Goal: Task Accomplishment & Management: Manage account settings

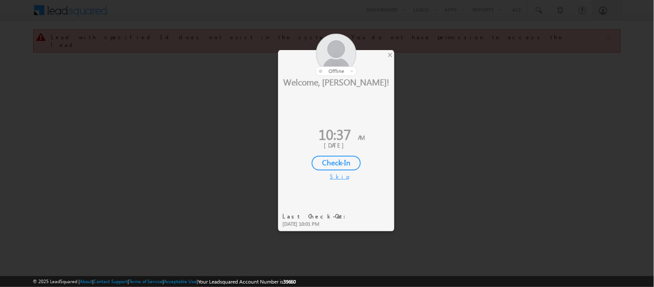
click at [320, 158] on div "Check-In" at bounding box center [336, 163] width 49 height 15
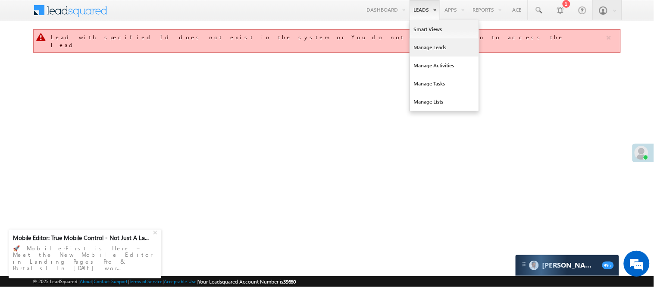
click at [431, 46] on link "Manage Leads" at bounding box center [444, 47] width 69 height 18
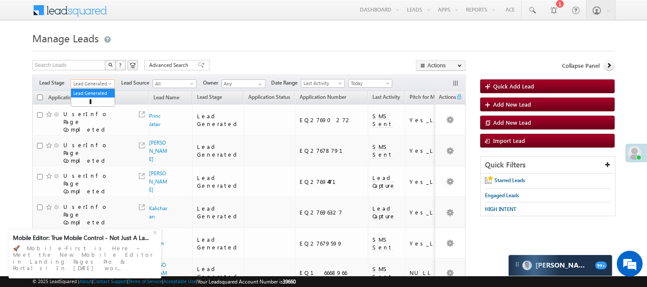
click at [104, 84] on span "Lead Generated" at bounding box center [91, 84] width 41 height 8
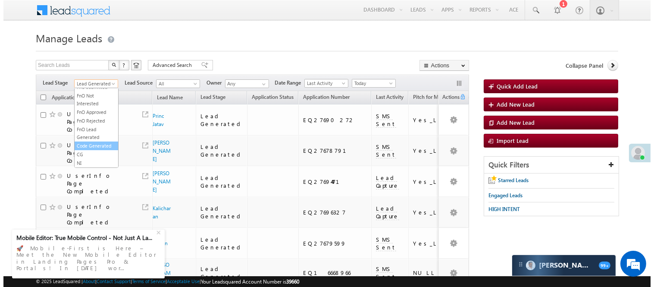
scroll to position [214, 0]
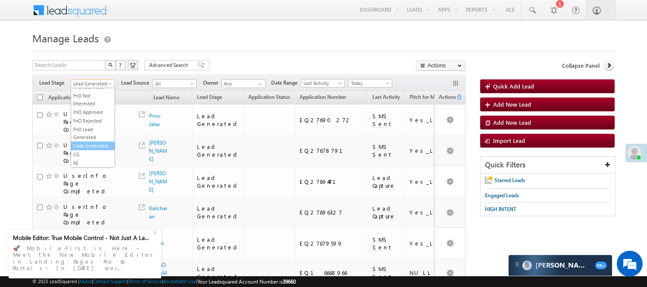
click at [91, 144] on link "Code Generated" at bounding box center [93, 146] width 44 height 8
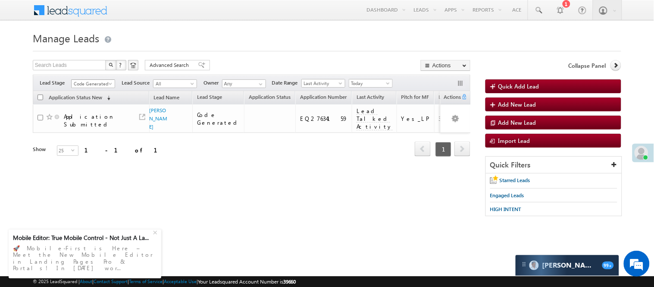
click at [97, 83] on span "Code Generated" at bounding box center [92, 84] width 41 height 8
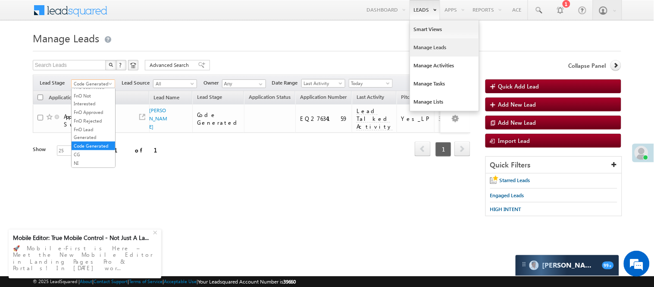
scroll to position [0, 0]
click at [416, 26] on link "Smart Views" at bounding box center [444, 29] width 69 height 18
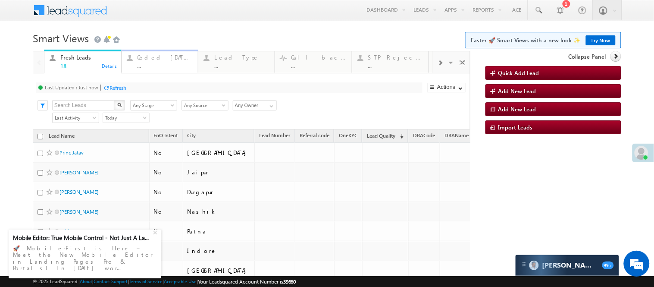
click at [166, 62] on div "..." at bounding box center [164, 65] width 55 height 6
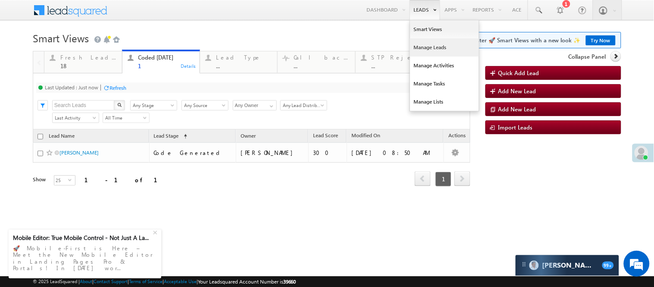
click at [425, 49] on link "Manage Leads" at bounding box center [444, 47] width 69 height 18
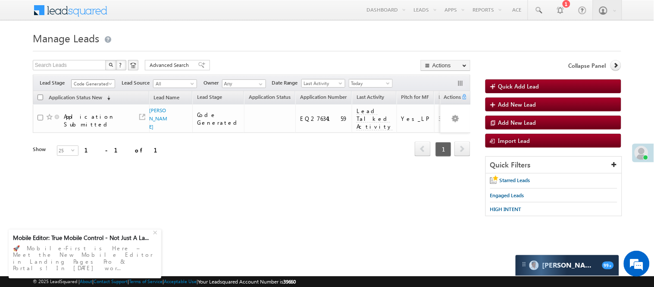
click at [100, 83] on span "Code Generated" at bounding box center [92, 84] width 41 height 8
click at [88, 106] on link "Lead Generated" at bounding box center [94, 102] width 44 height 8
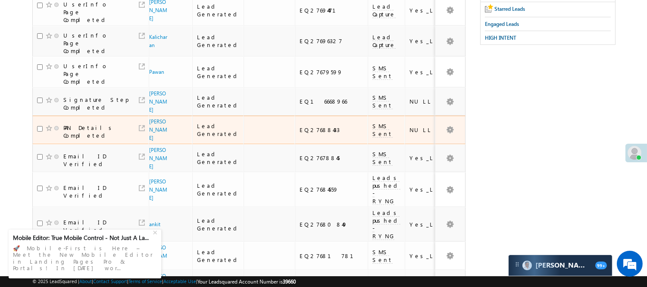
scroll to position [84, 0]
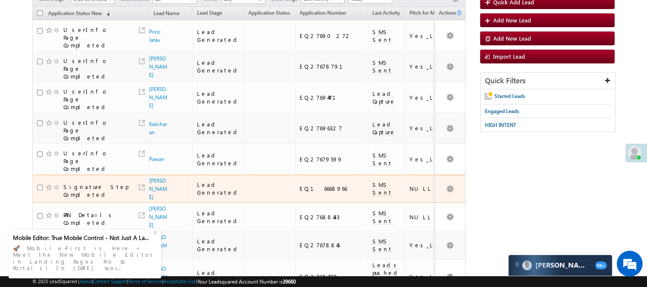
click at [159, 176] on span "Arpit Arora" at bounding box center [158, 188] width 19 height 25
click at [156, 177] on link "Arpit Arora" at bounding box center [158, 188] width 18 height 23
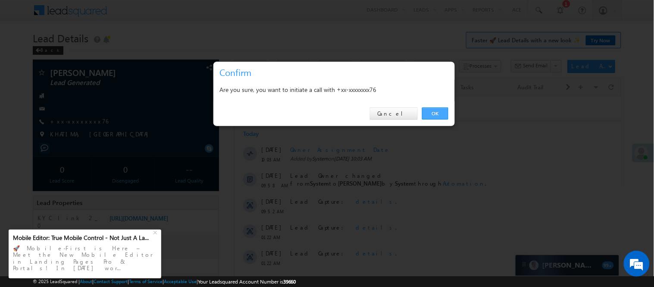
click at [432, 115] on link "OK" at bounding box center [435, 113] width 26 height 12
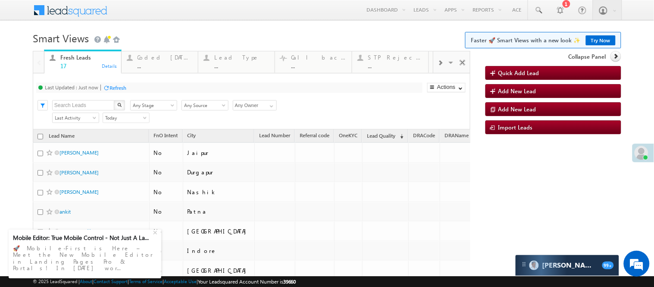
click at [156, 44] on h1 "Smart Views Getting Started Faster 🚀 Smart Views with a new look ✨ Try Now" at bounding box center [327, 37] width 588 height 17
click at [157, 68] on div "..." at bounding box center [164, 65] width 55 height 6
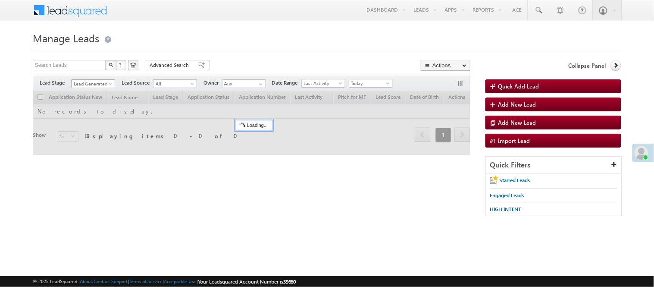
click at [93, 79] on link "Lead Generated" at bounding box center [93, 83] width 44 height 9
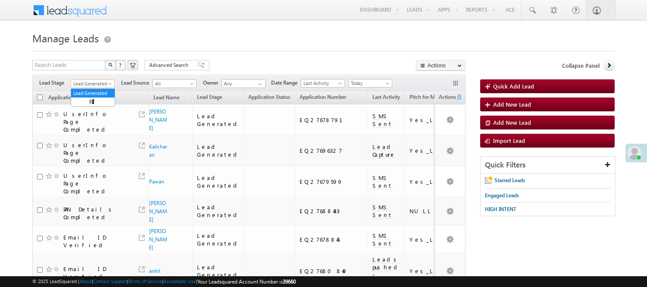
click at [93, 83] on span "Lead Generated" at bounding box center [91, 84] width 41 height 8
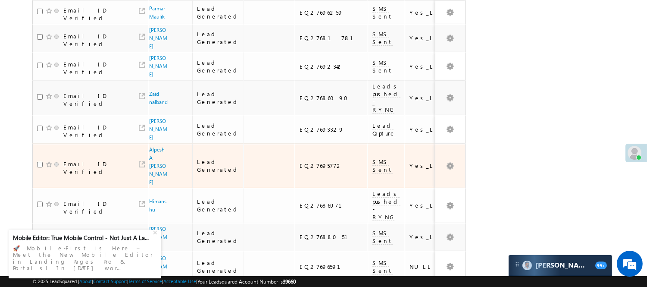
scroll to position [0, 0]
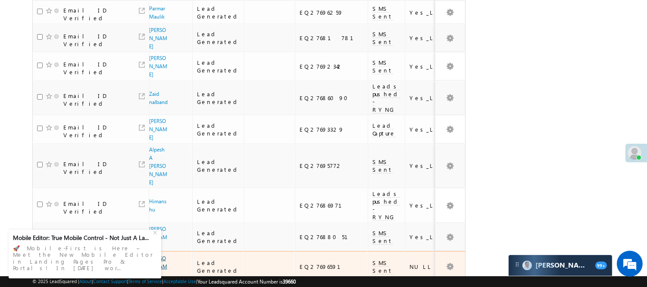
click at [153, 255] on link "Saddam ansari" at bounding box center [158, 266] width 18 height 23
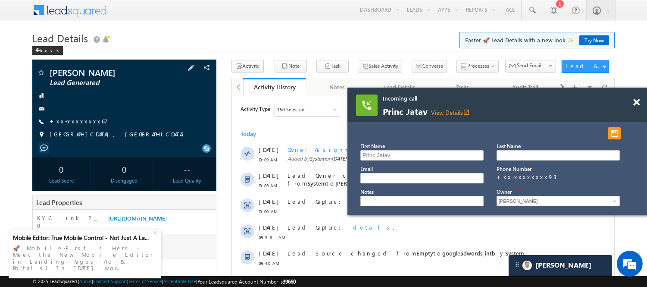
click at [74, 122] on link "+xx-xxxxxxxx67" at bounding box center [79, 120] width 58 height 7
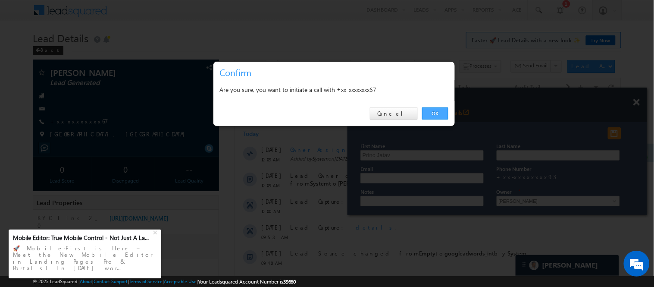
click at [445, 109] on link "OK" at bounding box center [435, 113] width 26 height 12
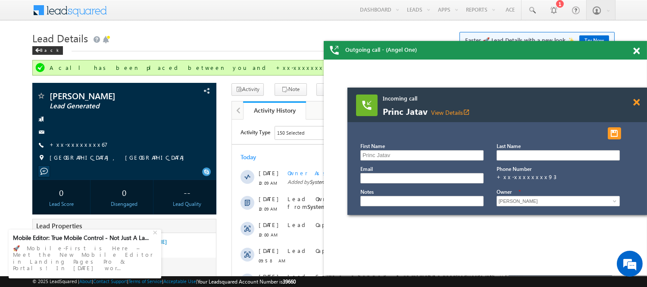
click at [636, 100] on span at bounding box center [636, 102] width 6 height 7
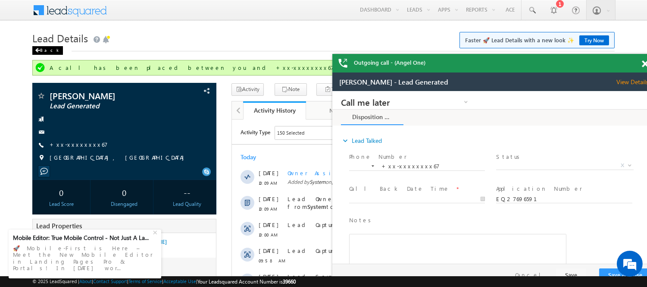
click at [0, 0] on div "Back" at bounding box center [0, 0] width 0 height 0
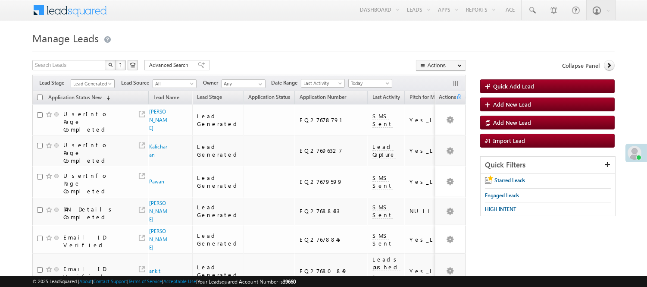
click at [100, 82] on span "Lead Generated" at bounding box center [91, 84] width 41 height 8
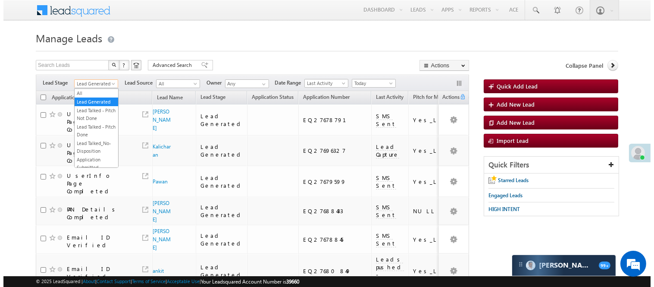
scroll to position [191, 0]
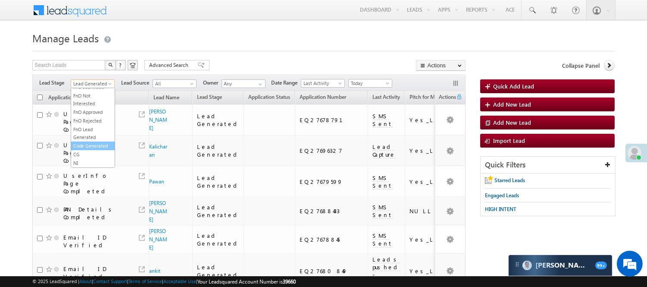
click at [95, 150] on link "Code Generated" at bounding box center [93, 146] width 44 height 8
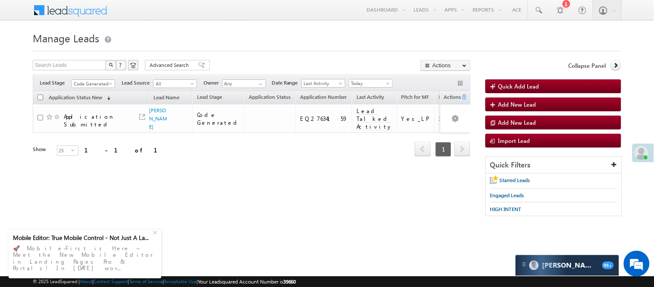
click at [92, 83] on span "Code Generated" at bounding box center [92, 84] width 41 height 8
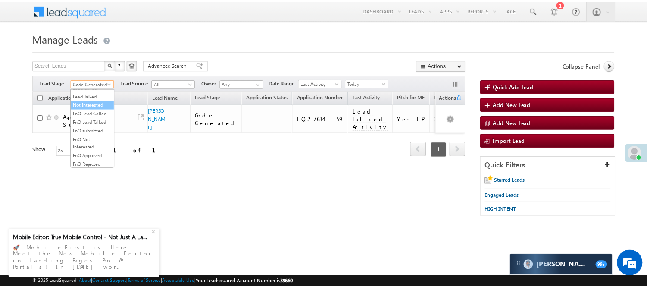
scroll to position [0, 0]
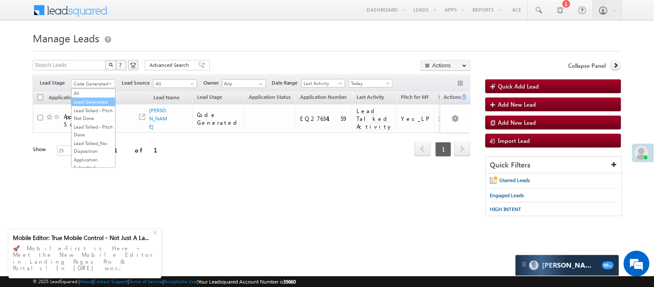
click at [100, 100] on link "Lead Generated" at bounding box center [94, 102] width 44 height 8
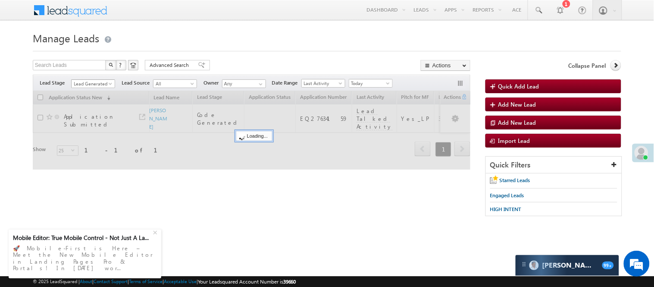
click at [88, 86] on span "Lead Generated" at bounding box center [92, 84] width 41 height 8
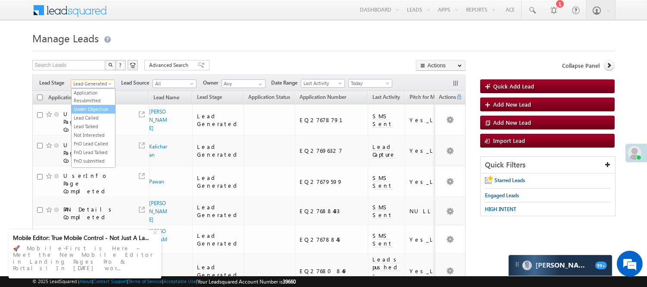
scroll to position [96, 0]
click at [96, 118] on link "Lead Called" at bounding box center [94, 114] width 44 height 8
click at [239, 54] on form "Manage Leads Quick Add Lead Search Leads X ? 10 results found Advanced Search A…" at bounding box center [323, 245] width 582 height 433
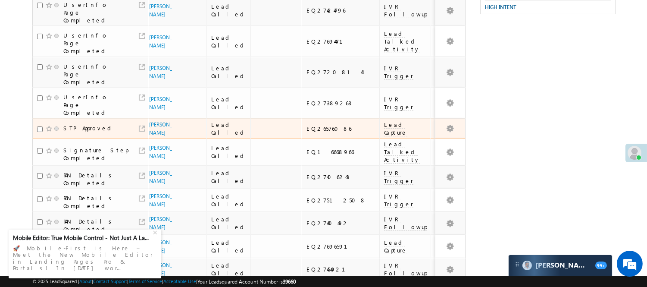
scroll to position [144, 0]
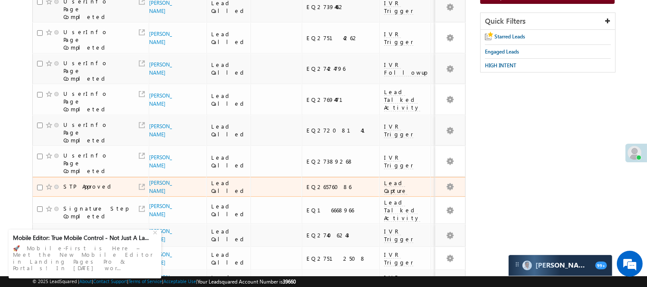
click at [306, 183] on div "EQ26576086" at bounding box center [340, 187] width 69 height 8
copy div "EQ26576086"
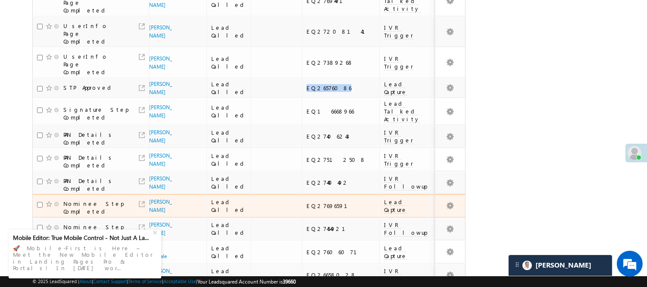
scroll to position [74, 0]
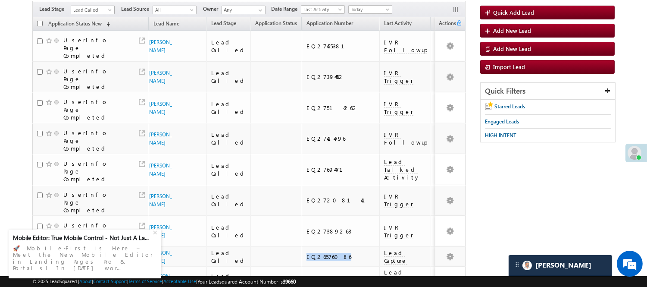
click at [95, 9] on span "Lead Called" at bounding box center [91, 10] width 41 height 8
click at [91, 30] on link "Lead Generated" at bounding box center [93, 28] width 44 height 8
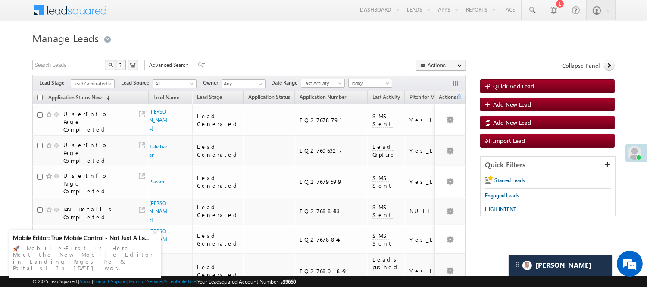
click at [91, 84] on span "Lead Generated" at bounding box center [91, 84] width 41 height 8
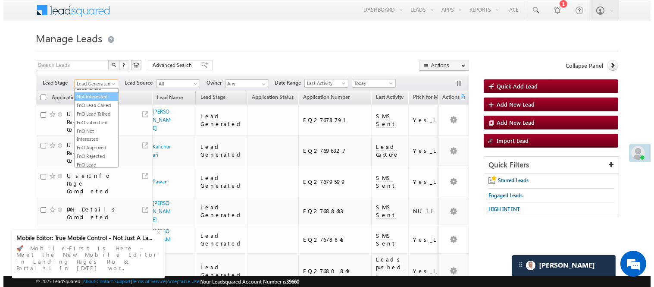
scroll to position [191, 0]
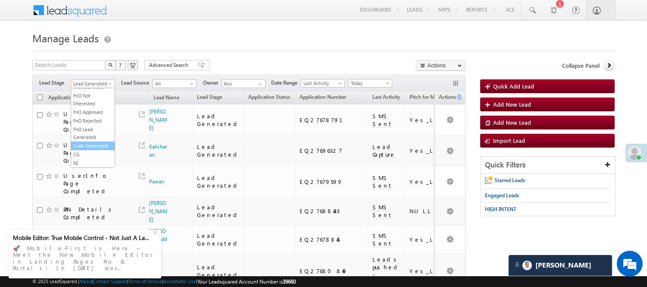
click at [95, 150] on link "Code Generated" at bounding box center [93, 146] width 44 height 8
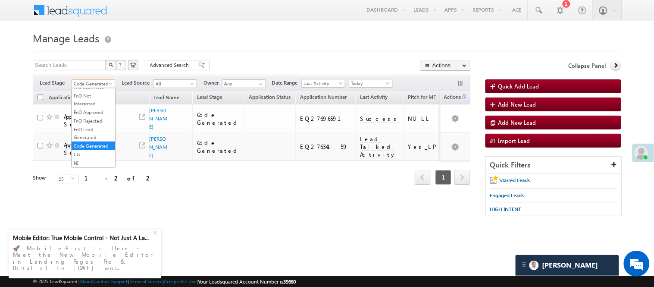
scroll to position [196, 0]
click at [96, 83] on span "Code Generated" at bounding box center [92, 84] width 41 height 8
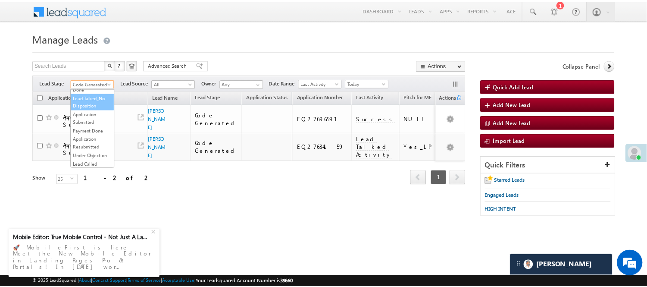
scroll to position [144, 0]
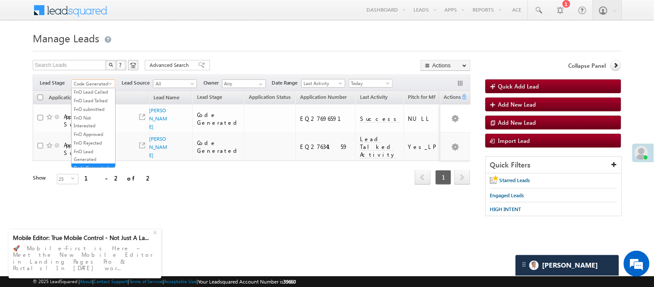
click at [97, 70] on link "Lead Called" at bounding box center [94, 66] width 44 height 8
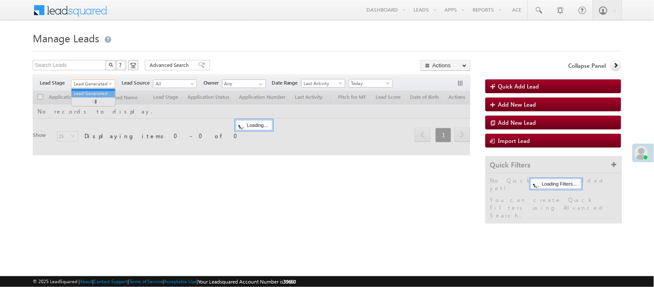
click at [93, 84] on span "Lead Generated" at bounding box center [92, 84] width 41 height 8
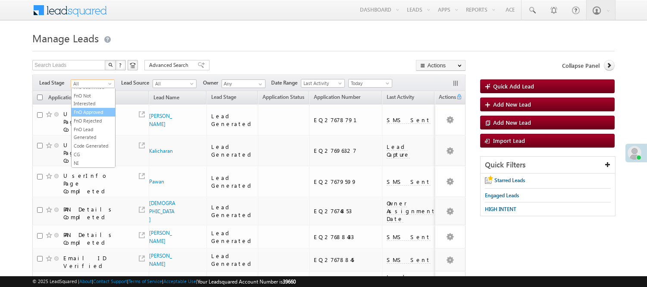
scroll to position [118, 0]
click at [97, 95] on link "Lead Called" at bounding box center [94, 91] width 44 height 8
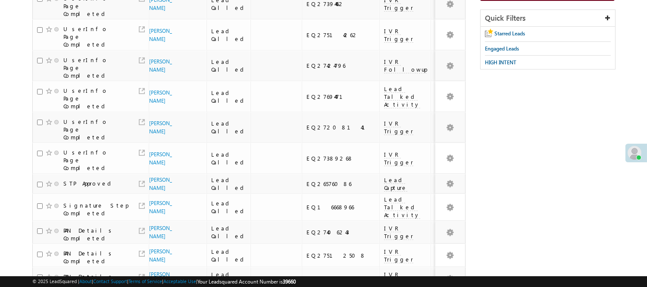
scroll to position [144, 0]
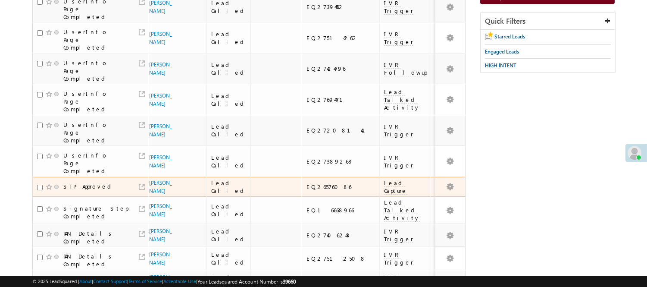
click at [306, 183] on div "EQ26576086" at bounding box center [340, 187] width 69 height 8
copy div "EQ26576086"
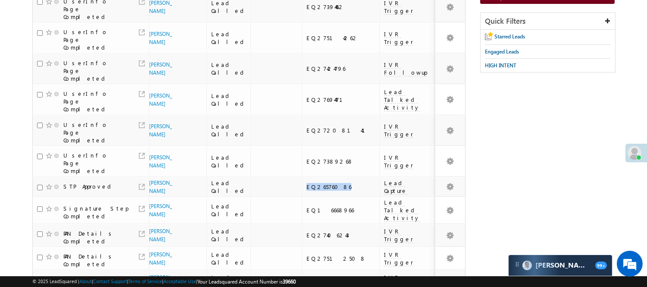
scroll to position [0, 0]
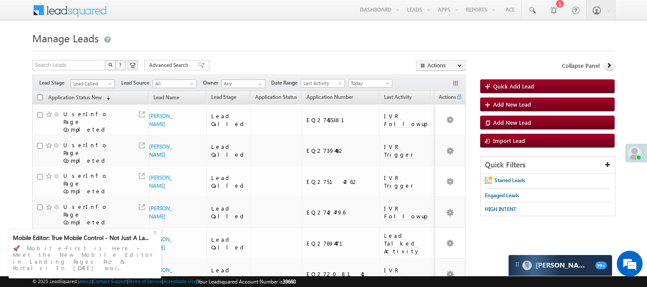
click at [84, 87] on span "Lead Called" at bounding box center [91, 84] width 41 height 8
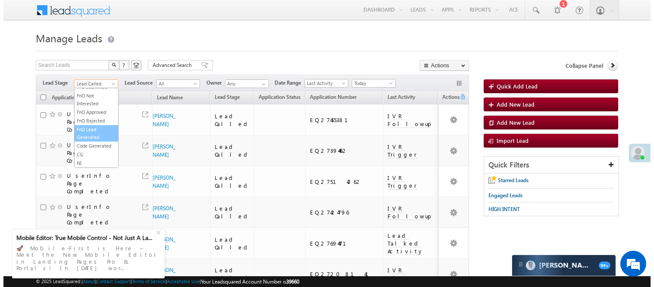
scroll to position [214, 0]
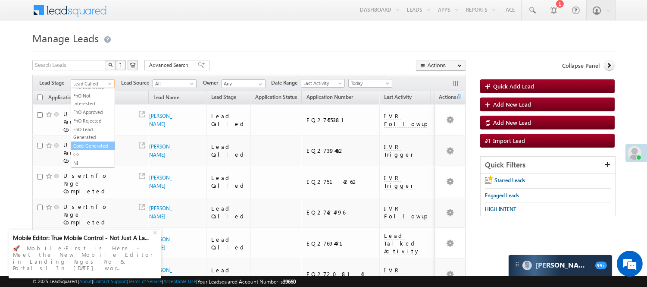
click at [91, 142] on link "Code Generated" at bounding box center [93, 146] width 44 height 8
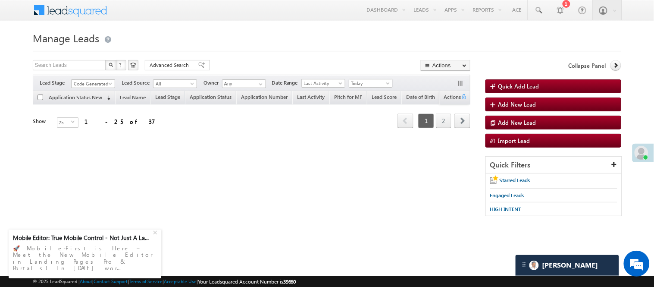
click at [94, 84] on span "Code Generated" at bounding box center [92, 84] width 41 height 8
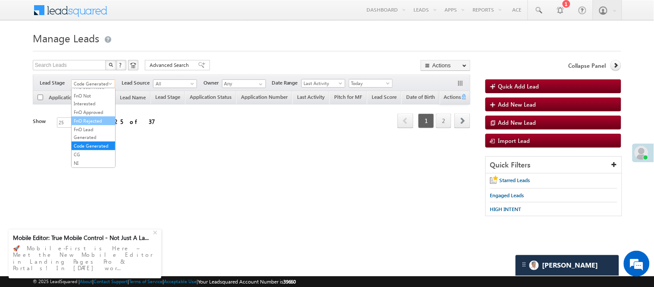
click at [102, 117] on link "FnO Rejected" at bounding box center [94, 121] width 44 height 8
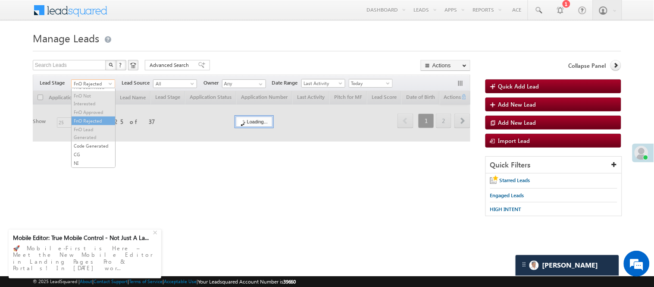
click at [100, 87] on span "FnO Rejected" at bounding box center [92, 84] width 41 height 8
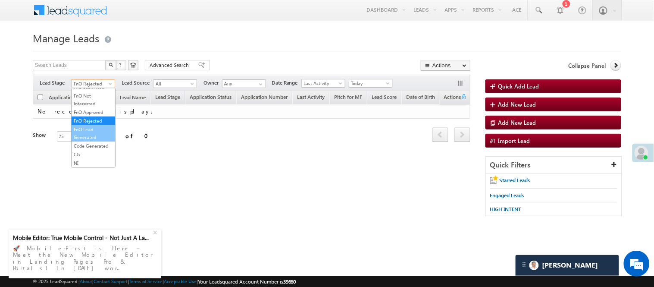
click at [89, 142] on link "Code Generated" at bounding box center [94, 146] width 44 height 8
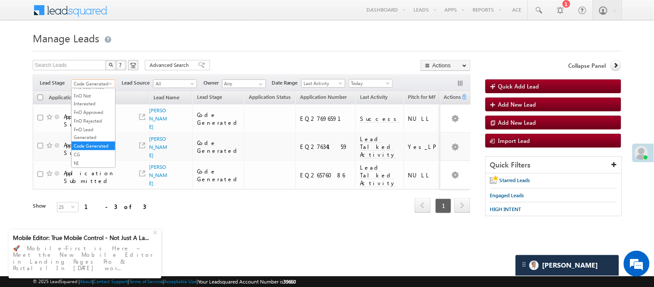
click at [96, 81] on span "Code Generated" at bounding box center [92, 84] width 41 height 8
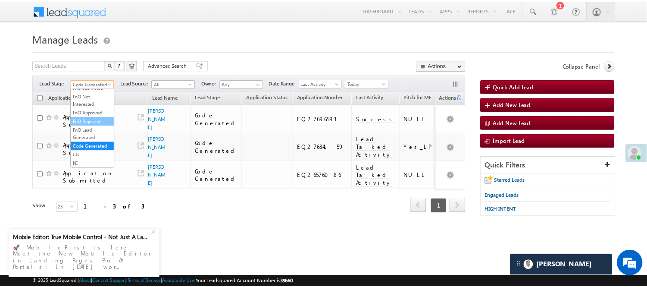
scroll to position [0, 0]
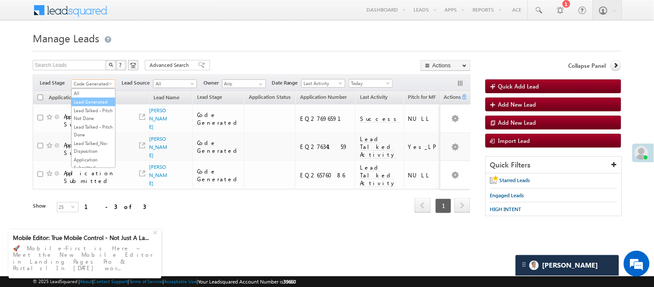
click at [92, 101] on link "Lead Generated" at bounding box center [94, 102] width 44 height 8
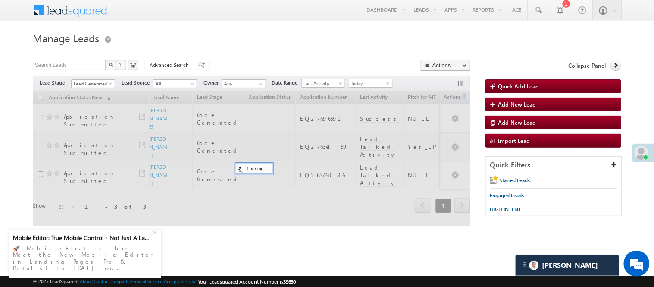
click at [246, 38] on h1 "Manage Leads" at bounding box center [327, 37] width 588 height 17
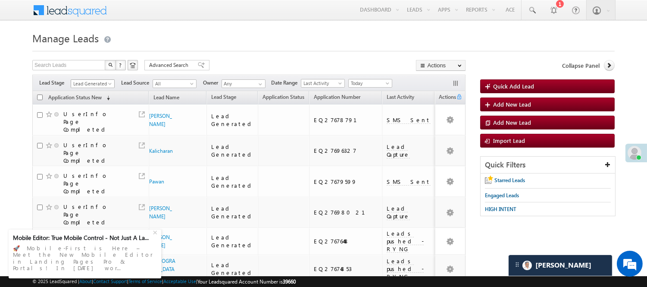
click at [98, 82] on span "Lead Generated" at bounding box center [91, 84] width 41 height 8
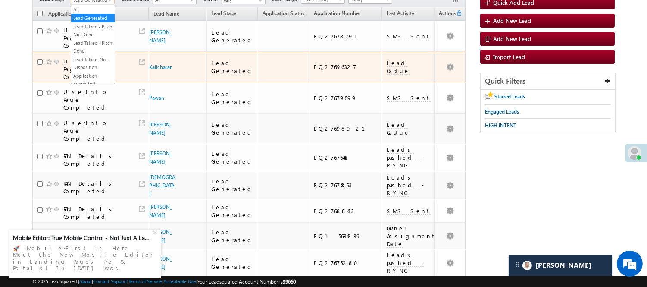
scroll to position [191, 0]
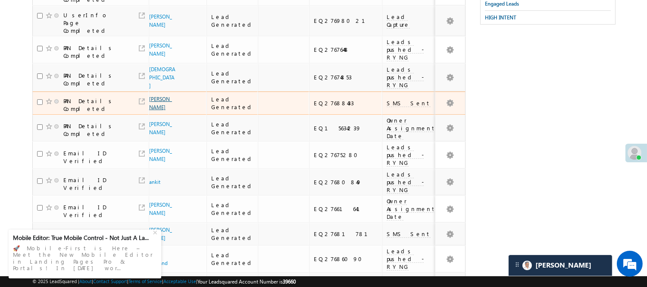
click at [158, 96] on link "Manoj kumar" at bounding box center [160, 103] width 23 height 15
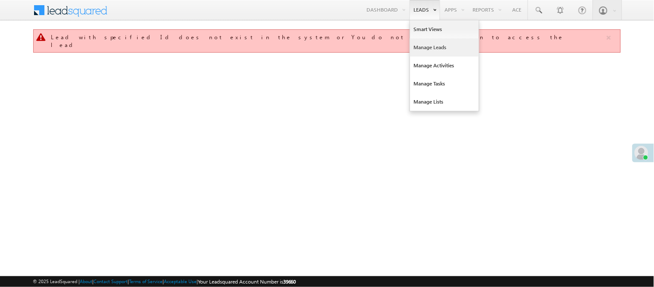
click at [437, 47] on link "Manage Leads" at bounding box center [444, 47] width 69 height 18
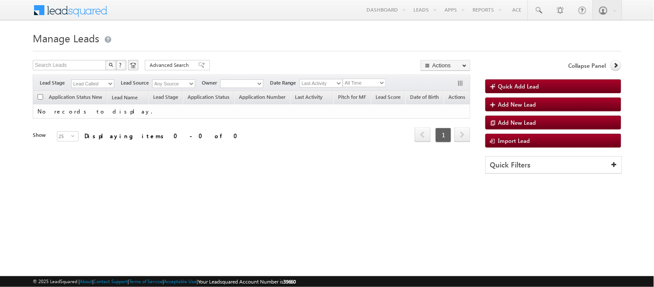
click at [92, 84] on div "Lead Called" at bounding box center [92, 83] width 43 height 9
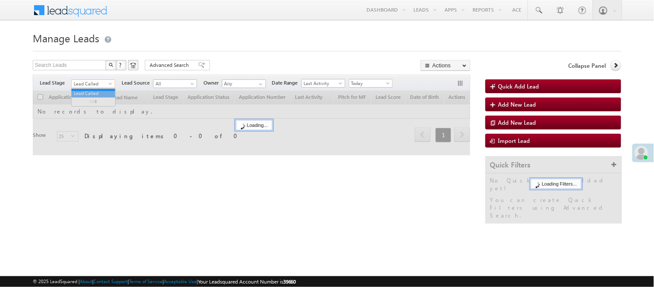
click at [97, 83] on span "Lead Called" at bounding box center [92, 84] width 41 height 8
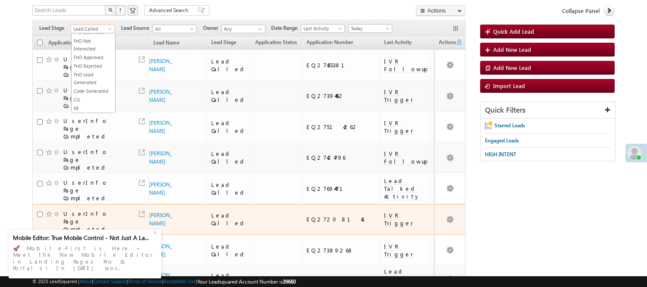
scroll to position [48, 0]
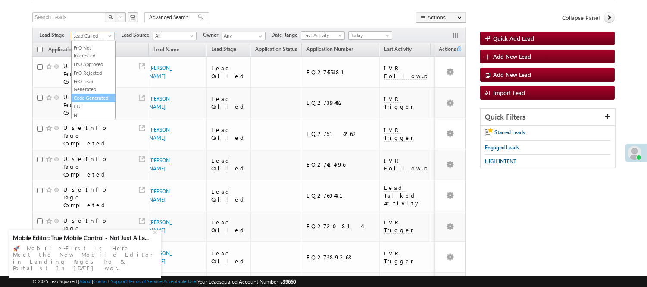
click at [85, 94] on link "Code Generated" at bounding box center [94, 98] width 44 height 8
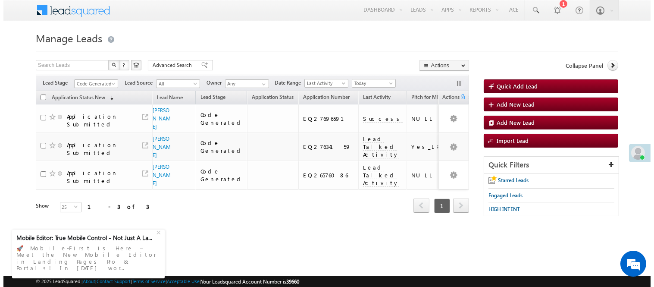
scroll to position [0, 0]
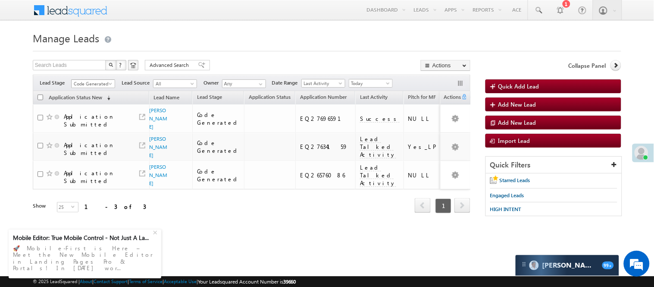
click at [98, 79] on link "Code Generated" at bounding box center [93, 83] width 44 height 9
click at [100, 99] on link "Lead Generated" at bounding box center [94, 102] width 44 height 8
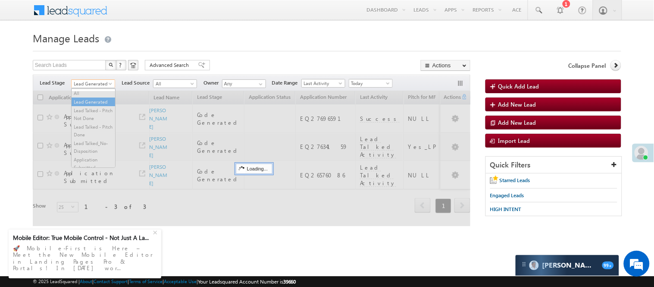
click at [96, 83] on span "Lead Generated" at bounding box center [92, 84] width 41 height 8
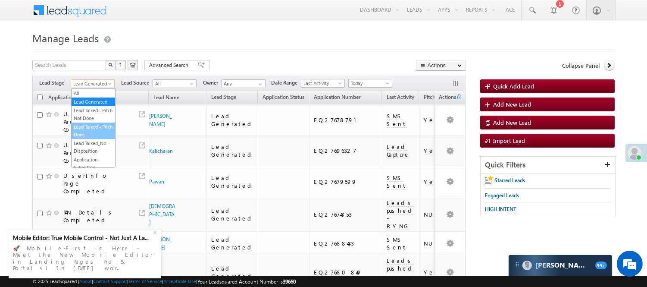
scroll to position [96, 0]
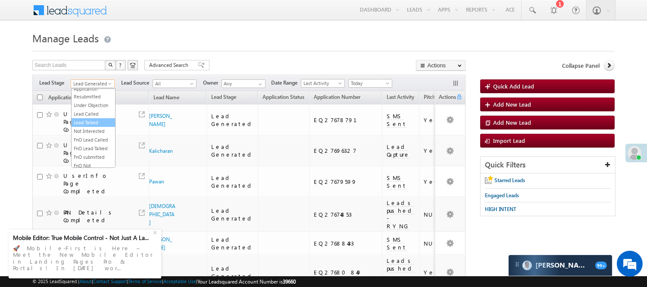
click at [96, 118] on link "Lead Called" at bounding box center [94, 114] width 44 height 8
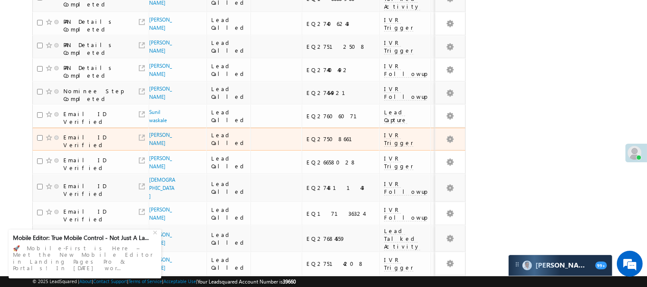
scroll to position [191, 0]
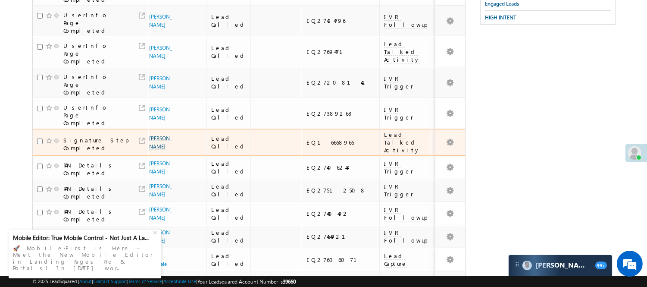
click at [154, 135] on link "Arpit Arora" at bounding box center [160, 142] width 23 height 15
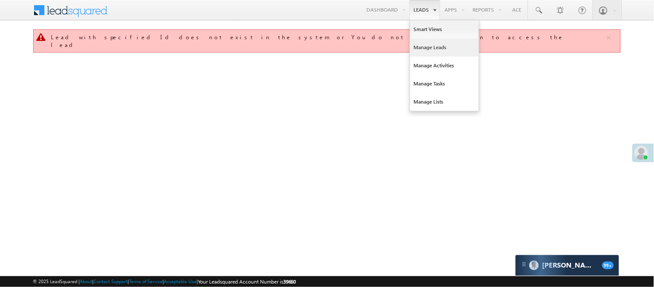
click at [427, 46] on link "Manage Leads" at bounding box center [444, 47] width 69 height 18
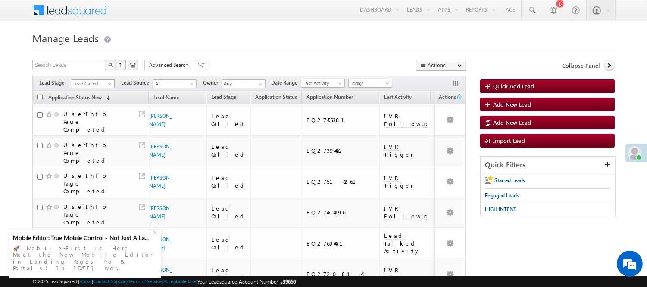
click at [87, 76] on div "Filters Lead Stage Lead Called Lead Called Lead Source All All Owner Any Any Da…" at bounding box center [248, 83] width 433 height 16
click at [90, 80] on span "Lead Called" at bounding box center [91, 84] width 41 height 8
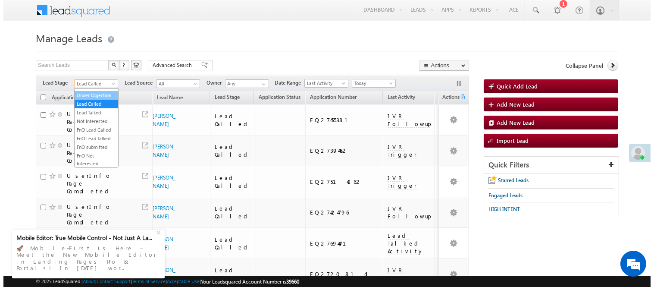
scroll to position [214, 0]
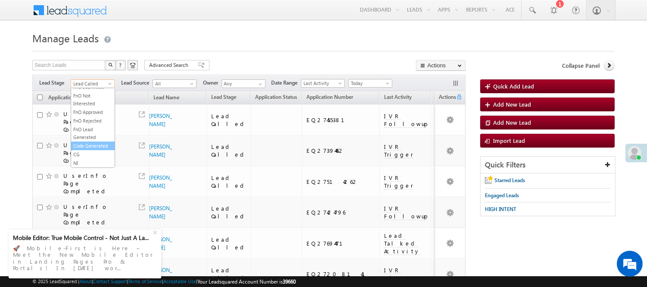
click at [88, 142] on link "Code Generated" at bounding box center [93, 146] width 44 height 8
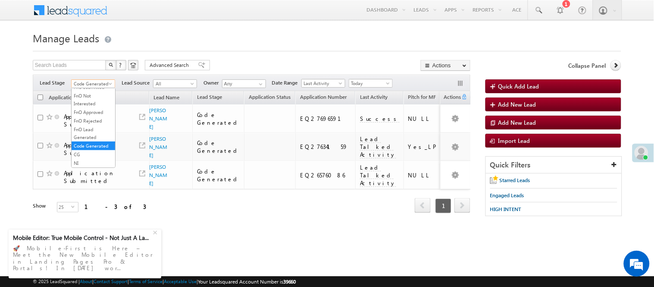
click at [81, 84] on span "Code Generated" at bounding box center [92, 84] width 41 height 8
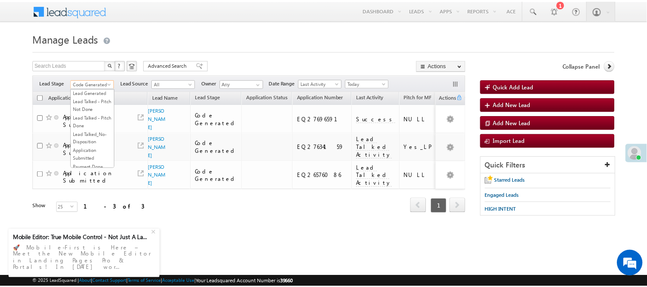
scroll to position [0, 0]
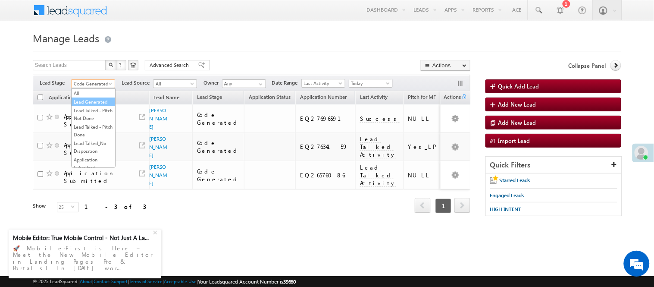
click at [90, 106] on link "Lead Generated" at bounding box center [94, 102] width 44 height 8
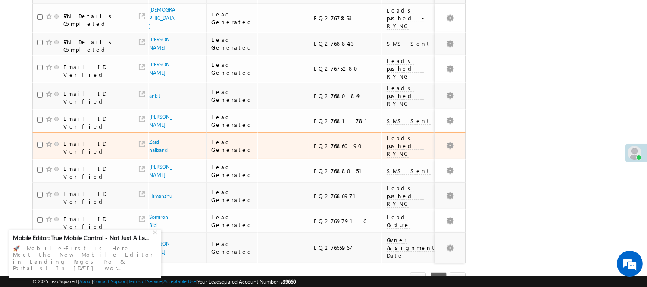
scroll to position [262, 0]
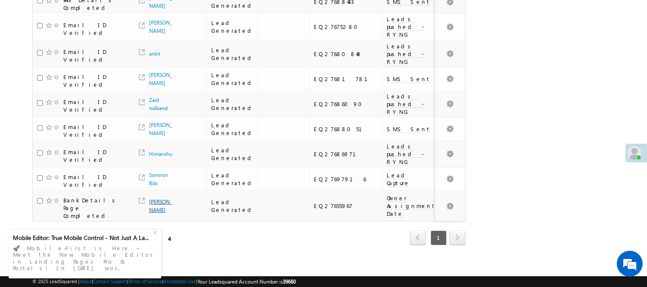
drag, startPoint x: 149, startPoint y: 186, endPoint x: 157, endPoint y: 188, distance: 8.8
click at [149, 186] on div "View Lead" at bounding box center [153, 182] width 48 height 14
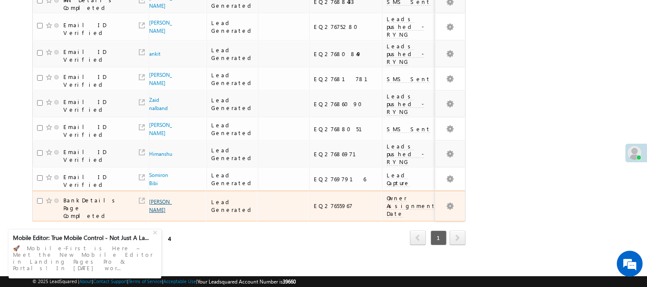
click at [157, 198] on link "[PERSON_NAME]" at bounding box center [160, 205] width 23 height 15
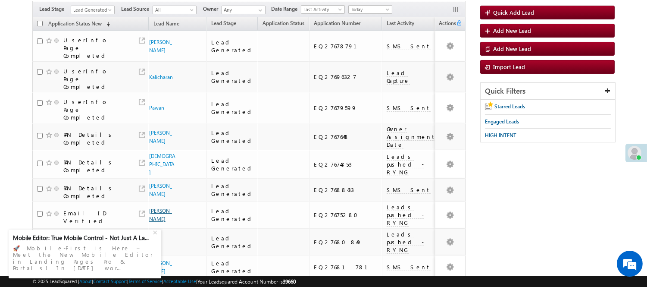
scroll to position [70, 0]
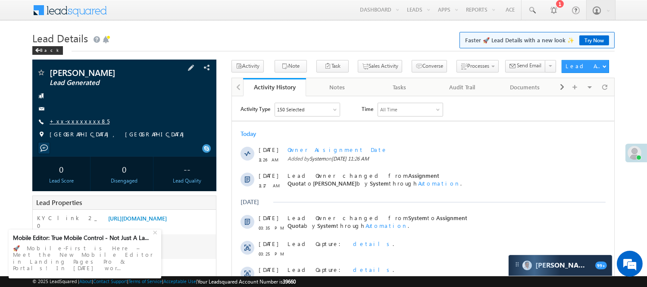
click at [66, 123] on link "+xx-xxxxxxxx85" at bounding box center [80, 120] width 60 height 7
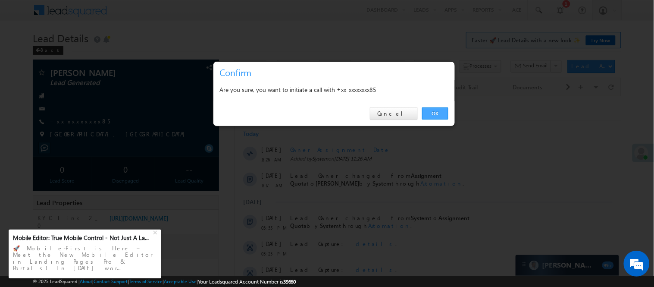
click at [440, 112] on link "OK" at bounding box center [435, 113] width 26 height 12
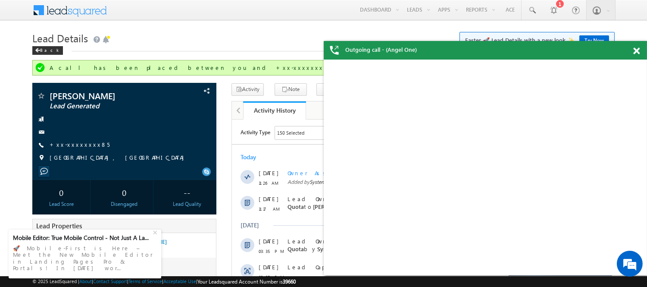
click at [628, 50] on div "Outgoing call - (Angel One)" at bounding box center [485, 50] width 323 height 19
click at [637, 50] on span at bounding box center [636, 50] width 6 height 7
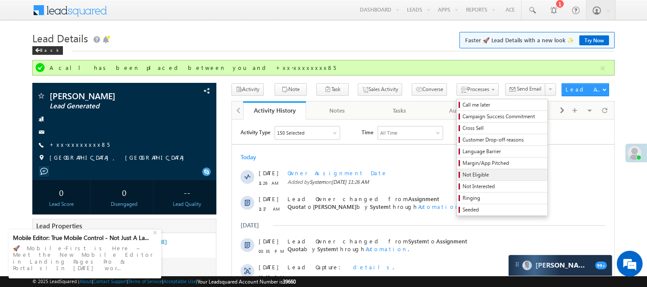
click at [462, 178] on span "Not Eligible" at bounding box center [503, 175] width 82 height 8
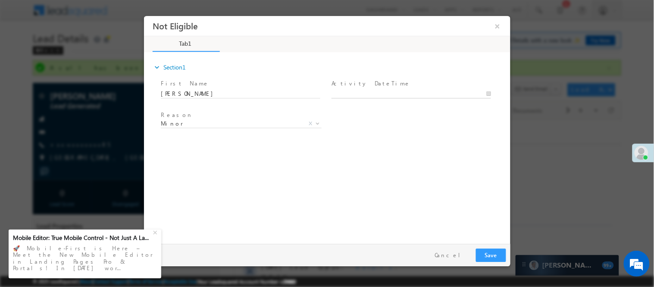
click at [406, 89] on input "text" at bounding box center [410, 93] width 159 height 9
type input "[DATE] 11:31 AM"
click at [202, 116] on span "Reason *" at bounding box center [239, 114] width 159 height 9
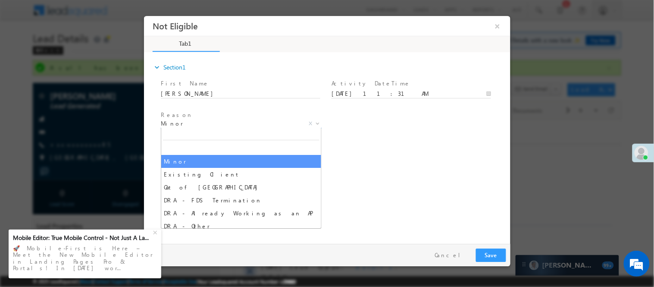
click at [201, 122] on span "Minor" at bounding box center [230, 123] width 140 height 8
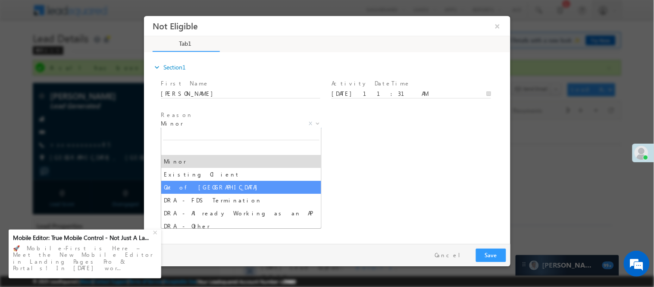
select select "Out of [GEOGRAPHIC_DATA]"
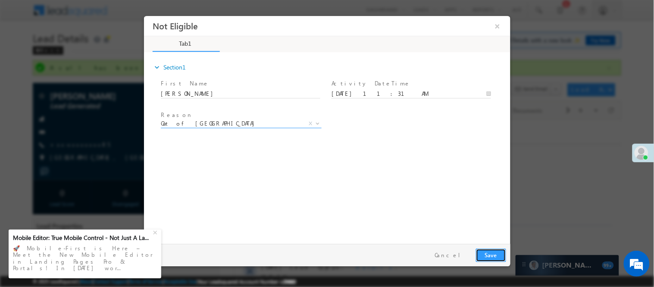
click at [481, 256] on button "Save" at bounding box center [490, 254] width 30 height 13
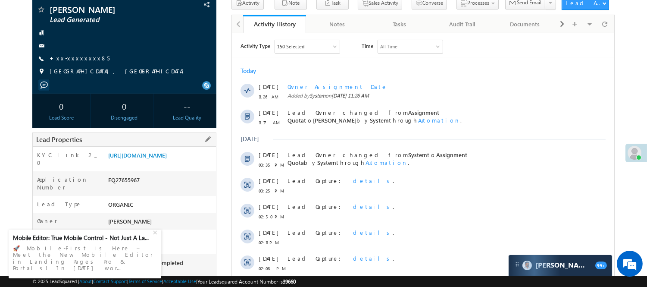
scroll to position [144, 0]
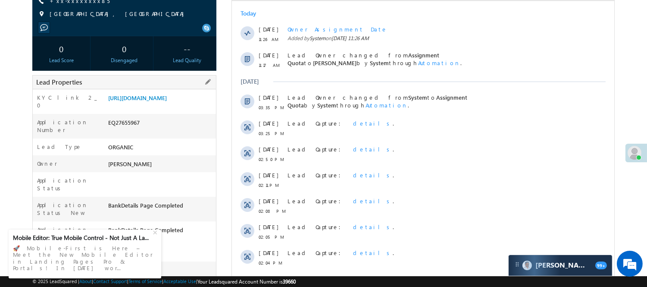
click at [128, 130] on div "EQ27655967" at bounding box center [161, 124] width 110 height 12
copy div "EQ27655967"
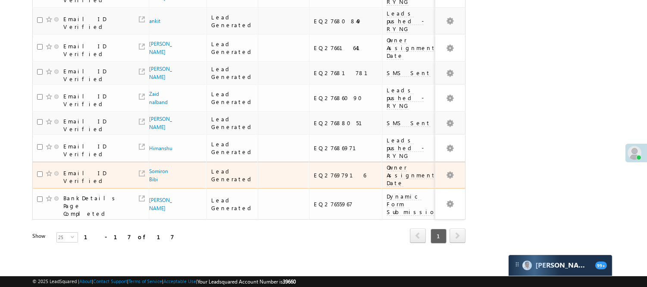
scroll to position [113, 0]
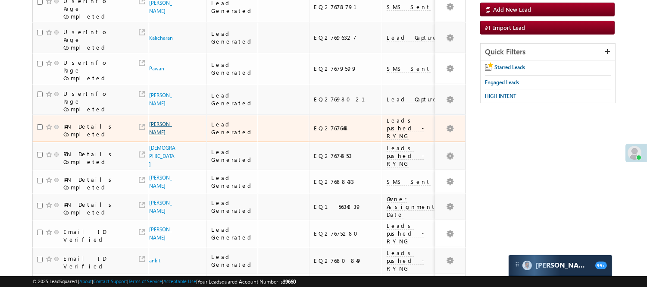
click at [153, 121] on link "Jaswinder Singh" at bounding box center [160, 128] width 23 height 15
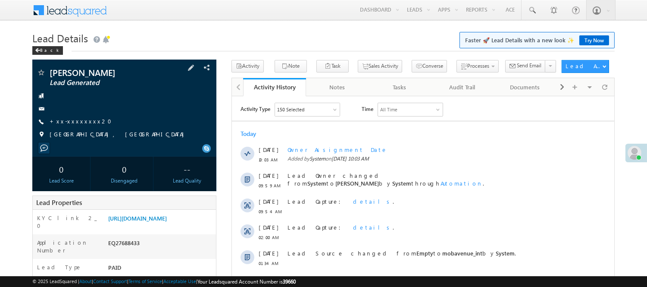
click at [78, 116] on div "[PERSON_NAME] Lead Generated +xx-xxxxxxxx20" at bounding box center [124, 105] width 175 height 75
click at [78, 120] on link "+xx-xxxxxxxx20" at bounding box center [83, 120] width 67 height 7
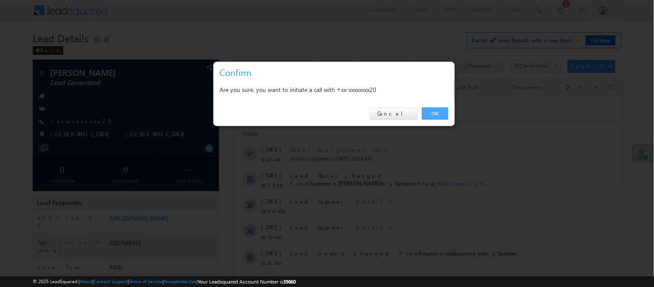
click at [436, 115] on link "OK" at bounding box center [435, 113] width 26 height 12
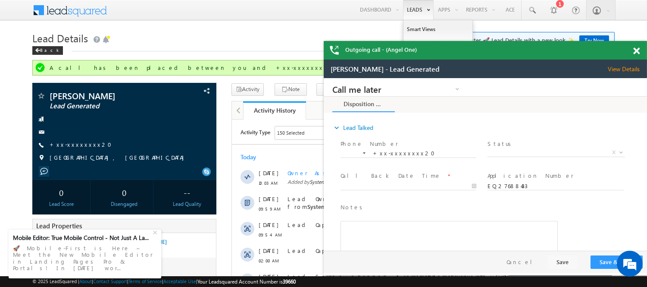
drag, startPoint x: 634, startPoint y: 47, endPoint x: 429, endPoint y: 10, distance: 208.1
click at [634, 47] on span at bounding box center [636, 50] width 6 height 7
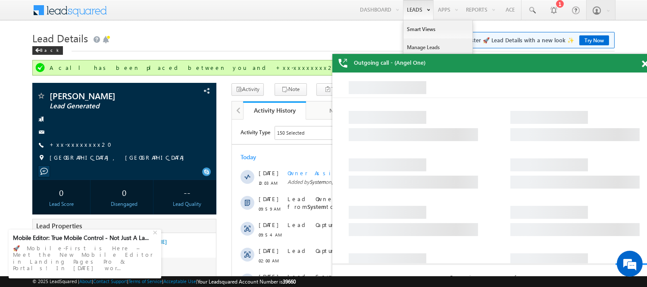
click at [418, 46] on link "Manage Leads" at bounding box center [437, 47] width 69 height 18
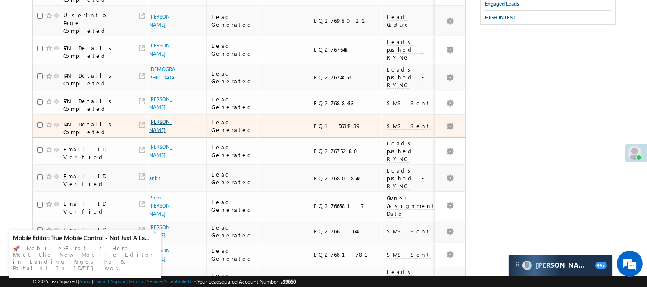
click at [154, 119] on link "[PERSON_NAME]" at bounding box center [160, 126] width 23 height 15
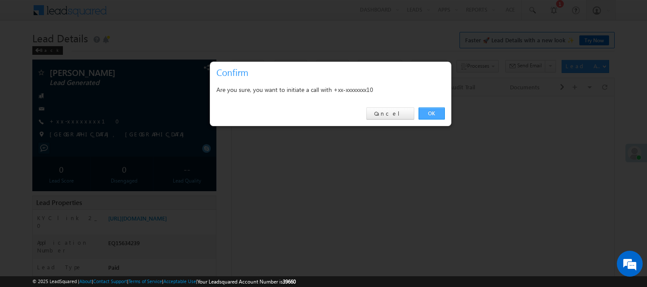
click at [440, 116] on link "OK" at bounding box center [432, 113] width 26 height 12
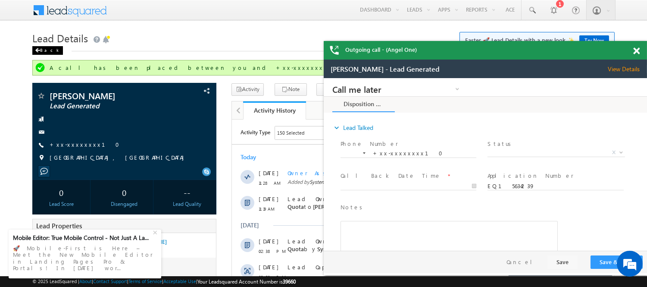
click at [0, 0] on div "Back" at bounding box center [0, 0] width 0 height 0
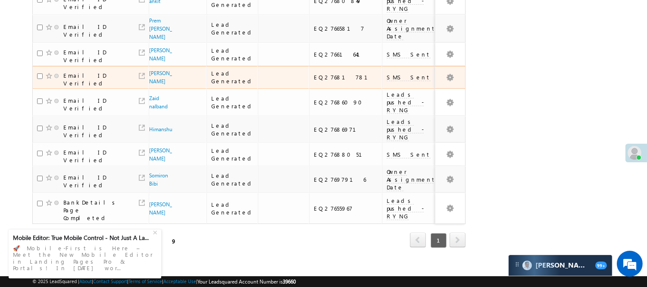
scroll to position [315, 0]
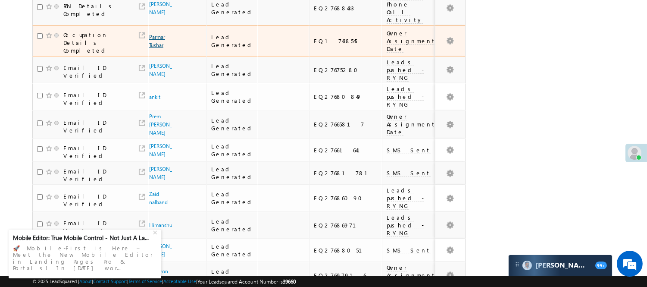
click at [153, 34] on link "Parmar Tushar" at bounding box center [157, 41] width 16 height 15
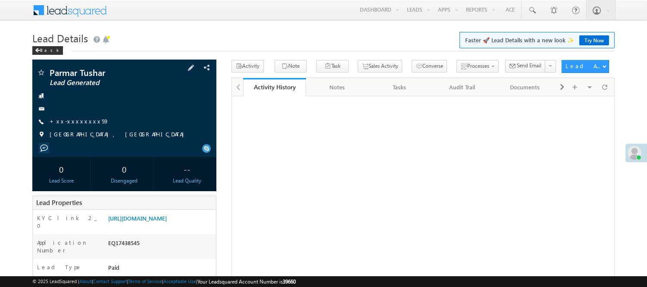
click at [75, 126] on span "+xx-xxxxxxxx59" at bounding box center [79, 121] width 59 height 9
click at [78, 123] on link "+xx-xxxxxxxx59" at bounding box center [79, 120] width 59 height 7
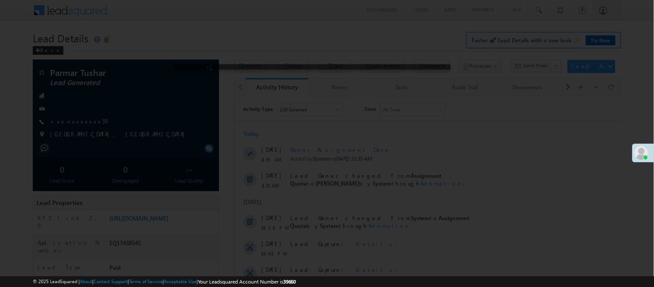
click at [78, 121] on div at bounding box center [327, 143] width 654 height 287
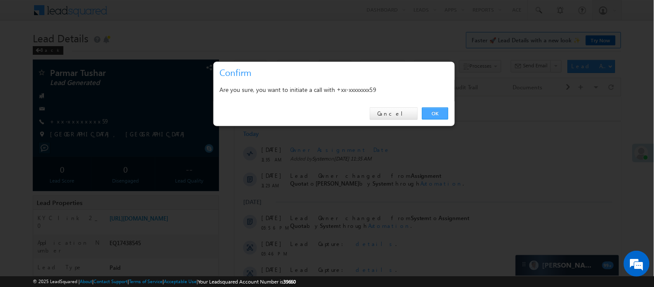
click at [437, 114] on link "OK" at bounding box center [435, 113] width 26 height 12
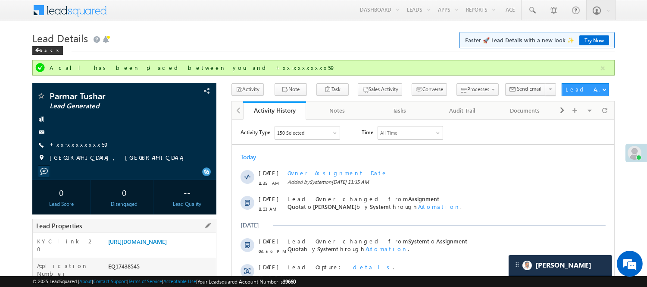
scroll to position [48, 0]
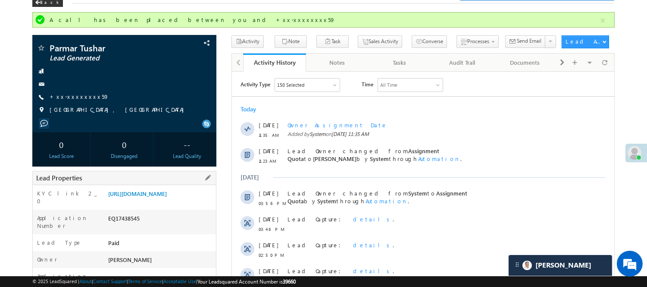
click at [130, 225] on div "EQ17438545" at bounding box center [161, 220] width 110 height 12
click at [135, 225] on div "EQ17438545" at bounding box center [161, 220] width 110 height 12
copy div "EQ17438545"
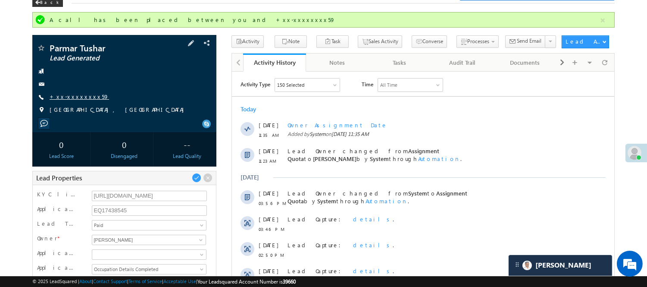
click at [82, 96] on link "+xx-xxxxxxxx59" at bounding box center [79, 96] width 59 height 7
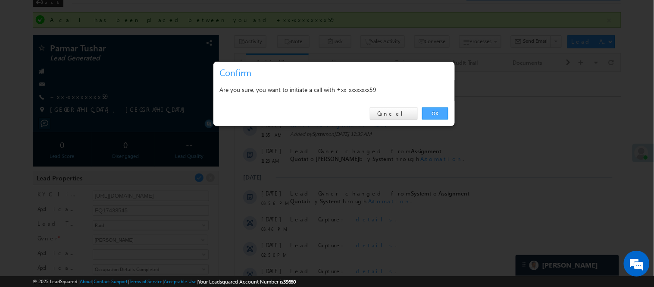
click at [441, 112] on link "OK" at bounding box center [435, 113] width 26 height 12
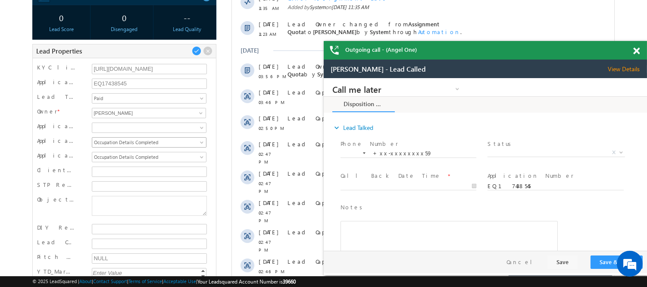
scroll to position [144, 0]
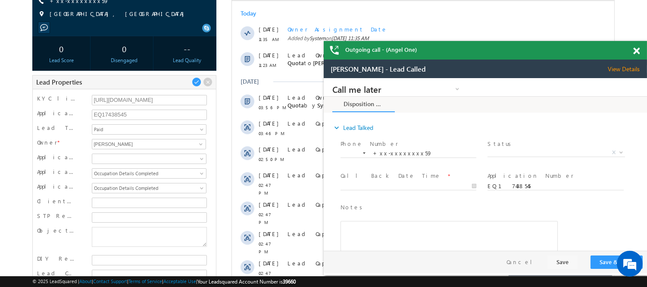
click at [635, 50] on span at bounding box center [636, 50] width 6 height 7
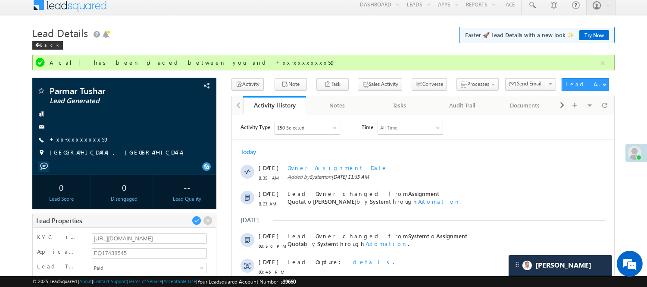
scroll to position [0, 0]
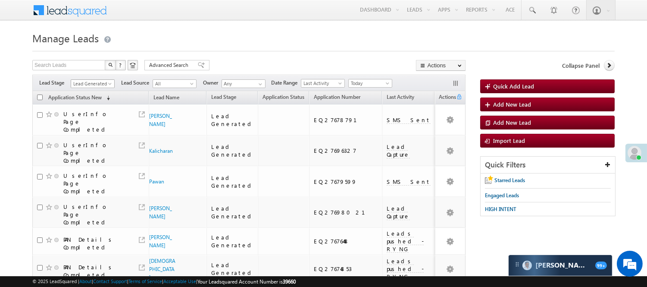
click at [102, 84] on span "Lead Generated" at bounding box center [91, 84] width 41 height 8
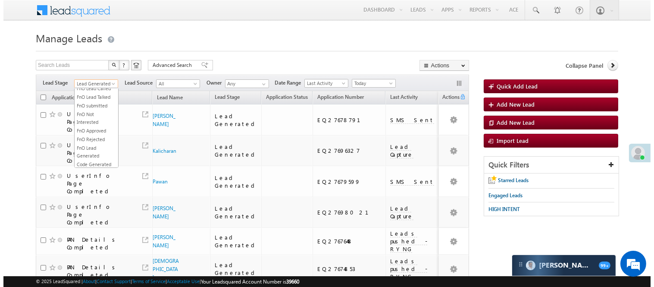
scroll to position [191, 0]
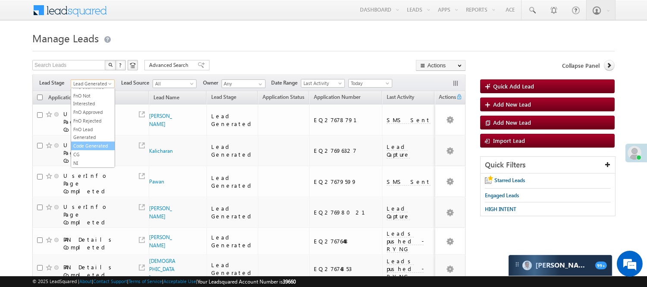
click at [94, 150] on link "Code Generated" at bounding box center [93, 146] width 44 height 8
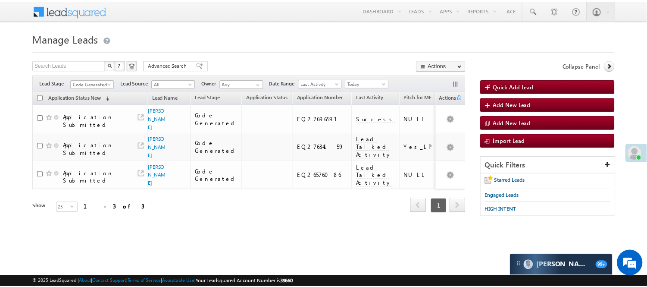
scroll to position [0, 0]
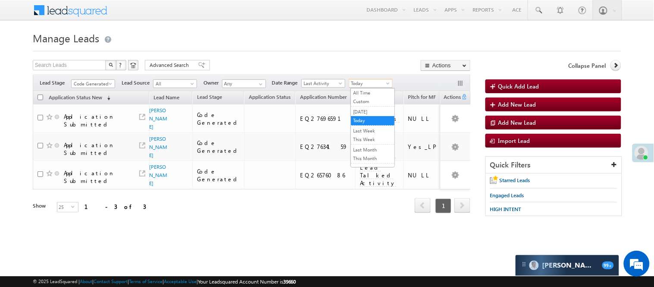
click at [365, 82] on span "Today" at bounding box center [369, 83] width 41 height 8
click at [369, 113] on link "[DATE]" at bounding box center [373, 112] width 44 height 8
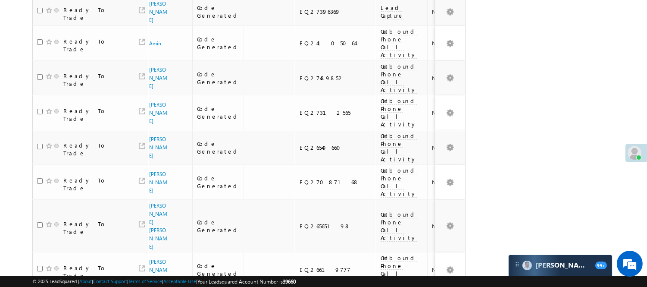
scroll to position [706, 0]
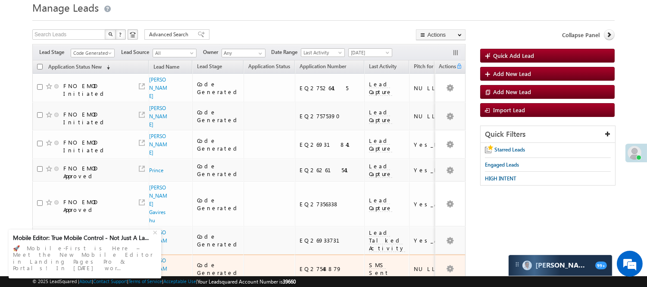
scroll to position [159, 0]
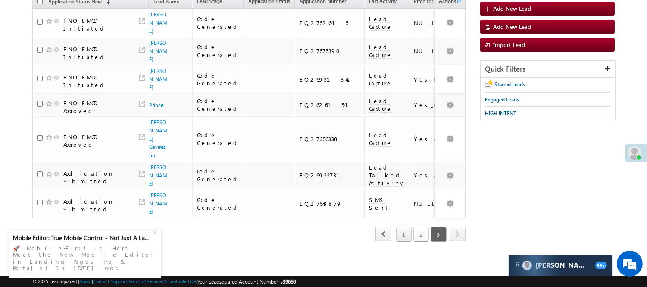
click at [426, 227] on link "2" at bounding box center [421, 234] width 16 height 15
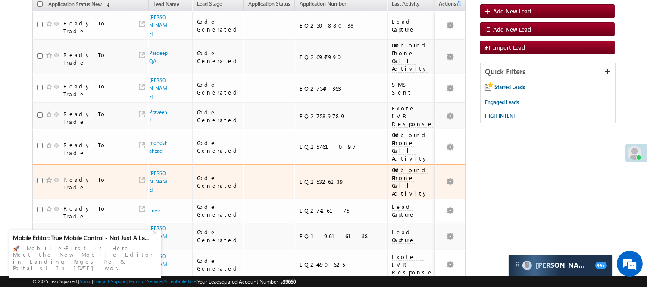
scroll to position [0, 0]
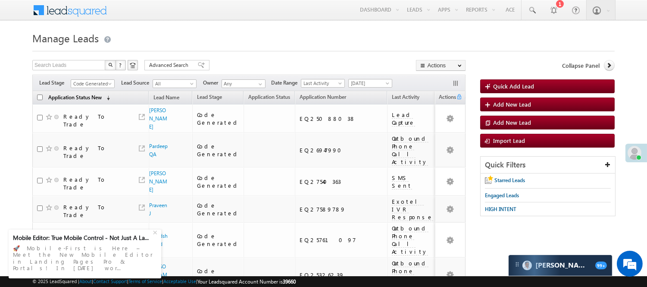
click at [100, 92] on link "Application Status New (sorted descending)" at bounding box center [79, 97] width 70 height 11
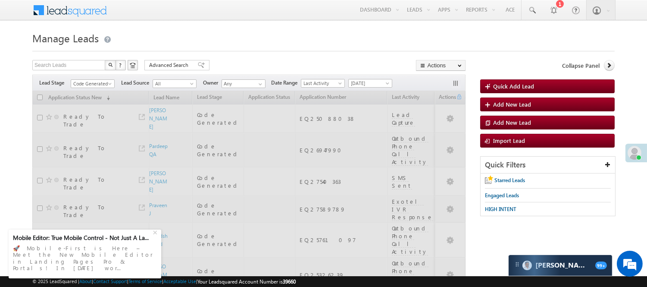
click at [97, 80] on span "Code Generated" at bounding box center [91, 84] width 41 height 8
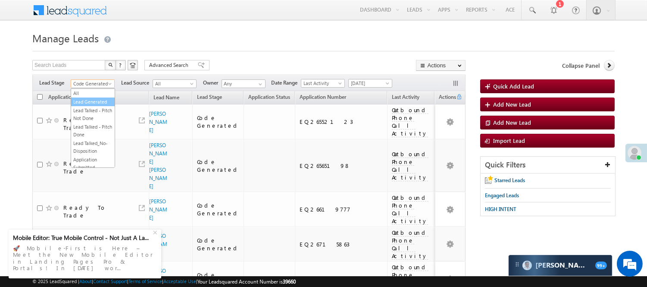
click at [87, 106] on link "Lead Generated" at bounding box center [93, 102] width 44 height 8
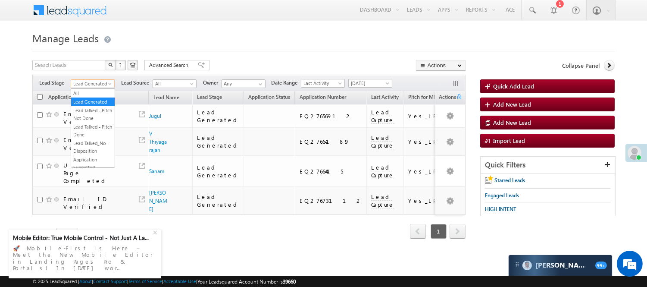
click at [98, 82] on span "Lead Generated" at bounding box center [91, 84] width 41 height 8
click at [191, 236] on div "Refresh first prev 1 next last 1 - 4 of 4" at bounding box center [248, 227] width 433 height 25
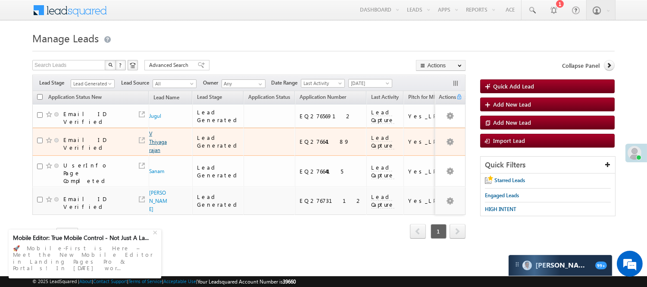
click at [153, 141] on link "V Thiyagarajan" at bounding box center [158, 141] width 18 height 23
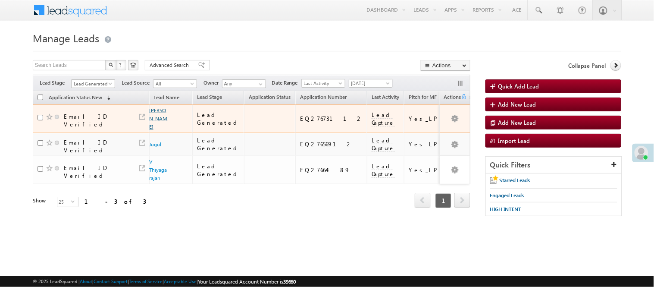
click at [157, 110] on link "[PERSON_NAME]" at bounding box center [159, 118] width 18 height 23
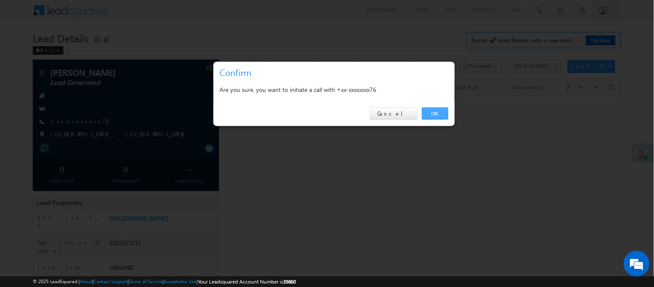
click at [428, 117] on link "OK" at bounding box center [435, 113] width 26 height 12
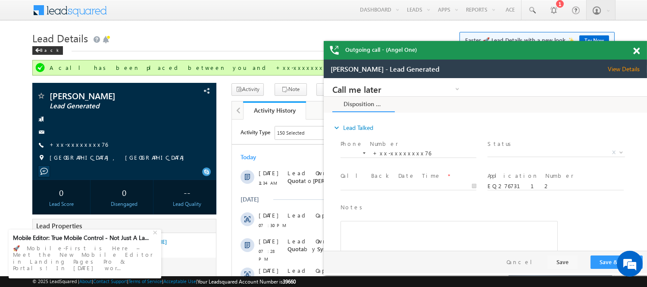
click at [640, 49] on div at bounding box center [641, 49] width 12 height 17
click at [635, 50] on span at bounding box center [636, 50] width 6 height 7
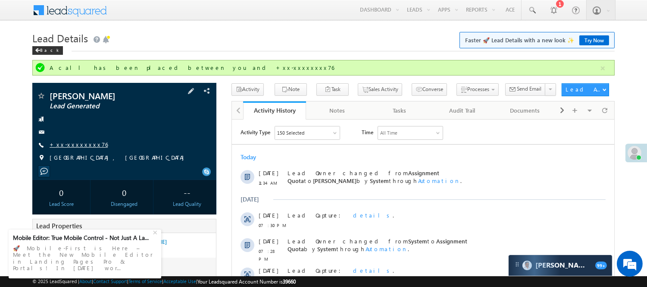
click at [59, 141] on link "+xx-xxxxxxxx76" at bounding box center [79, 144] width 58 height 7
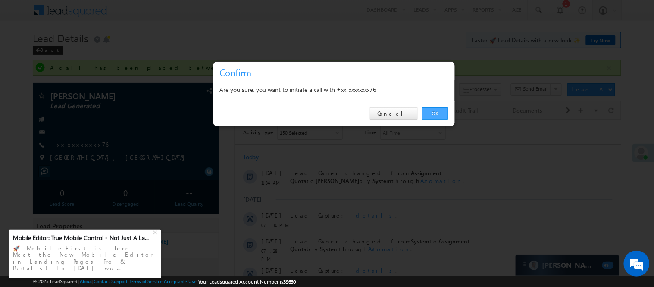
click at [436, 116] on link "OK" at bounding box center [435, 113] width 26 height 12
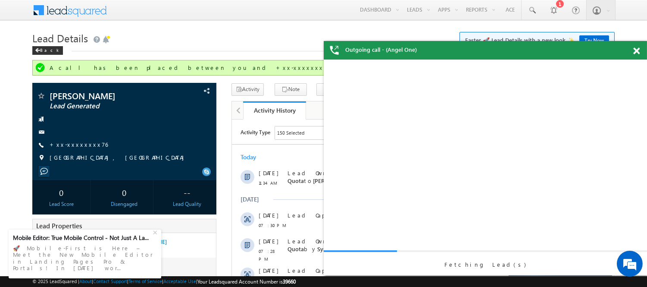
click at [633, 47] on div "Outgoing call - (Angel One)" at bounding box center [485, 50] width 323 height 19
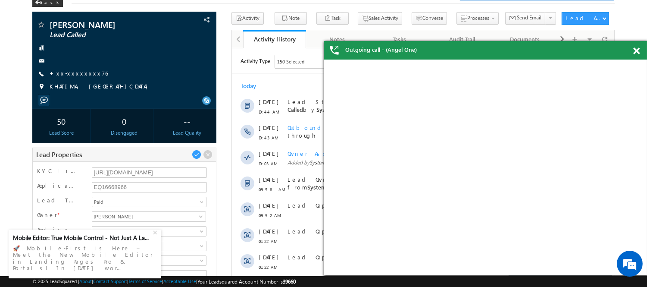
click at [635, 50] on span at bounding box center [636, 50] width 6 height 7
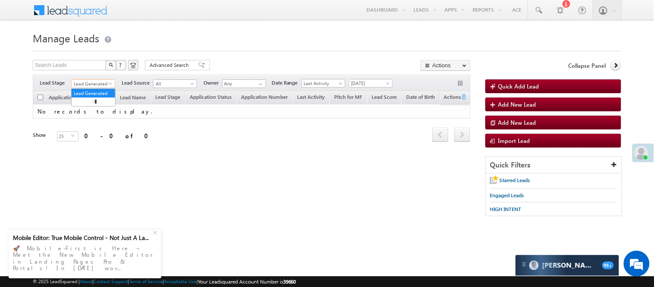
click at [88, 81] on span "Lead Generated" at bounding box center [92, 84] width 41 height 8
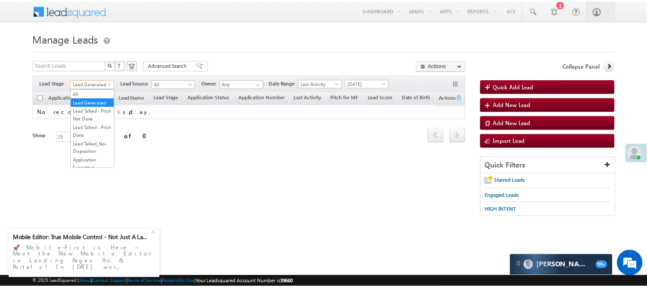
scroll to position [214, 0]
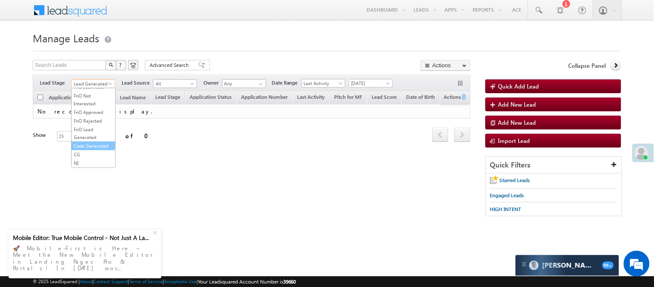
click at [92, 142] on link "Code Generated" at bounding box center [94, 146] width 44 height 8
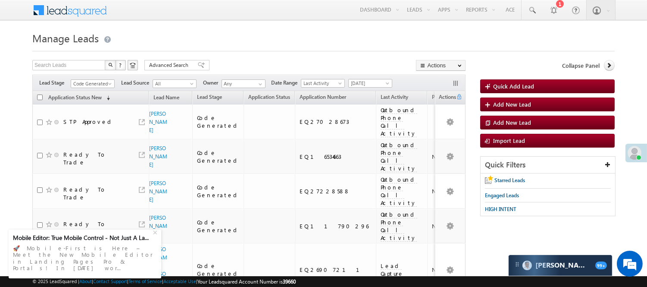
click at [375, 80] on span "[DATE]" at bounding box center [369, 83] width 41 height 8
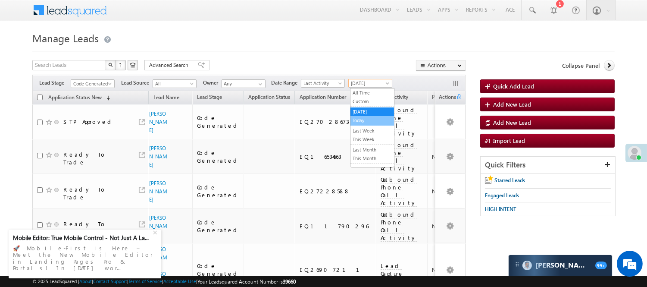
click at [376, 80] on span "[DATE]" at bounding box center [369, 83] width 41 height 8
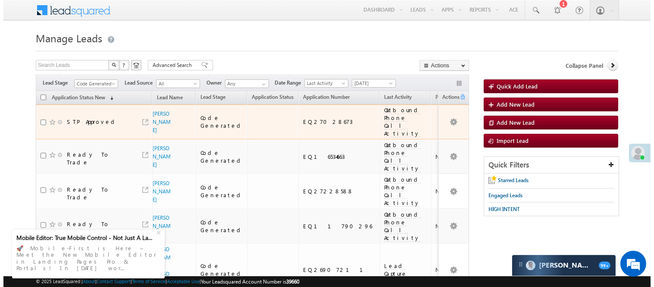
scroll to position [0, 0]
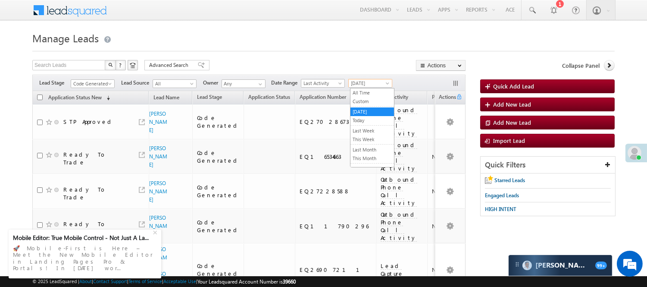
click at [371, 84] on span "[DATE]" at bounding box center [369, 83] width 41 height 8
click at [370, 119] on link "Today" at bounding box center [372, 120] width 44 height 8
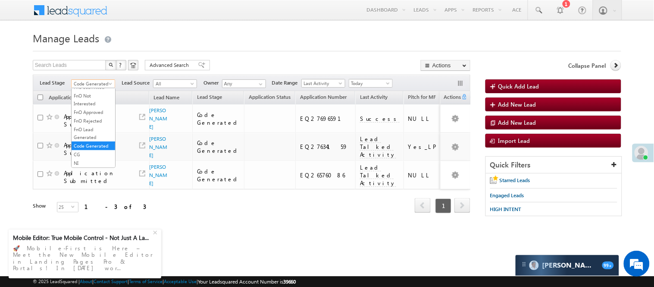
click at [102, 83] on span "Code Generated" at bounding box center [92, 84] width 41 height 8
click at [94, 106] on link "Lead Generated" at bounding box center [94, 102] width 44 height 8
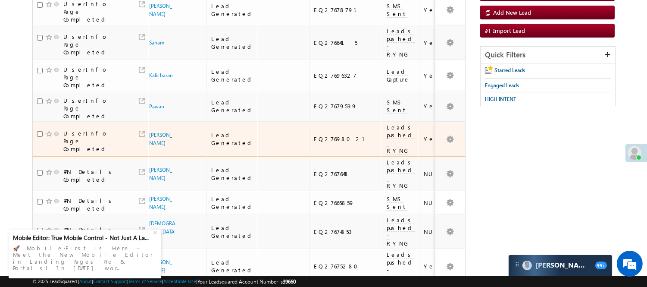
scroll to position [106, 0]
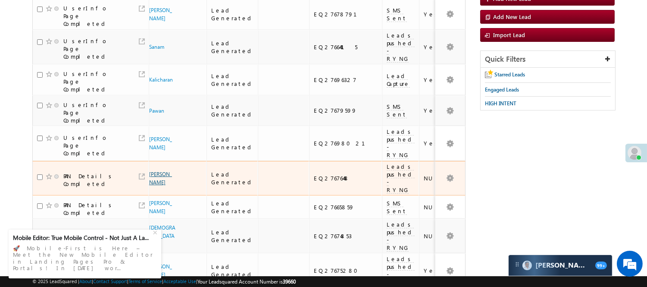
click at [153, 171] on link "Jaswinder Singh" at bounding box center [160, 178] width 23 height 15
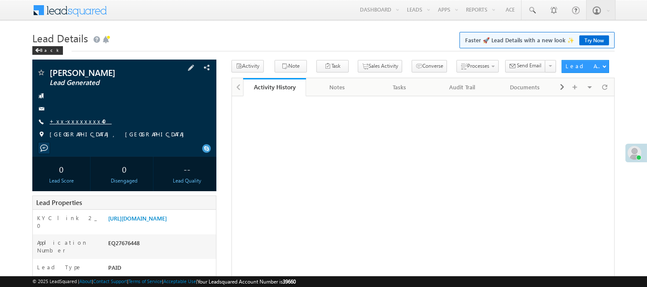
click at [83, 120] on link "+xx-xxxxxxxx40" at bounding box center [81, 120] width 62 height 7
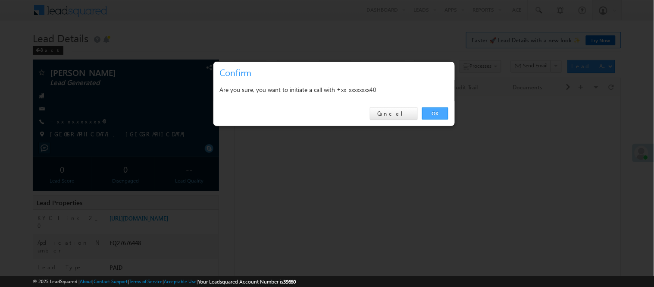
click at [445, 116] on link "OK" at bounding box center [435, 113] width 26 height 12
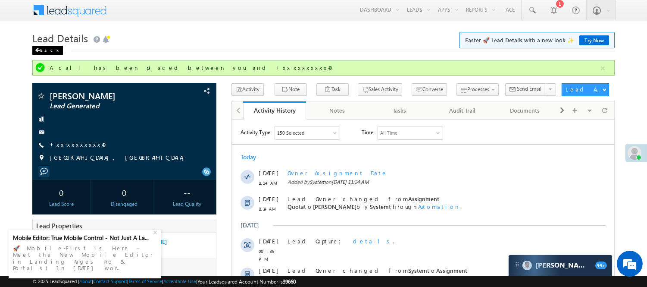
click at [46, 50] on div "Back" at bounding box center [47, 50] width 31 height 9
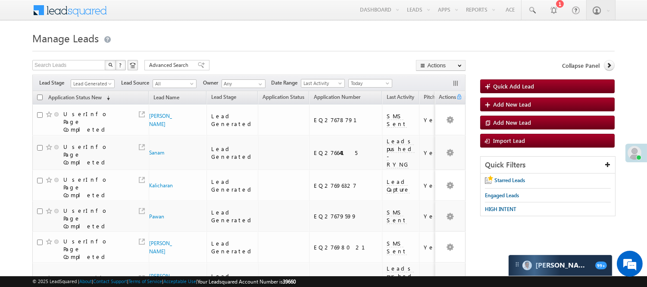
scroll to position [239, 0]
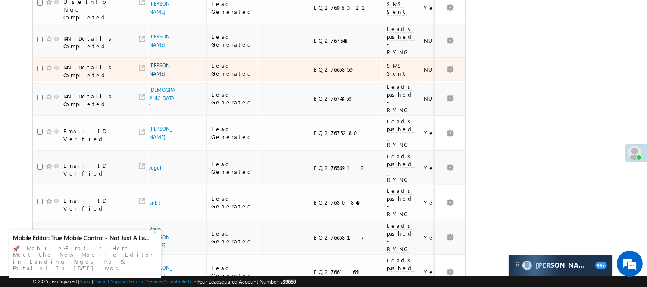
click at [160, 62] on link "[PERSON_NAME]" at bounding box center [160, 69] width 23 height 15
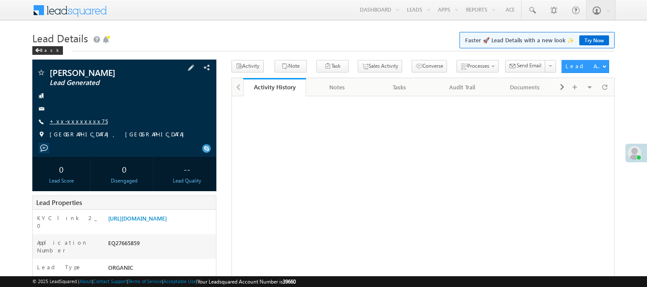
click at [75, 122] on link "+xx-xxxxxxxx75" at bounding box center [79, 120] width 58 height 7
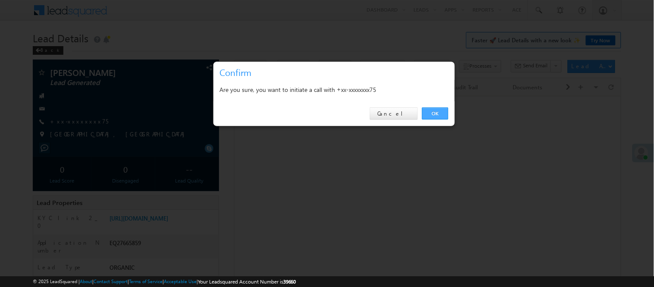
click at [436, 117] on link "OK" at bounding box center [435, 113] width 26 height 12
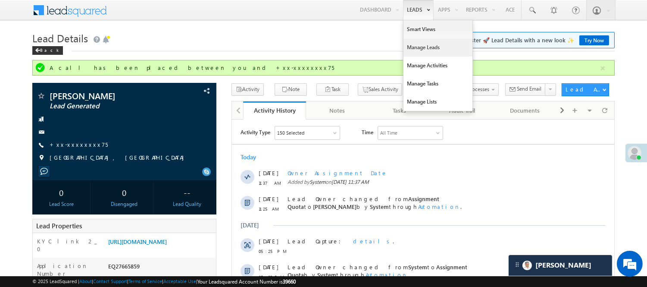
click at [422, 46] on link "Manage Leads" at bounding box center [437, 47] width 69 height 18
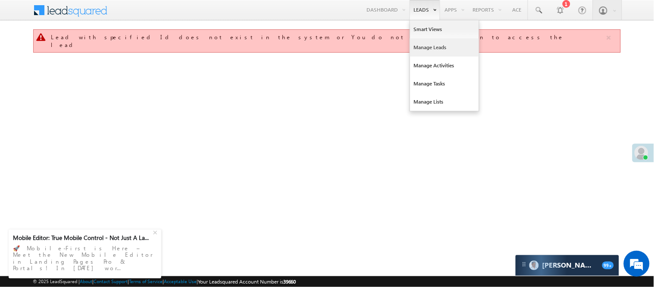
click at [439, 48] on link "Manage Leads" at bounding box center [444, 47] width 69 height 18
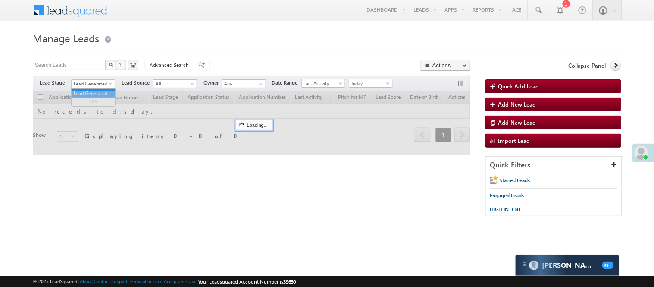
click at [97, 84] on span "Lead Generated" at bounding box center [92, 84] width 41 height 8
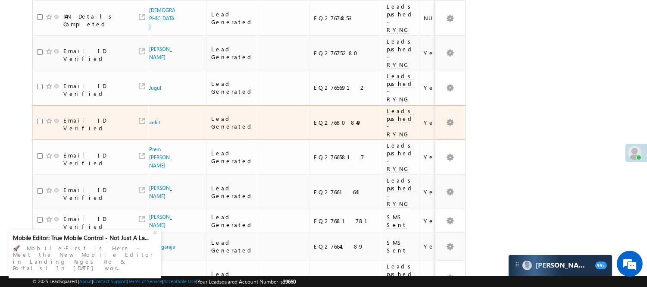
scroll to position [221, 0]
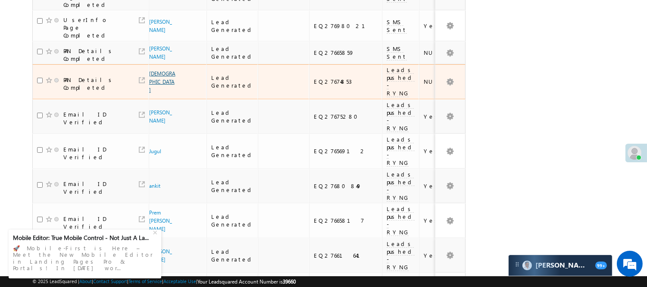
click at [160, 70] on link "[DEMOGRAPHIC_DATA]" at bounding box center [162, 81] width 26 height 23
click at [157, 70] on link "[DEMOGRAPHIC_DATA]" at bounding box center [162, 81] width 26 height 23
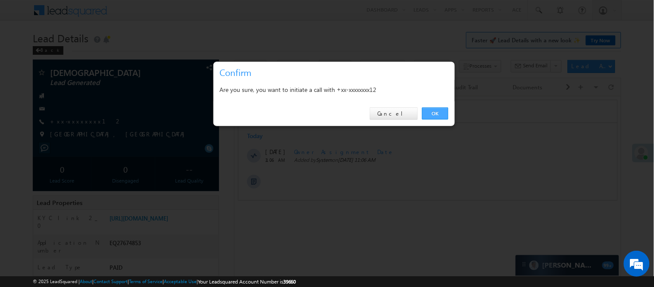
click at [434, 110] on link "OK" at bounding box center [435, 113] width 26 height 12
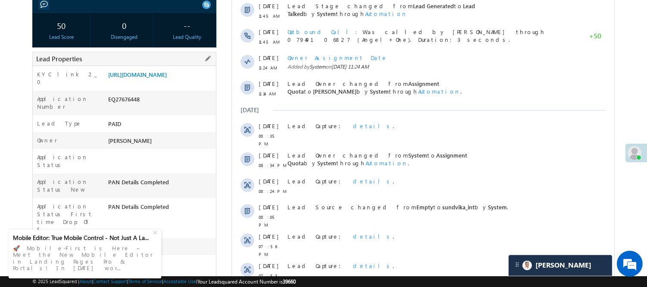
click at [127, 107] on div "EQ27676448" at bounding box center [161, 101] width 110 height 12
copy div "EQ27676448"
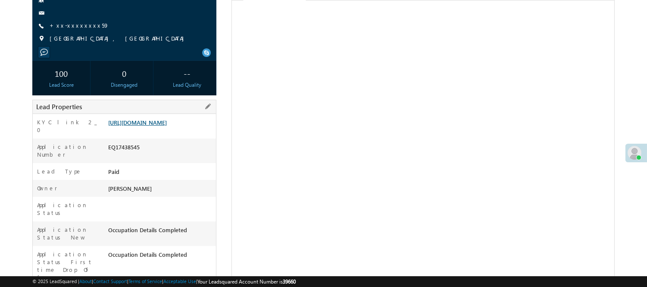
scroll to position [96, 0]
click at [162, 126] on link "[URL][DOMAIN_NAME]" at bounding box center [137, 122] width 59 height 7
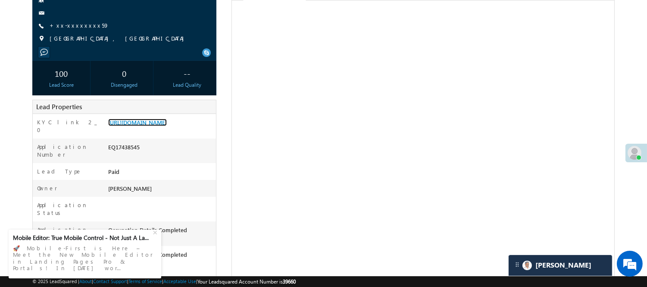
scroll to position [0, 0]
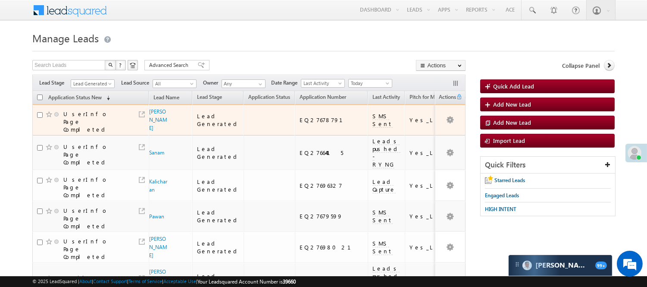
click at [171, 107] on div "[PERSON_NAME]" at bounding box center [170, 119] width 35 height 25
click at [147, 109] on td "UserInfo Page Completed" at bounding box center [90, 119] width 116 height 31
click at [162, 114] on span "[PERSON_NAME]" at bounding box center [158, 119] width 19 height 25
click at [159, 115] on link "[PERSON_NAME]" at bounding box center [158, 119] width 18 height 23
click at [152, 115] on link "[PERSON_NAME]" at bounding box center [158, 119] width 18 height 23
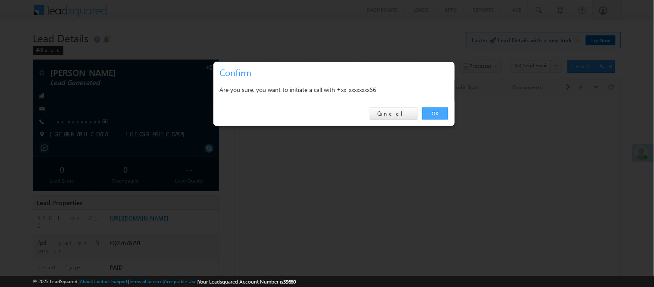
click at [433, 111] on link "OK" at bounding box center [435, 113] width 26 height 12
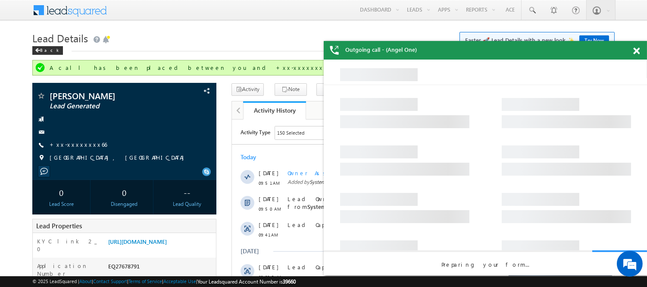
click at [635, 49] on span at bounding box center [636, 50] width 6 height 7
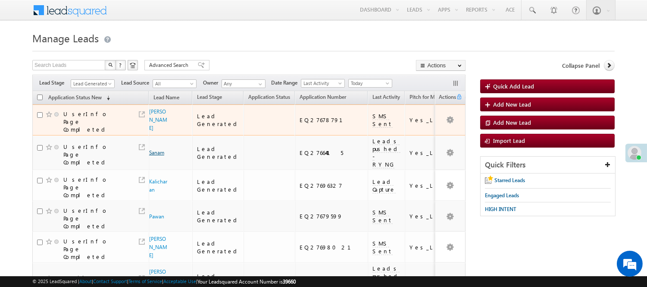
click at [155, 149] on link "Sanam" at bounding box center [156, 152] width 15 height 6
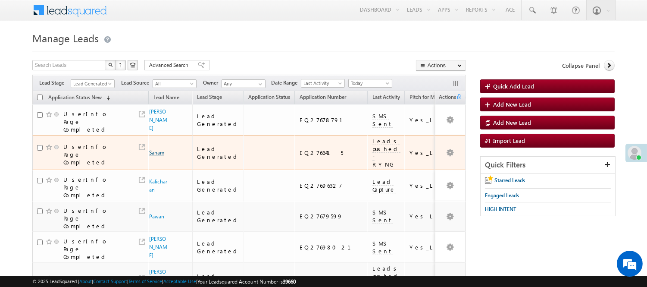
click at [155, 149] on link "Sanam" at bounding box center [156, 152] width 15 height 6
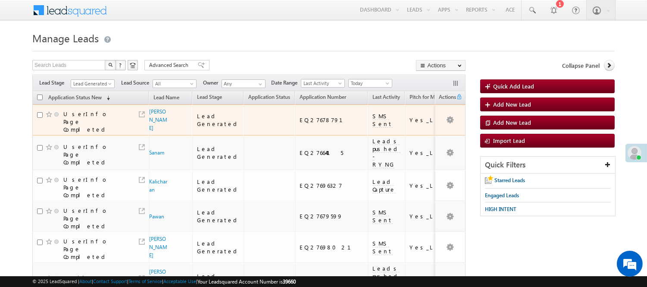
scroll to position [191, 0]
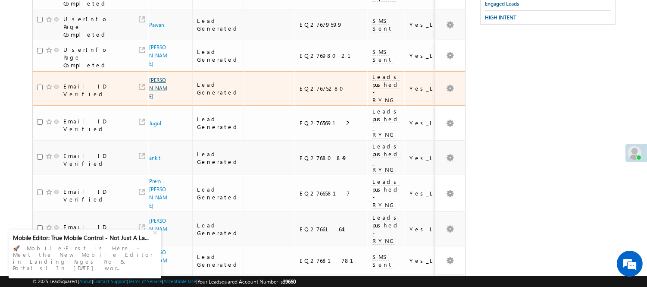
click at [158, 77] on link "[PERSON_NAME]" at bounding box center [158, 88] width 18 height 23
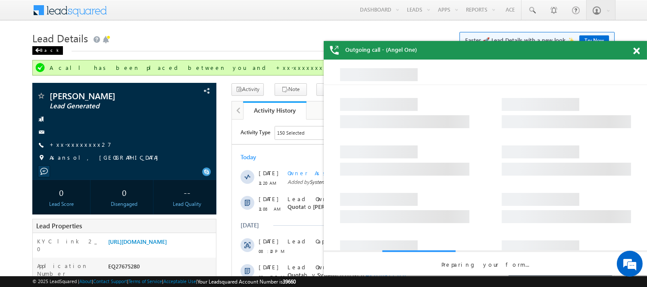
click at [48, 48] on div "Back" at bounding box center [47, 50] width 31 height 9
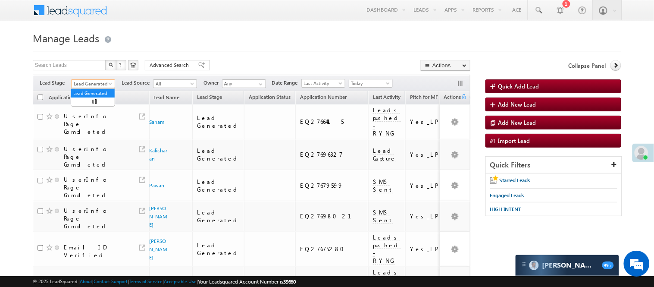
click at [88, 82] on span "Lead Generated" at bounding box center [92, 84] width 41 height 8
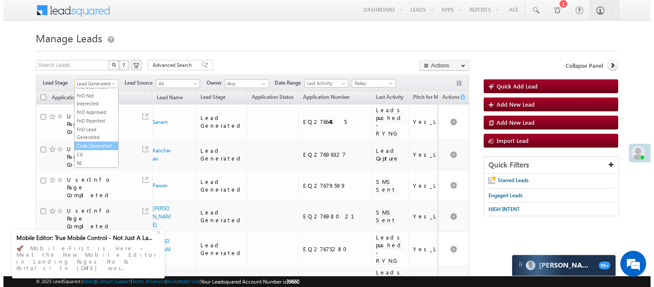
scroll to position [214, 0]
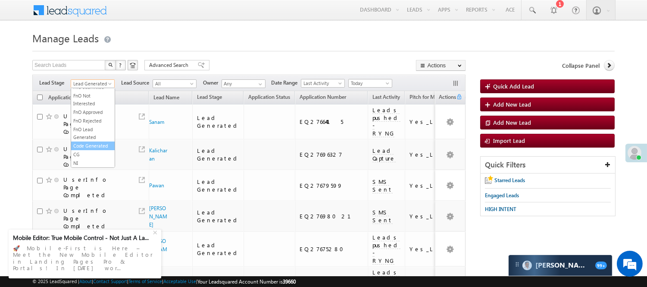
click at [96, 144] on link "Code Generated" at bounding box center [93, 146] width 44 height 8
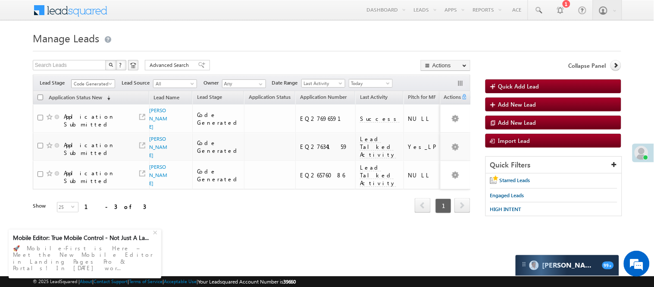
scroll to position [0, 0]
click at [97, 81] on span "Code Generated" at bounding box center [92, 84] width 41 height 8
click at [88, 106] on link "Lead Generated" at bounding box center [94, 102] width 44 height 8
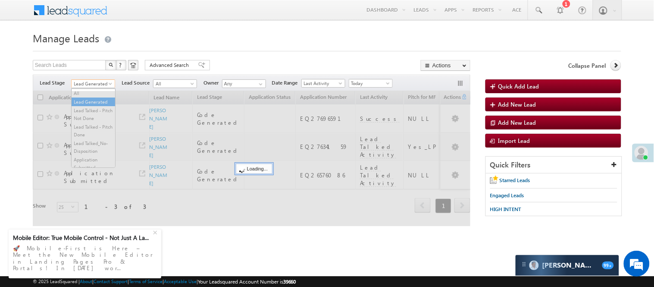
click at [100, 83] on span "Lead Generated" at bounding box center [92, 84] width 41 height 8
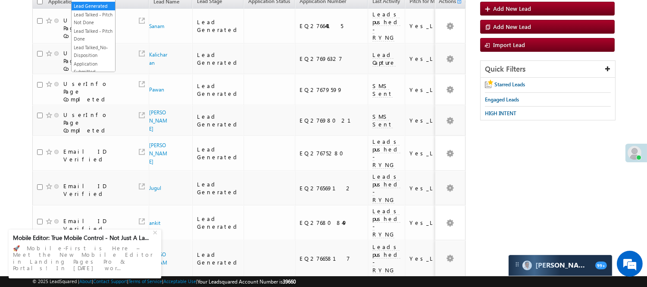
scroll to position [320, 0]
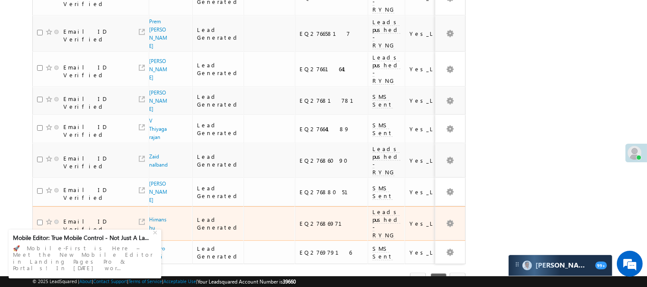
click at [163, 215] on span "Himanshu" at bounding box center [158, 223] width 19 height 16
click at [158, 216] on link "Himanshu" at bounding box center [157, 223] width 17 height 15
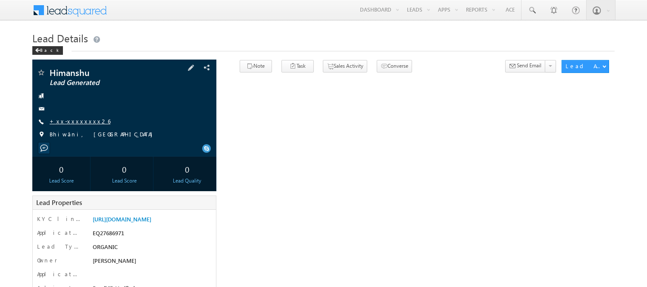
click at [84, 122] on link "+xx-xxxxxxxx26" at bounding box center [80, 120] width 61 height 7
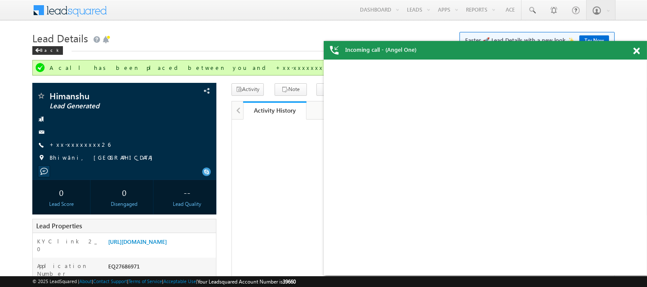
click at [639, 44] on div at bounding box center [641, 49] width 12 height 17
click at [638, 53] on span at bounding box center [636, 50] width 6 height 7
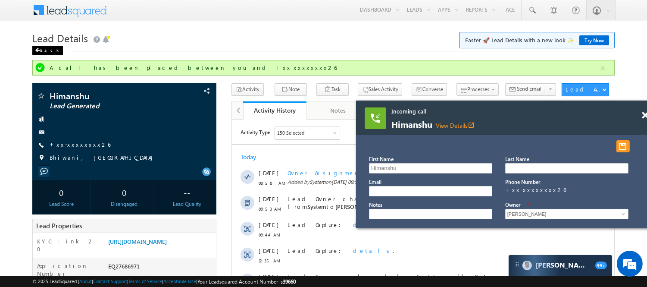
click at [43, 51] on div "Back" at bounding box center [47, 50] width 31 height 9
click at [43, 50] on div "Back" at bounding box center [47, 50] width 31 height 9
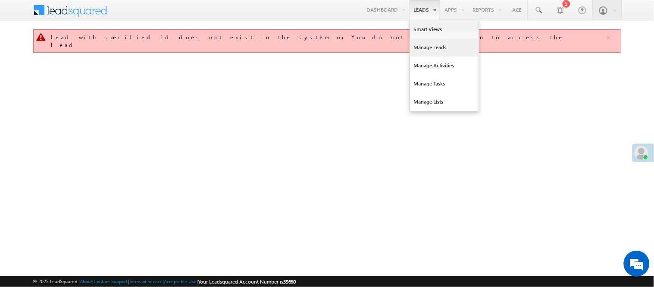
click at [442, 49] on link "Manage Leads" at bounding box center [444, 47] width 69 height 18
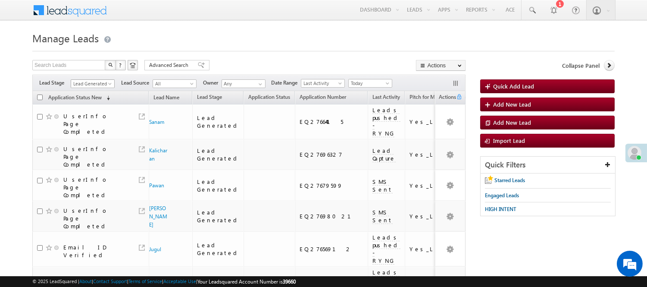
click at [97, 84] on span "Lead Generated" at bounding box center [91, 84] width 41 height 8
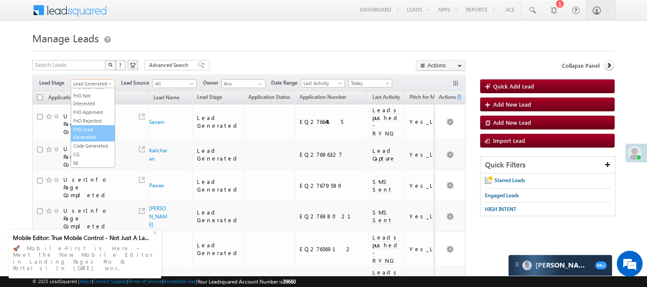
scroll to position [118, 0]
click at [97, 95] on link "Lead Called" at bounding box center [93, 91] width 44 height 8
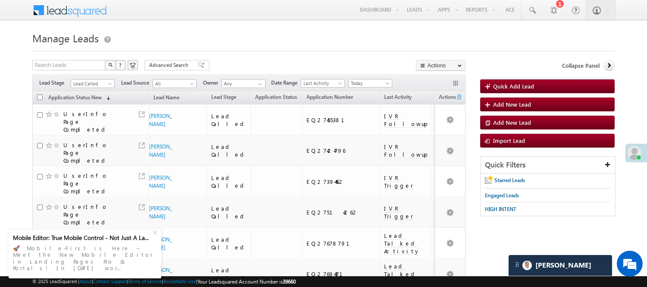
click at [94, 84] on span "Lead Called" at bounding box center [91, 84] width 41 height 8
click at [87, 98] on link "Lead Generated" at bounding box center [93, 102] width 44 height 8
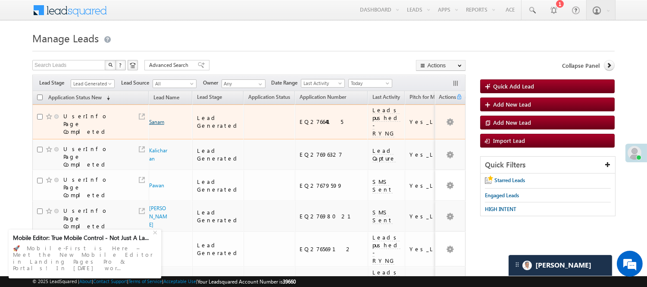
click at [152, 119] on link "Sanam" at bounding box center [156, 122] width 15 height 6
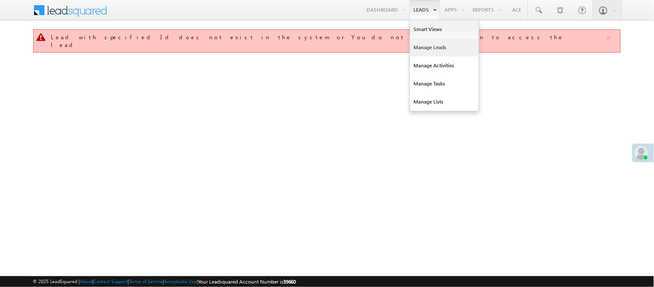
click at [427, 49] on link "Manage Leads" at bounding box center [444, 47] width 69 height 18
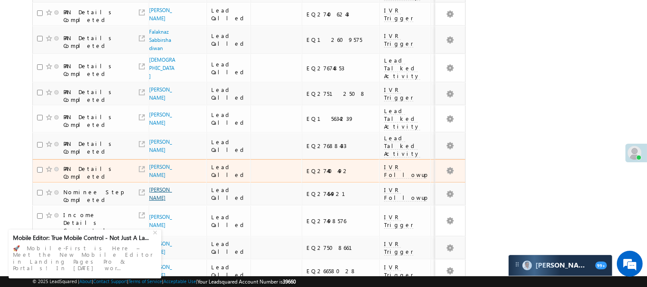
scroll to position [383, 0]
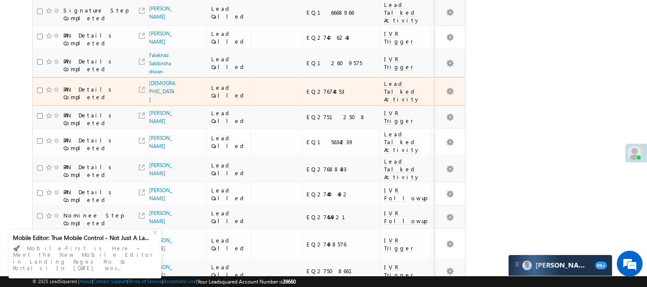
click at [308, 77] on td "EQ27674853" at bounding box center [341, 91] width 78 height 28
click at [306, 87] on div "EQ27674853" at bounding box center [340, 91] width 69 height 8
click at [307, 77] on td "EQ27674853" at bounding box center [341, 91] width 78 height 28
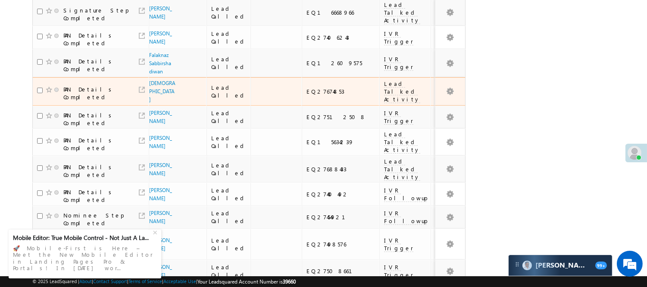
click at [302, 77] on td "EQ27674853" at bounding box center [341, 91] width 78 height 28
click at [306, 87] on div "EQ27674853" at bounding box center [340, 91] width 69 height 8
copy div "EQ27674853"
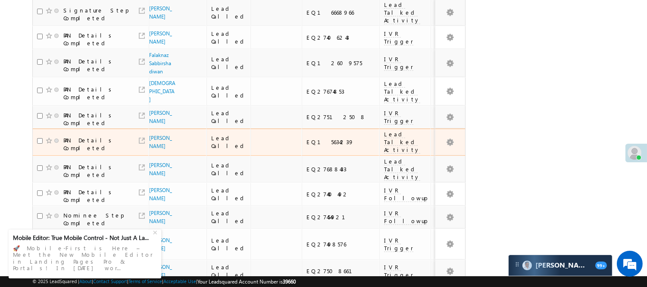
click at [306, 138] on div "EQ15634239" at bounding box center [340, 142] width 69 height 8
copy div "EQ15634239"
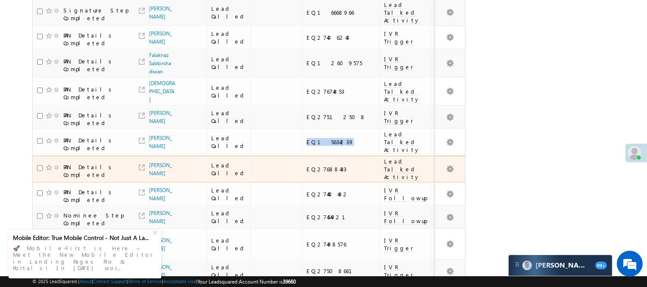
click at [306, 165] on div "EQ27688433" at bounding box center [340, 169] width 69 height 8
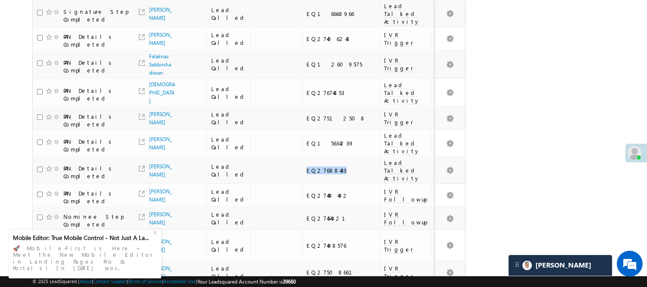
scroll to position [0, 0]
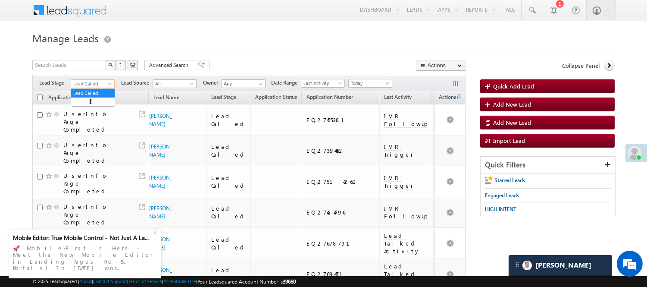
click at [84, 84] on span "Lead Called" at bounding box center [91, 84] width 41 height 8
click at [81, 105] on link "Lead Generated" at bounding box center [93, 102] width 44 height 8
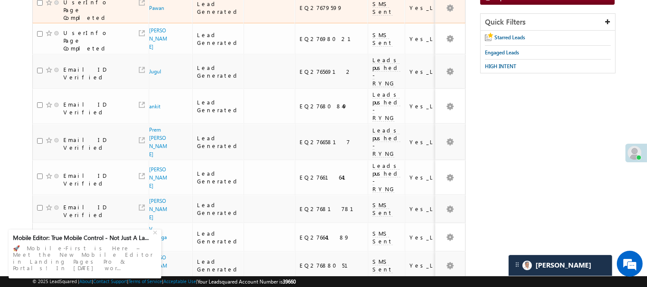
scroll to position [191, 0]
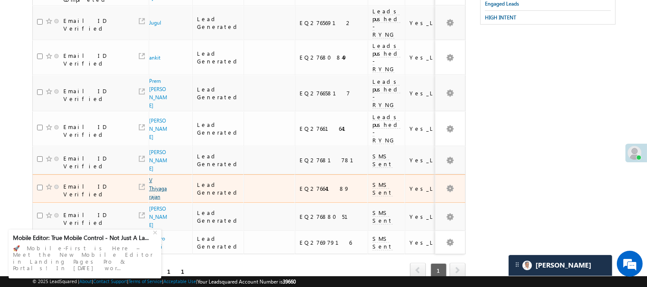
click at [159, 177] on link "V Thiyagarajan" at bounding box center [158, 188] width 18 height 23
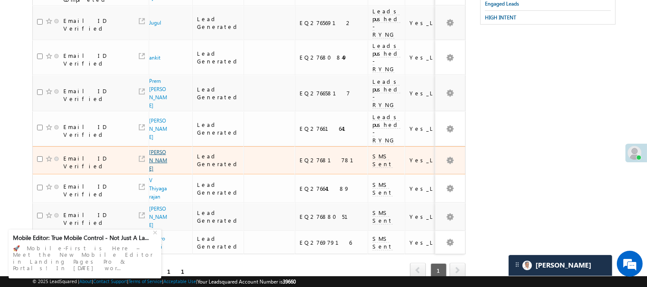
click at [160, 149] on link "Anurag Kumar" at bounding box center [158, 160] width 18 height 23
click at [158, 149] on link "Anurag Kumar" at bounding box center [158, 160] width 18 height 23
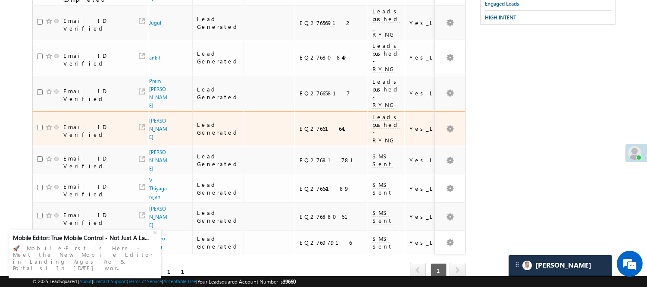
click at [159, 111] on td "[PERSON_NAME]" at bounding box center [171, 128] width 44 height 35
click at [147, 111] on td "Email ID Verified" at bounding box center [90, 128] width 116 height 35
click at [158, 117] on link "[PERSON_NAME]" at bounding box center [158, 128] width 18 height 23
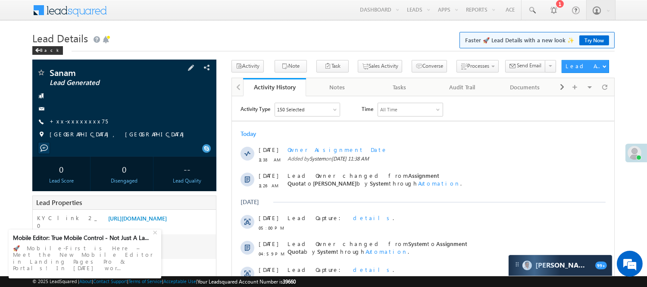
click at [75, 115] on div "Sanam Lead Generated +xx-xxxxxxxx75" at bounding box center [124, 105] width 175 height 75
click at [78, 119] on link "+xx-xxxxxxxx75" at bounding box center [79, 120] width 58 height 7
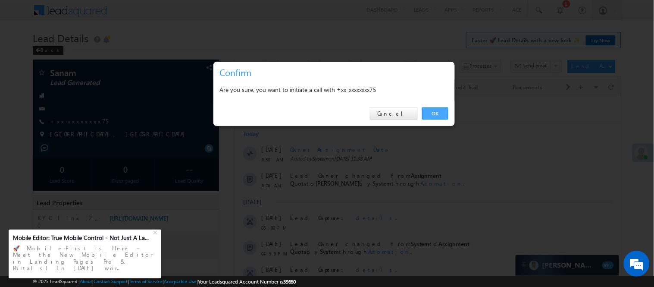
click at [434, 111] on link "OK" at bounding box center [435, 113] width 26 height 12
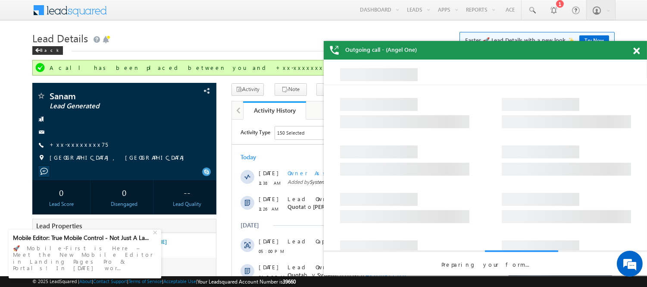
click at [634, 49] on span at bounding box center [636, 50] width 6 height 7
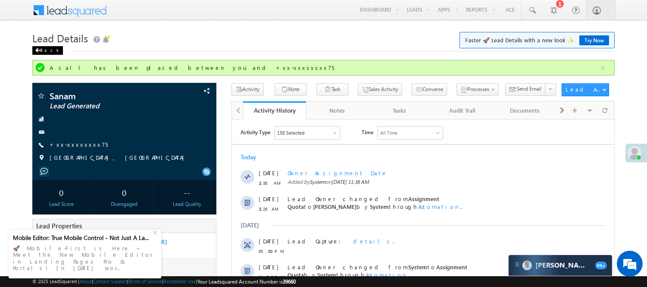
click at [43, 51] on div "Back" at bounding box center [47, 50] width 31 height 9
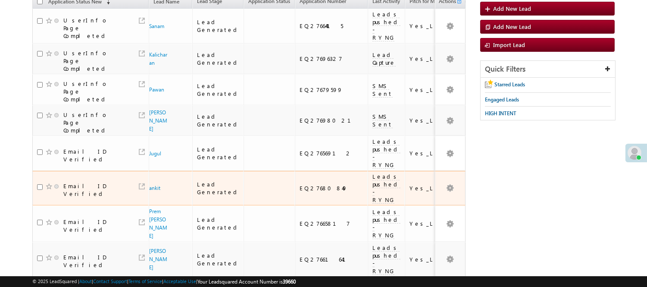
scroll to position [266, 0]
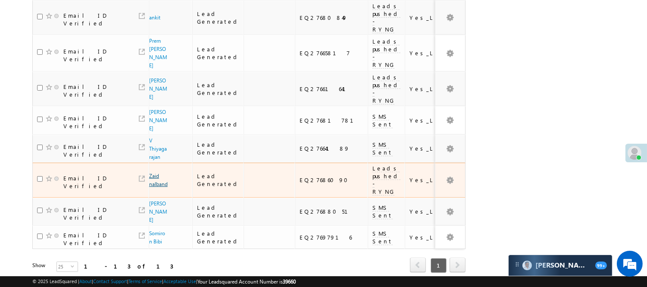
click at [154, 172] on link "Zaid nalband" at bounding box center [158, 179] width 19 height 15
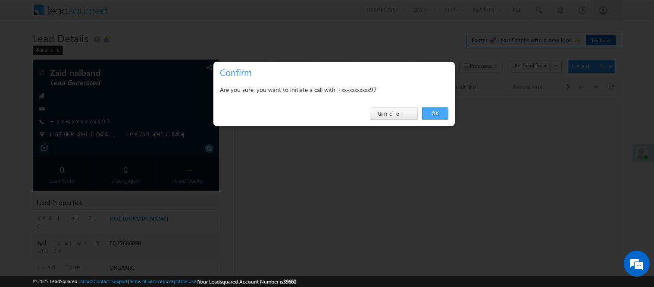
click at [441, 112] on link "OK" at bounding box center [435, 113] width 26 height 12
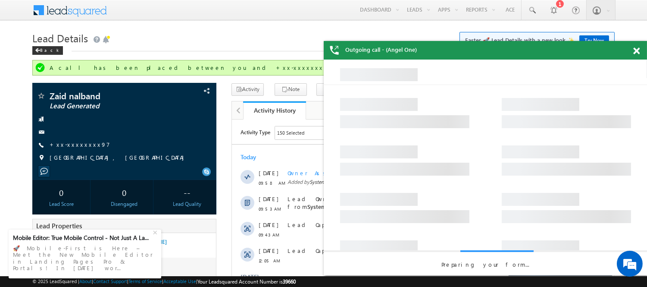
click at [636, 52] on span at bounding box center [636, 50] width 6 height 7
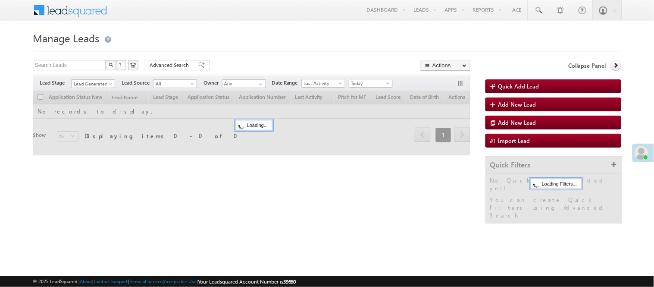
click at [97, 84] on span "Lead Generated" at bounding box center [92, 84] width 41 height 8
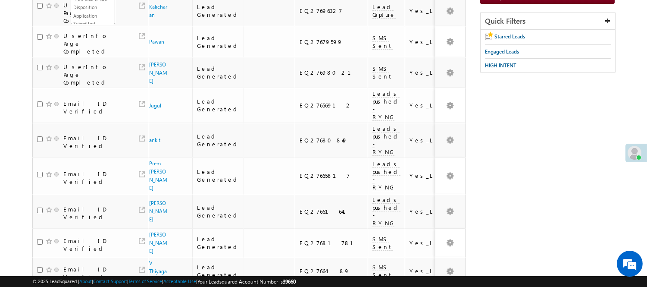
scroll to position [266, 0]
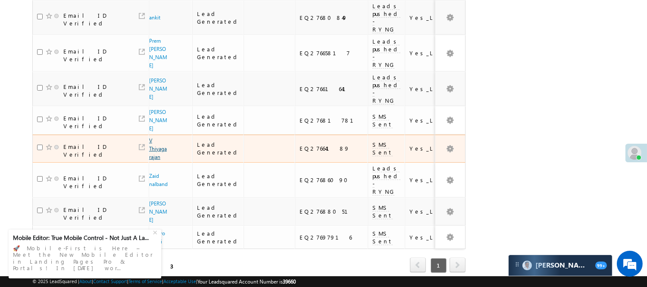
click at [154, 137] on link "V Thiyagarajan" at bounding box center [158, 148] width 18 height 23
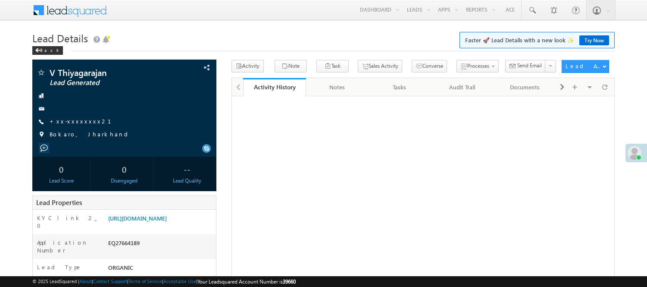
click at [76, 125] on span "+xx-xxxxxxxx21" at bounding box center [86, 121] width 72 height 9
click at [76, 119] on link "+xx-xxxxxxxx21" at bounding box center [86, 120] width 72 height 7
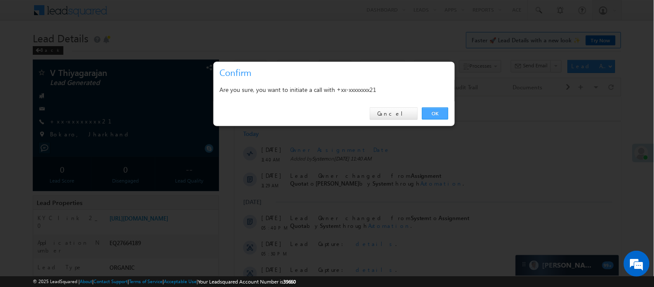
click at [439, 114] on link "OK" at bounding box center [435, 113] width 26 height 12
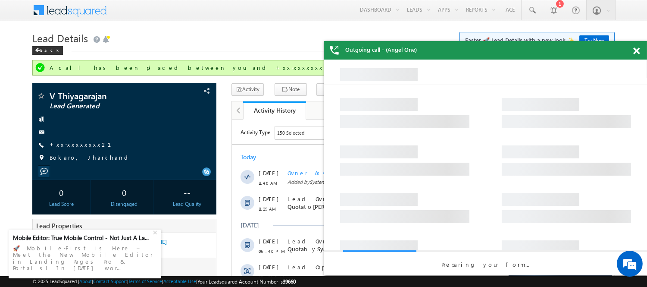
click at [635, 52] on span at bounding box center [636, 50] width 6 height 7
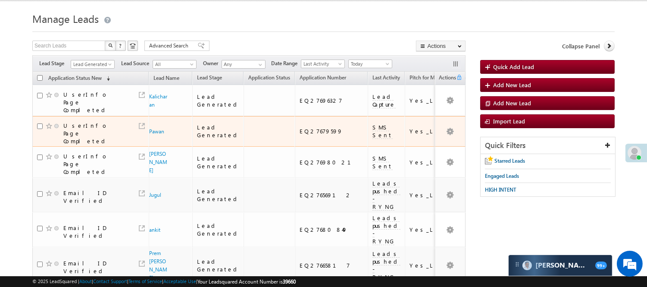
scroll to position [191, 0]
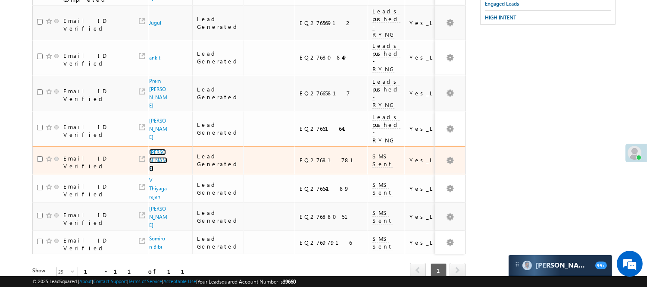
click at [153, 149] on link "[PERSON_NAME]" at bounding box center [158, 160] width 18 height 23
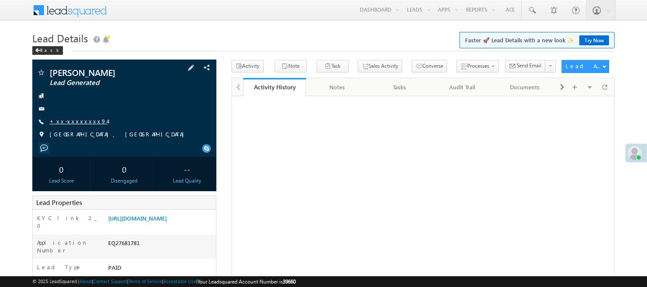
click at [72, 120] on link "+xx-xxxxxxxx94" at bounding box center [79, 120] width 58 height 7
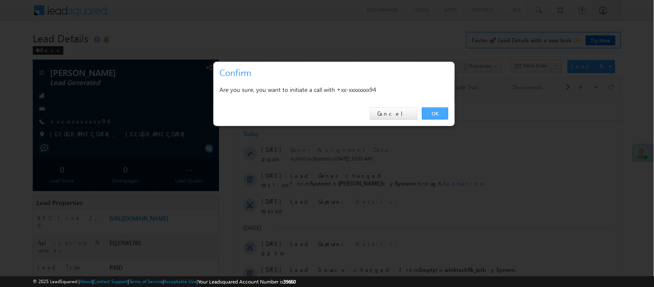
click at [432, 110] on link "OK" at bounding box center [435, 113] width 26 height 12
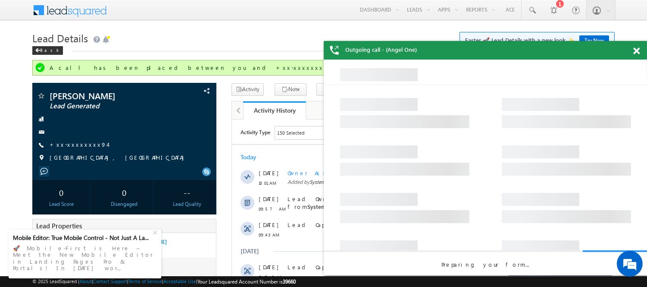
drag, startPoint x: 636, startPoint y: 50, endPoint x: 515, endPoint y: 56, distance: 120.4
click at [635, 50] on span at bounding box center [636, 50] width 6 height 7
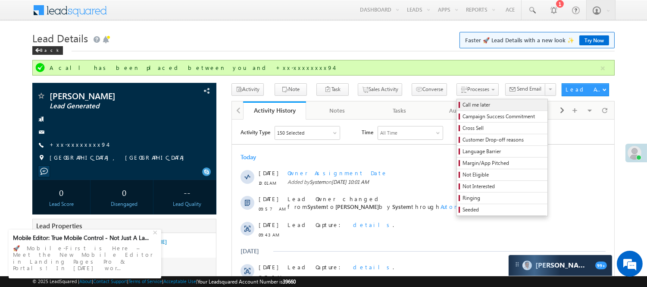
click at [459, 100] on link "Call me later" at bounding box center [502, 104] width 91 height 11
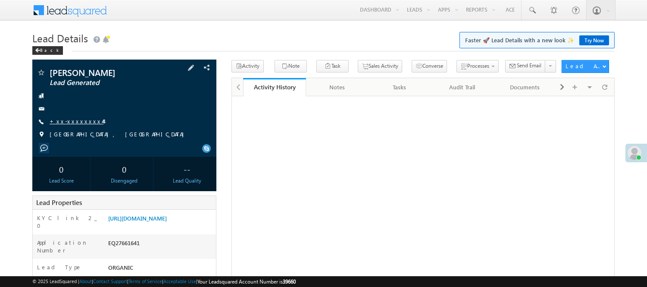
click at [69, 122] on link "+xx-xxxxxxxx44" at bounding box center [77, 120] width 54 height 7
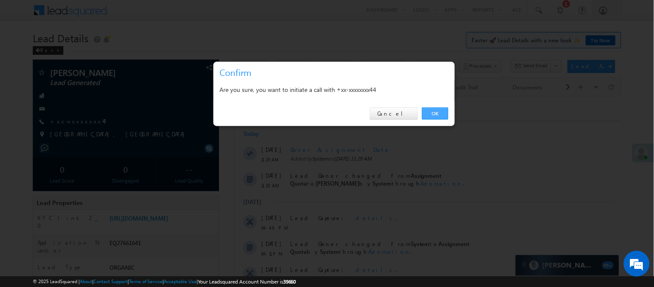
click at [429, 112] on link "OK" at bounding box center [435, 113] width 26 height 12
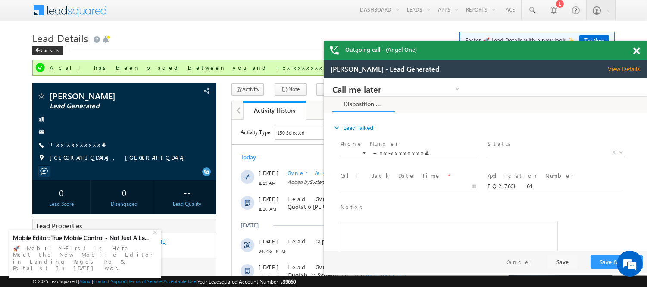
click at [635, 48] on span at bounding box center [636, 50] width 6 height 7
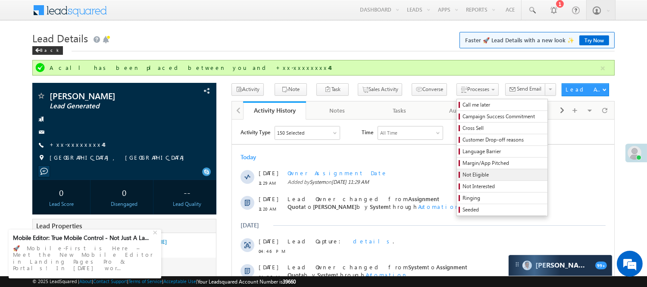
click at [462, 174] on span "Not Eligible" at bounding box center [503, 175] width 82 height 8
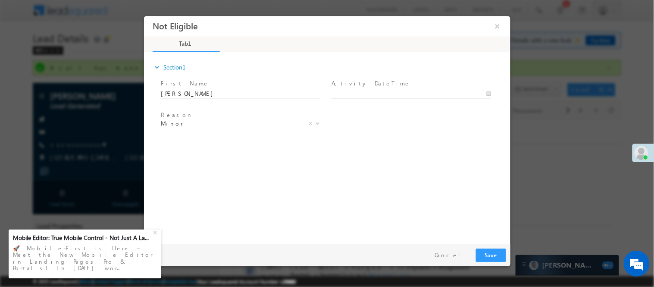
click at [392, 91] on body "Not Eligible ×" at bounding box center [327, 128] width 366 height 224
type input "[DATE] 12:05 PM"
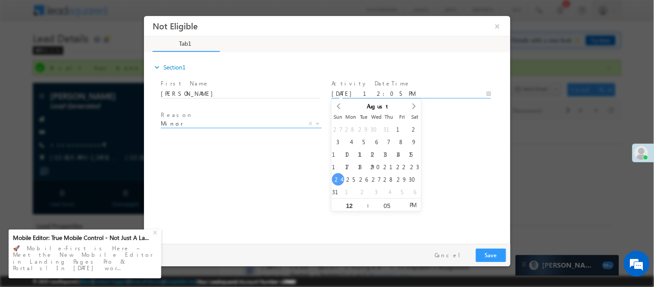
drag, startPoint x: 237, startPoint y: 127, endPoint x: 231, endPoint y: 122, distance: 7.4
click at [235, 125] on span "Minor Existing Client Out of [GEOGRAPHIC_DATA] DRA - FDS Termination DRA - Alre…" at bounding box center [243, 125] width 167 height 10
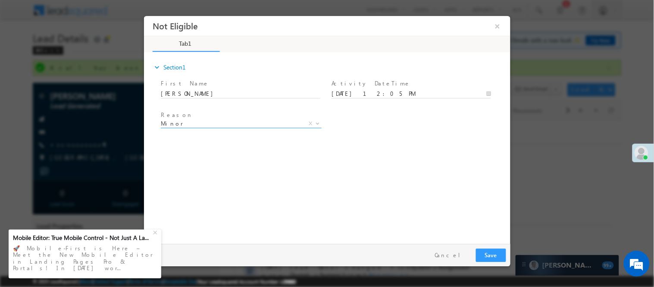
click at [231, 122] on span "Minor" at bounding box center [230, 123] width 140 height 8
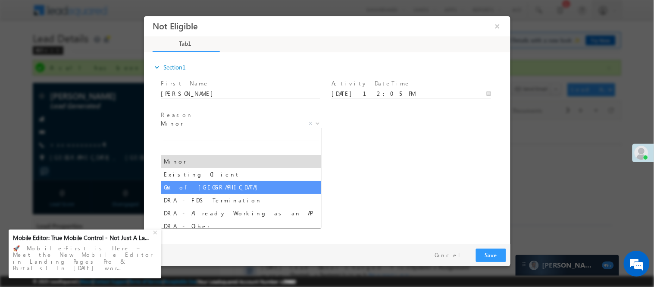
select select "Out of [GEOGRAPHIC_DATA]"
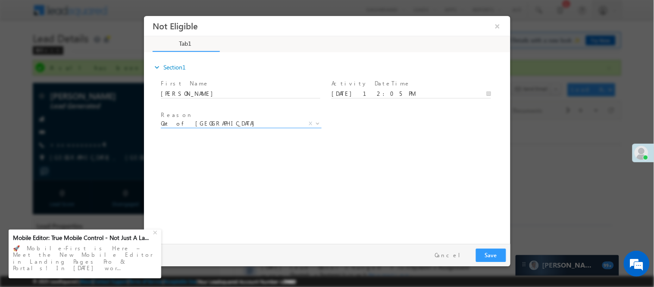
click at [386, 186] on div "expand_more Section1 First Name *" at bounding box center [329, 146] width 362 height 186
click at [484, 252] on button "Save" at bounding box center [490, 254] width 30 height 13
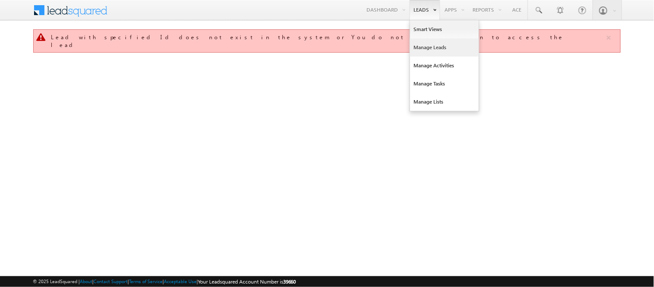
drag, startPoint x: 0, startPoint y: 0, endPoint x: 429, endPoint y: 48, distance: 432.0
click at [429, 48] on link "Manage Leads" at bounding box center [444, 47] width 69 height 18
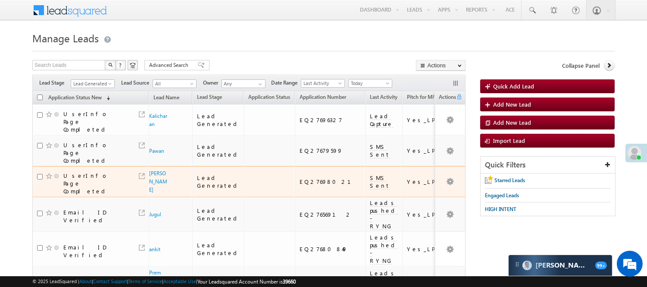
scroll to position [96, 0]
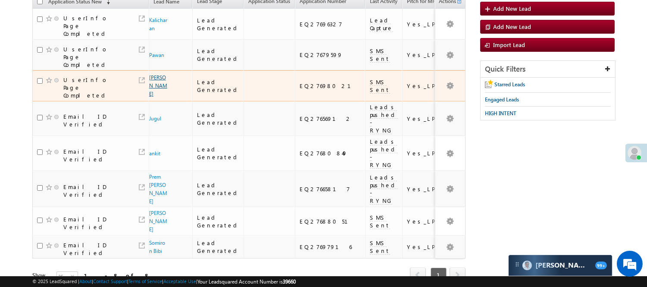
click at [158, 74] on link "[PERSON_NAME]" at bounding box center [158, 85] width 18 height 23
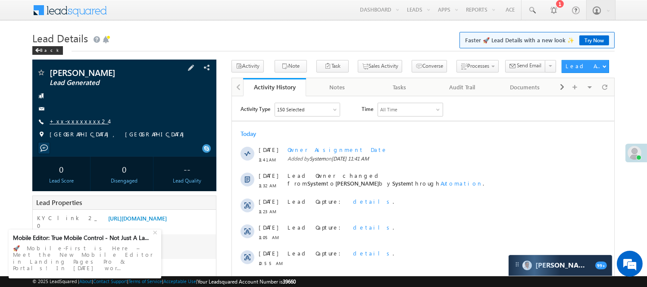
click at [71, 126] on span "+xx-xxxxxxxx24" at bounding box center [79, 121] width 59 height 9
click at [74, 122] on link "+xx-xxxxxxxx24" at bounding box center [79, 120] width 59 height 7
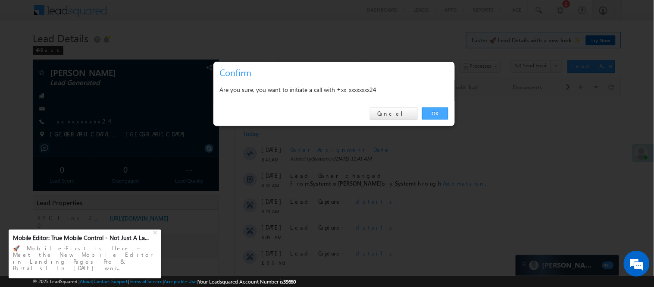
click at [434, 109] on link "OK" at bounding box center [435, 113] width 26 height 12
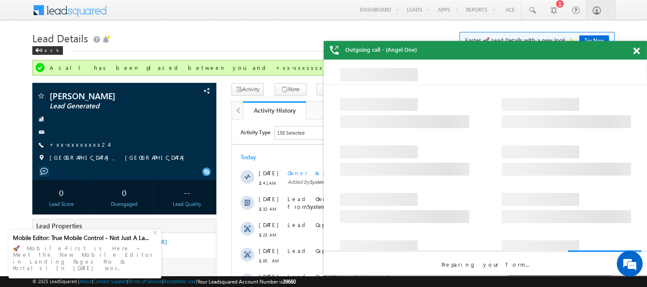
click at [634, 53] on span at bounding box center [636, 50] width 6 height 7
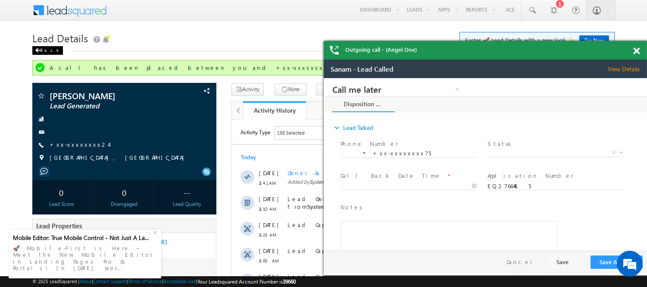
click at [40, 53] on span at bounding box center [37, 50] width 5 height 4
click at [40, 53] on div "Back" at bounding box center [47, 50] width 31 height 9
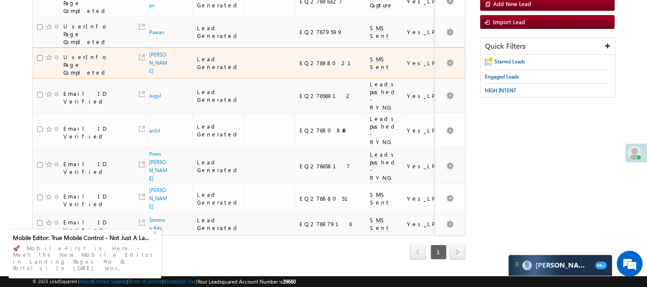
scroll to position [119, 0]
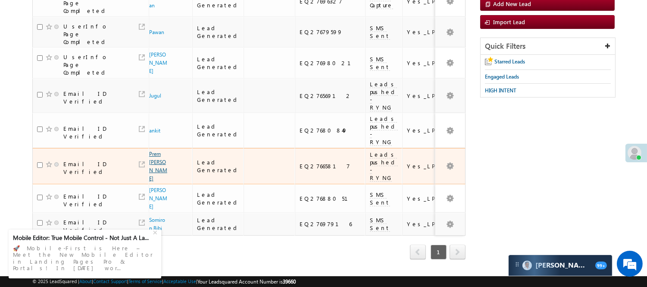
click at [149, 150] on link "Prem [PERSON_NAME]" at bounding box center [158, 165] width 18 height 31
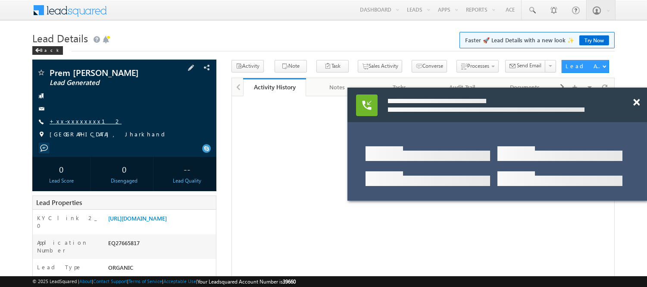
click at [74, 118] on link "+xx-xxxxxxxx12" at bounding box center [86, 120] width 72 height 7
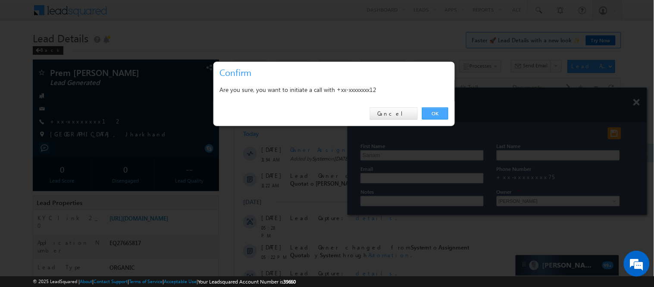
click at [437, 110] on link "OK" at bounding box center [435, 113] width 26 height 12
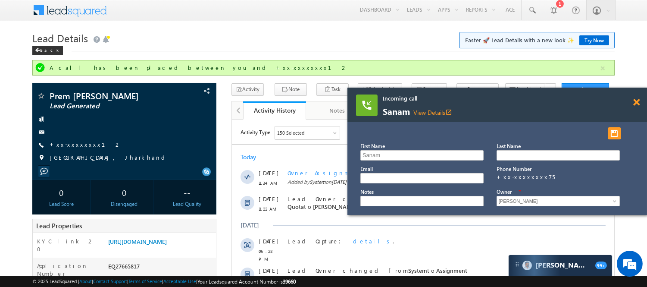
click at [637, 103] on span at bounding box center [636, 102] width 6 height 7
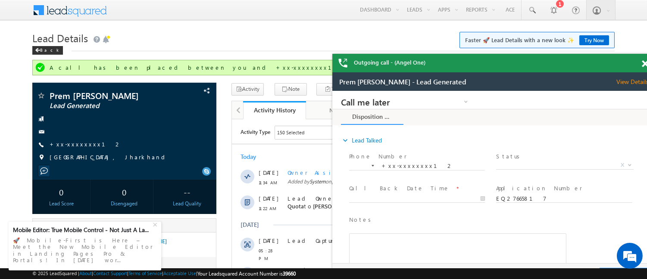
click at [644, 61] on span at bounding box center [645, 63] width 6 height 7
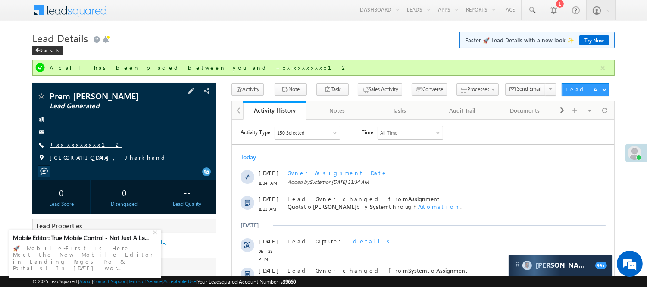
click at [67, 147] on link "+xx-xxxxxxxx12" at bounding box center [86, 144] width 72 height 7
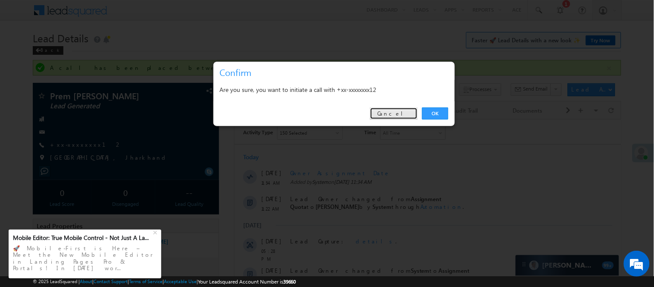
click at [401, 113] on link "Cancel" at bounding box center [394, 113] width 48 height 12
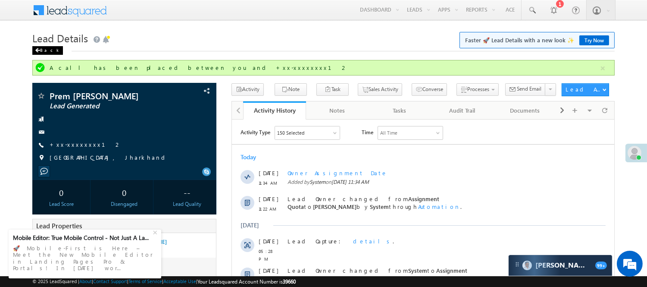
click at [45, 50] on div "Back" at bounding box center [47, 50] width 31 height 9
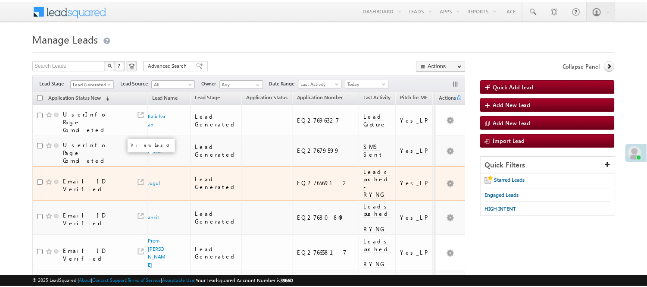
scroll to position [82, 0]
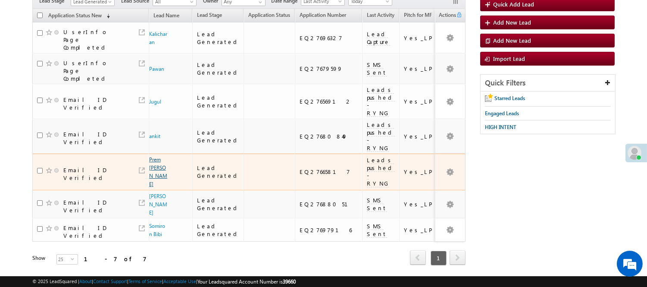
click at [155, 156] on link "Prem [PERSON_NAME]" at bounding box center [158, 171] width 18 height 31
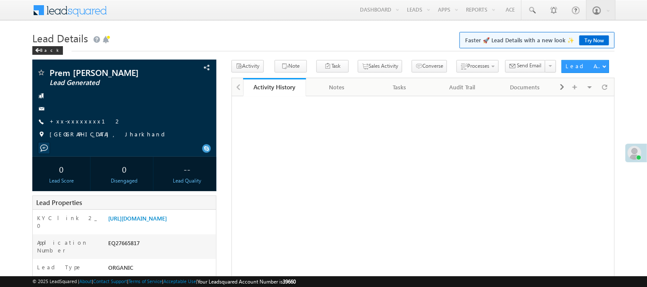
click at [83, 122] on link "+xx-xxxxxxxx12" at bounding box center [86, 120] width 72 height 7
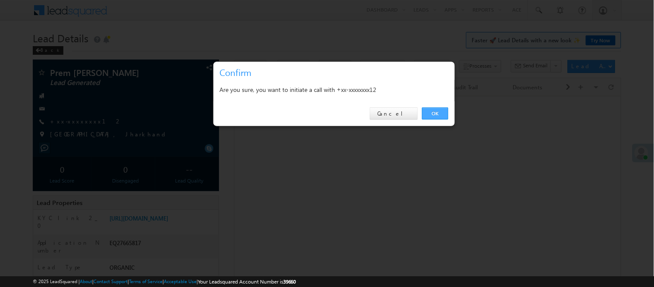
click at [441, 110] on link "OK" at bounding box center [435, 113] width 26 height 12
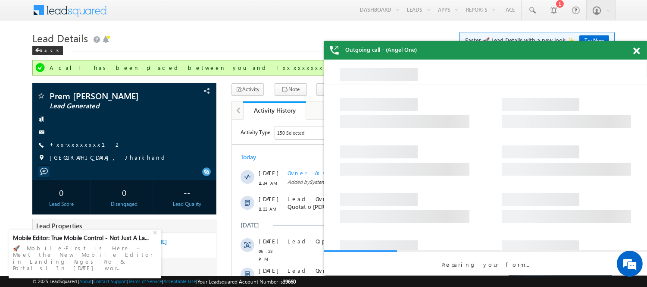
click at [636, 52] on span at bounding box center [636, 50] width 6 height 7
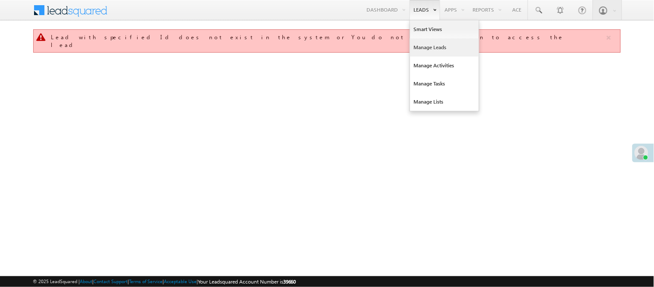
click at [419, 49] on link "Manage Leads" at bounding box center [444, 47] width 69 height 18
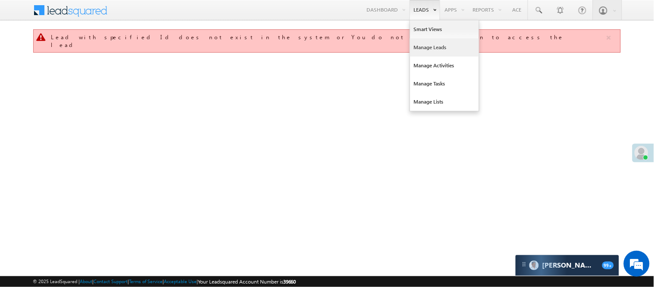
click at [419, 49] on link "Manage Leads" at bounding box center [444, 47] width 69 height 18
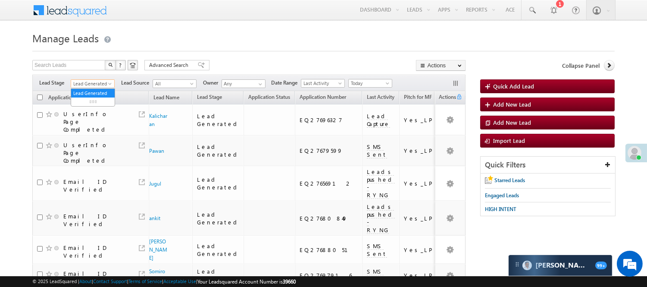
click at [92, 81] on span "Lead Generated" at bounding box center [91, 84] width 41 height 8
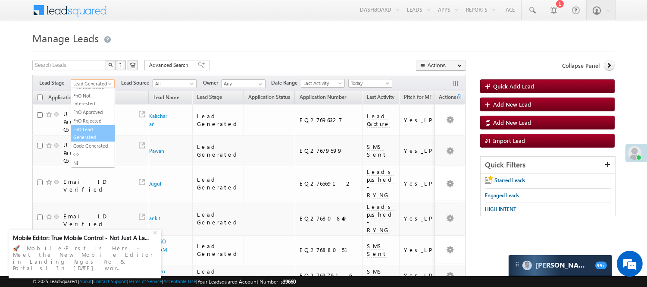
scroll to position [214, 0]
click at [93, 142] on link "Code Generated" at bounding box center [93, 146] width 44 height 8
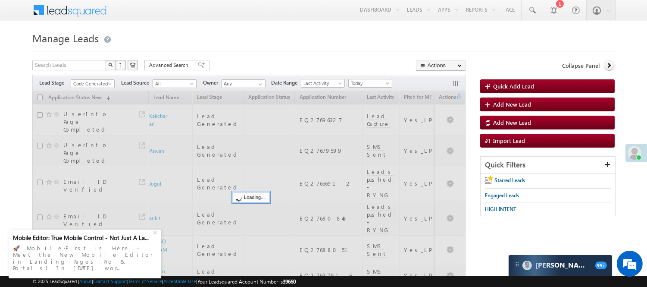
click at [304, 27] on body "Menu [PERSON_NAME] [PERSON_NAME] .Yada v@ang elbro king. com" at bounding box center [323, 167] width 647 height 334
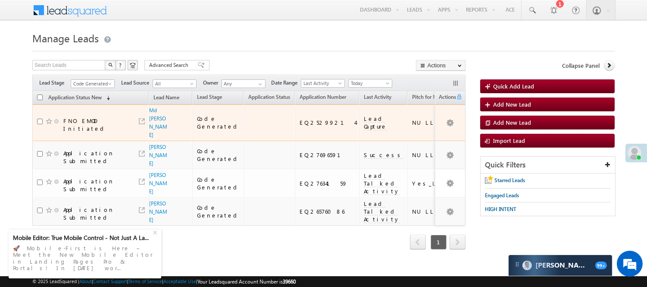
scroll to position [0, 0]
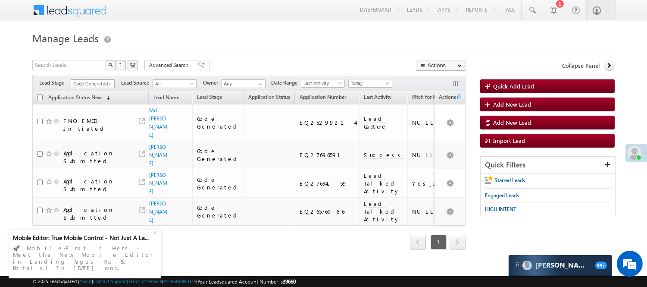
click at [102, 82] on span "Code Generated" at bounding box center [91, 84] width 41 height 8
click at [99, 105] on link "Lead Generated" at bounding box center [93, 102] width 44 height 8
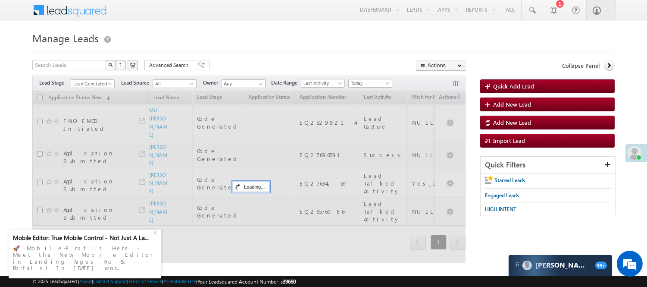
click at [269, 48] on div at bounding box center [323, 49] width 582 height 6
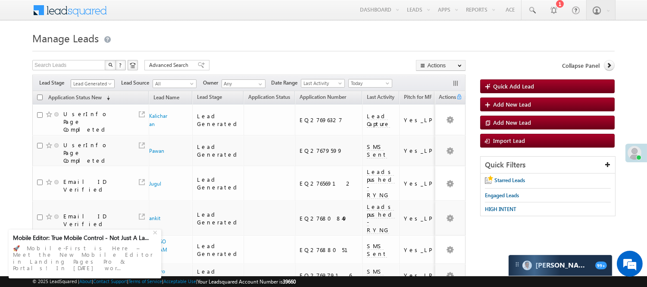
click at [100, 80] on span "Lead Generated" at bounding box center [91, 84] width 41 height 8
click at [93, 70] on link "Lead Called" at bounding box center [93, 66] width 44 height 8
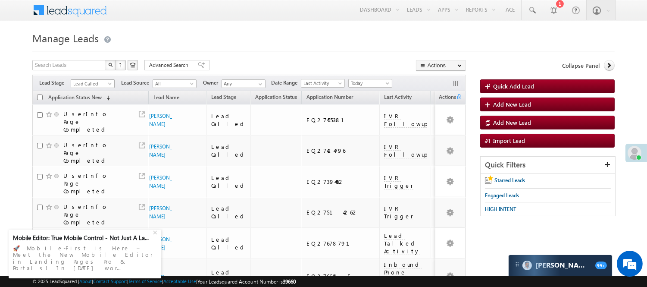
scroll to position [141, 0]
click at [110, 87] on span at bounding box center [110, 85] width 7 height 7
click at [103, 81] on link "Lead Talked" at bounding box center [93, 78] width 44 height 8
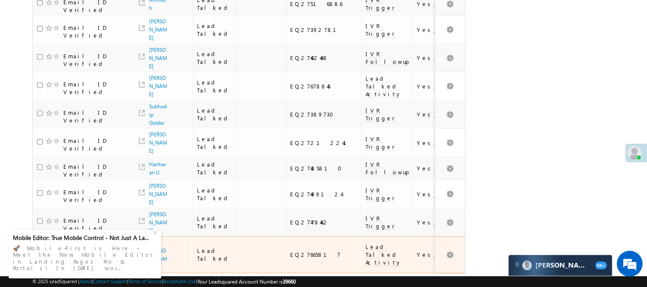
scroll to position [622, 0]
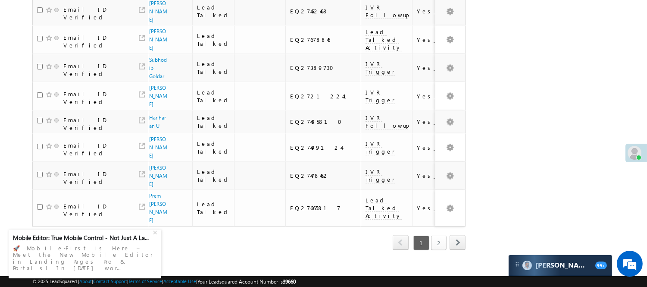
click at [439, 235] on link "2" at bounding box center [439, 242] width 16 height 15
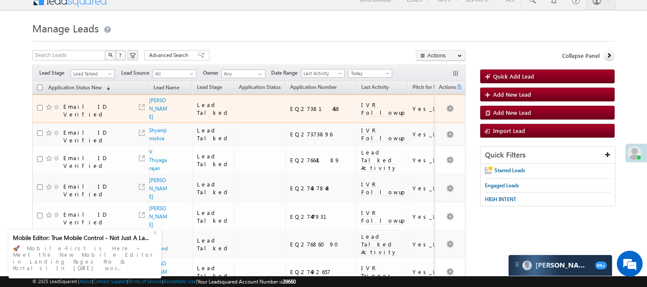
scroll to position [0, 0]
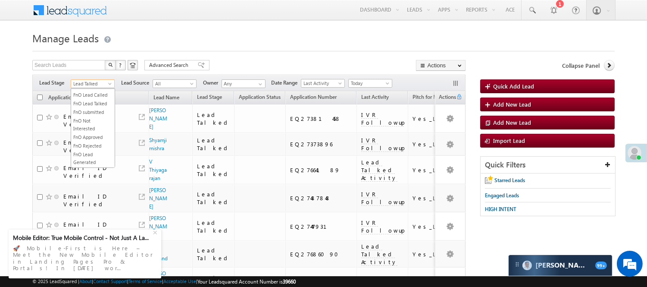
click at [87, 83] on span "Lead Talked" at bounding box center [91, 84] width 41 height 8
click at [100, 122] on link "Lead Talked - Pitch Not Done" at bounding box center [93, 114] width 44 height 16
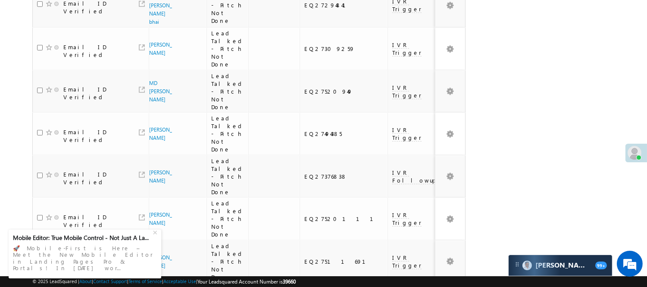
scroll to position [847, 0]
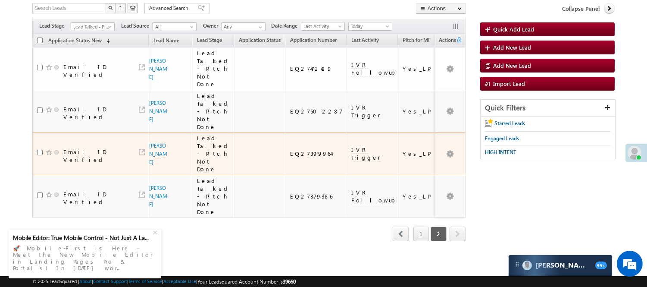
scroll to position [37, 0]
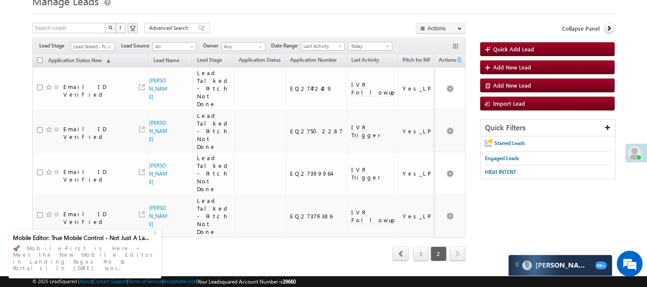
click at [91, 53] on div "Filters Lead Stage All Lead Generated Lead Talked - Pitch Not Done Lead Talked …" at bounding box center [248, 45] width 433 height 16
click at [100, 44] on span "Lead Talked - Pitch Not Done" at bounding box center [91, 47] width 41 height 8
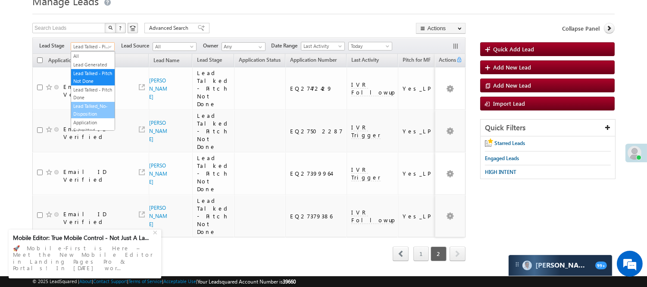
scroll to position [144, 0]
click at [98, 41] on link "Lead Talked" at bounding box center [93, 38] width 44 height 8
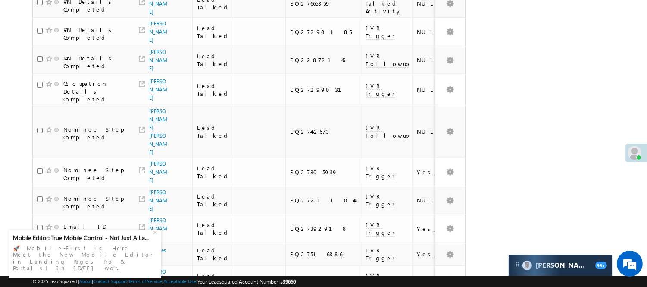
scroll to position [612, 0]
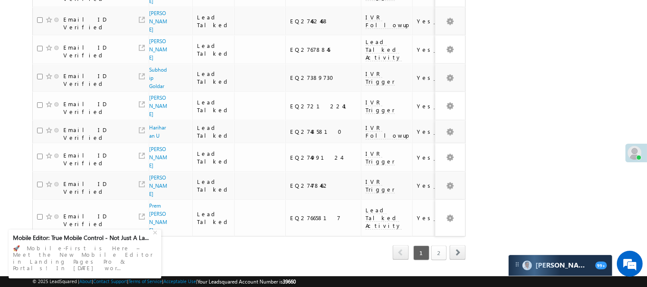
click at [441, 245] on link "2" at bounding box center [439, 252] width 16 height 15
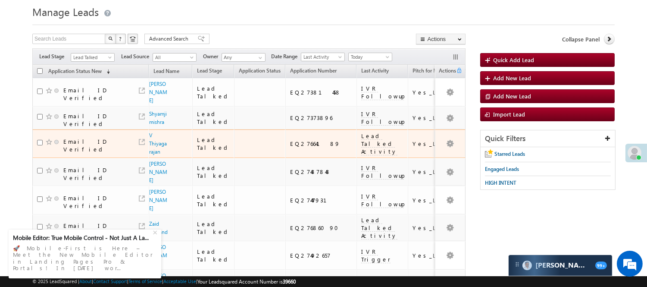
scroll to position [48, 0]
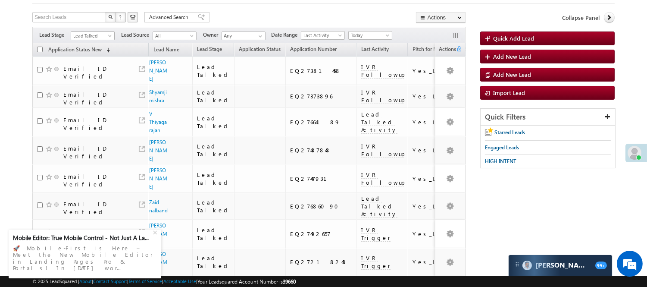
click at [97, 36] on span "Lead Talked" at bounding box center [91, 36] width 41 height 8
click at [93, 72] on link "Lead Talked - Pitch Not Done" at bounding box center [93, 67] width 44 height 16
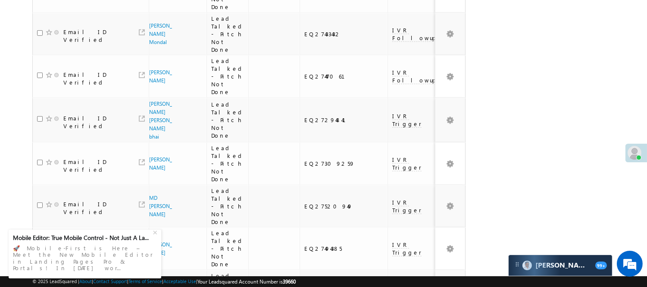
scroll to position [847, 0]
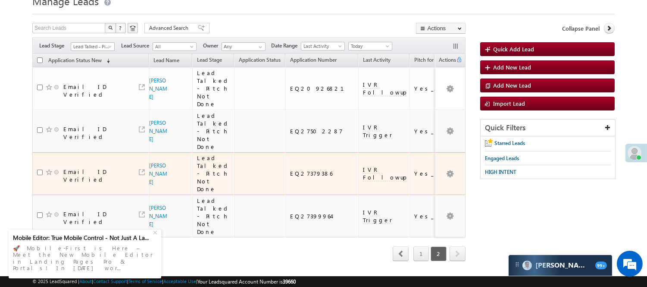
scroll to position [0, 0]
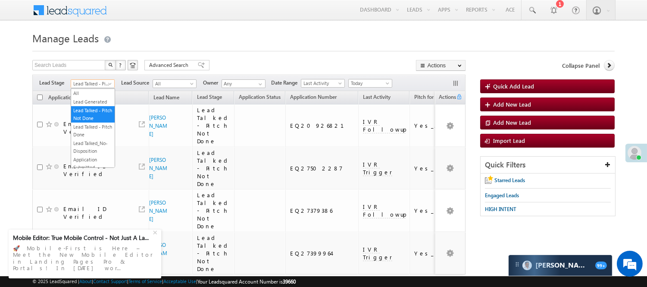
click at [101, 83] on span "Lead Talked - Pitch Not Done" at bounding box center [91, 84] width 41 height 8
click at [98, 105] on link "Lead Generated" at bounding box center [93, 102] width 44 height 8
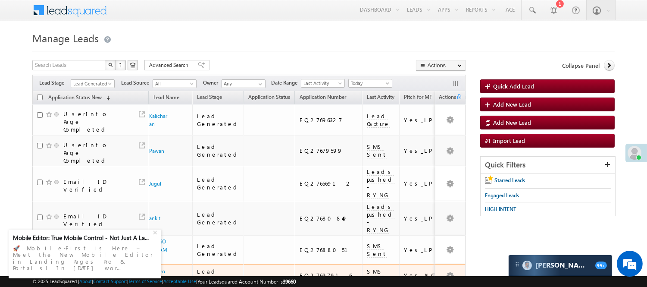
scroll to position [45, 0]
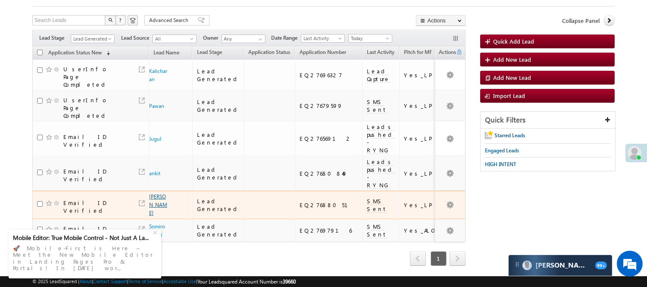
click at [156, 193] on link "Waseem ansari" at bounding box center [158, 204] width 18 height 23
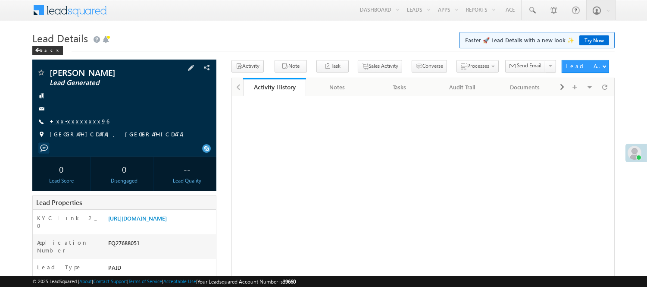
click at [83, 119] on link "+xx-xxxxxxxx96" at bounding box center [79, 120] width 59 height 7
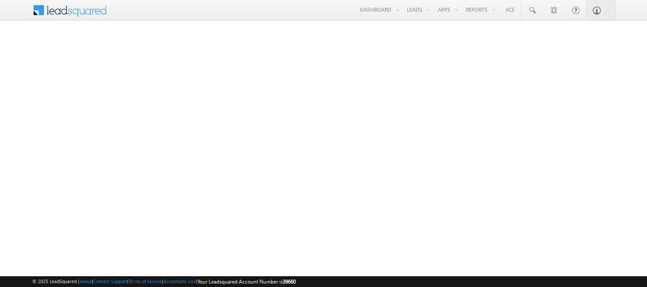
click at [0, 0] on link "Manage Leads" at bounding box center [0, 0] width 0 height 0
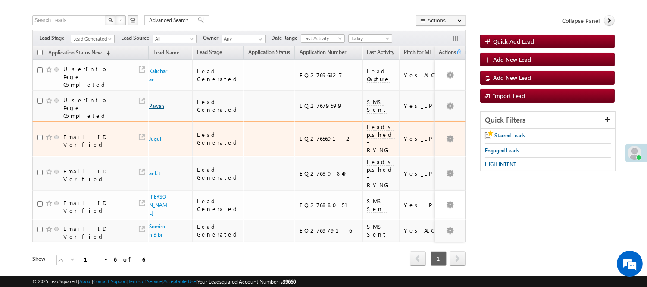
scroll to position [45, 0]
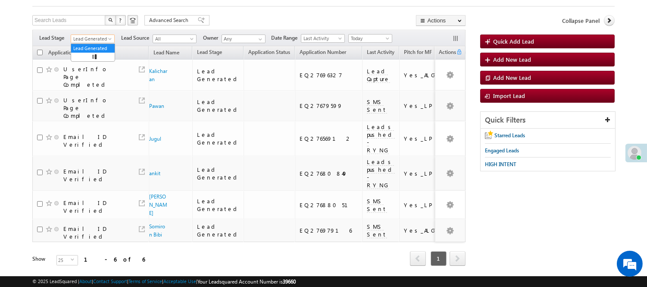
click at [101, 37] on span "Lead Generated" at bounding box center [91, 39] width 41 height 8
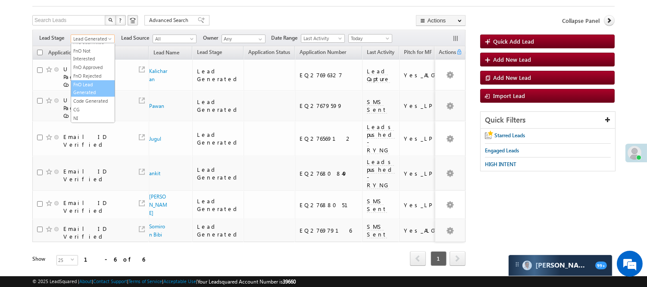
scroll to position [191, 0]
click at [92, 105] on link "Code Generated" at bounding box center [93, 101] width 44 height 8
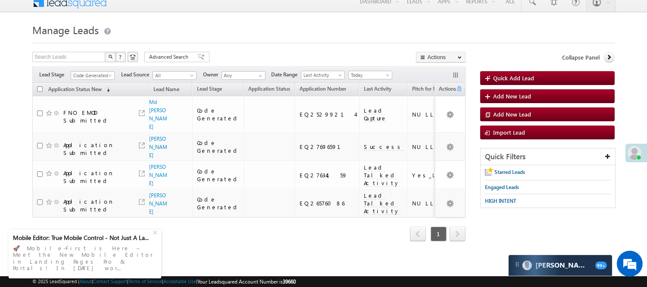
scroll to position [24, 0]
click at [102, 72] on span "Code Generated" at bounding box center [91, 76] width 41 height 8
click at [96, 135] on link "Lead Called" at bounding box center [93, 131] width 44 height 8
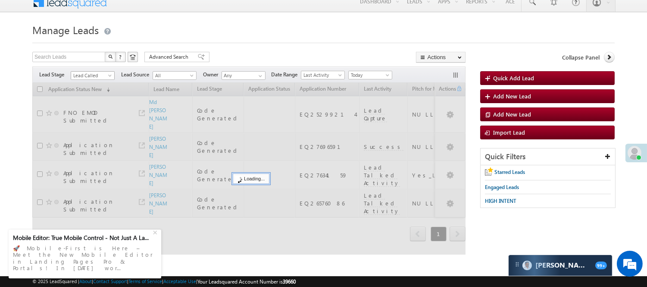
click at [108, 72] on span "Lead Called" at bounding box center [91, 76] width 41 height 8
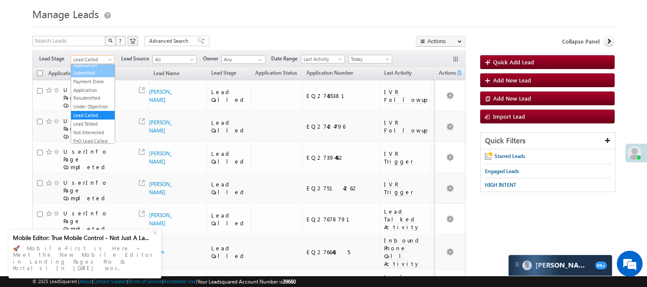
scroll to position [0, 0]
click at [91, 80] on link "Lead Generated" at bounding box center [93, 78] width 44 height 8
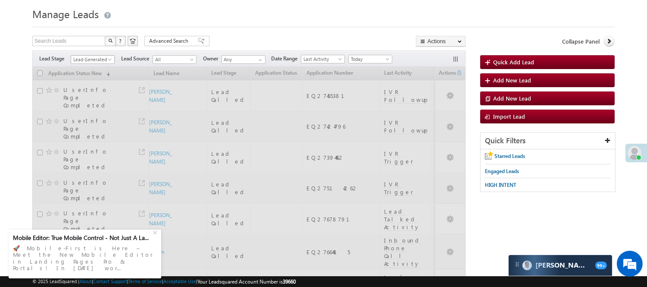
click at [94, 60] on span "Lead Generated" at bounding box center [91, 60] width 41 height 8
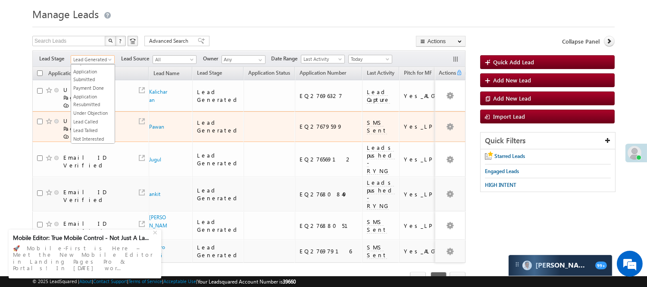
scroll to position [96, 0]
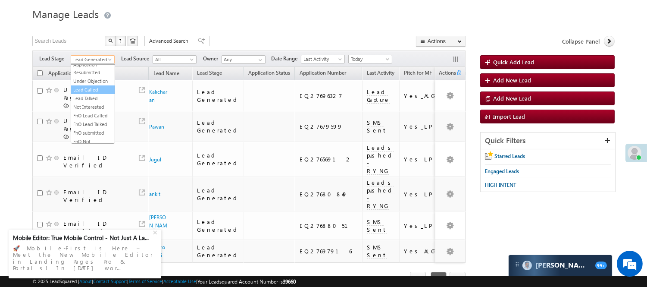
click at [88, 94] on link "Lead Called" at bounding box center [93, 90] width 44 height 8
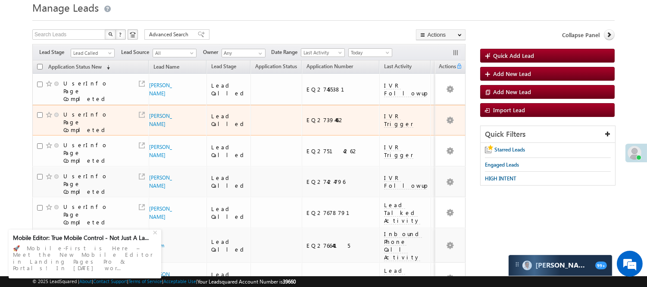
scroll to position [24, 0]
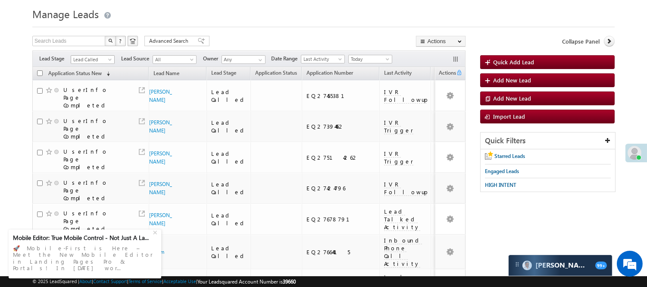
click at [98, 58] on span "Lead Called" at bounding box center [91, 60] width 41 height 8
click at [100, 118] on link "Code Generated" at bounding box center [93, 122] width 44 height 8
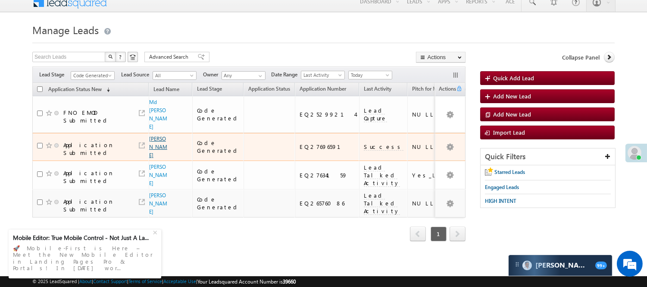
click at [153, 135] on link "[PERSON_NAME]" at bounding box center [158, 146] width 18 height 23
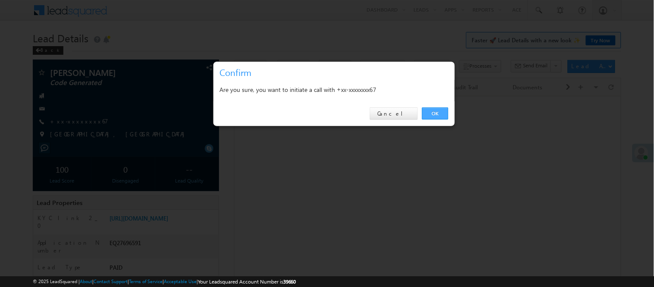
click at [434, 111] on link "OK" at bounding box center [435, 113] width 26 height 12
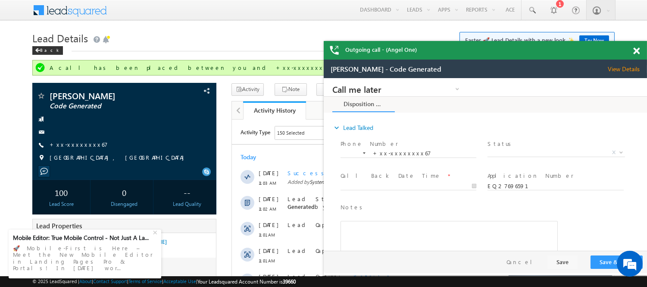
click at [638, 50] on span at bounding box center [636, 50] width 6 height 7
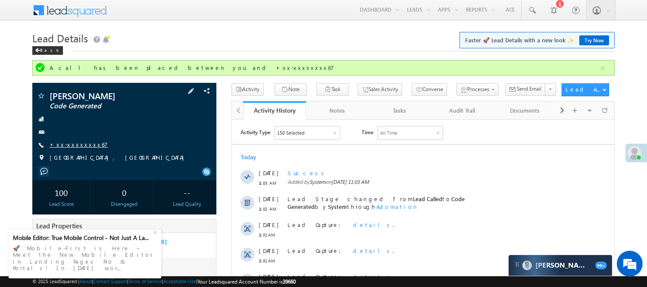
click at [80, 144] on link "+xx-xxxxxxxx67" at bounding box center [79, 144] width 58 height 7
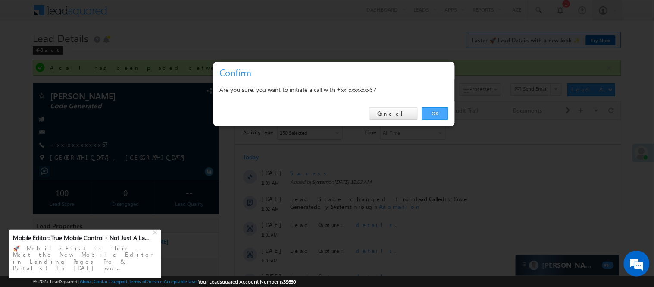
click at [442, 112] on link "OK" at bounding box center [435, 113] width 26 height 12
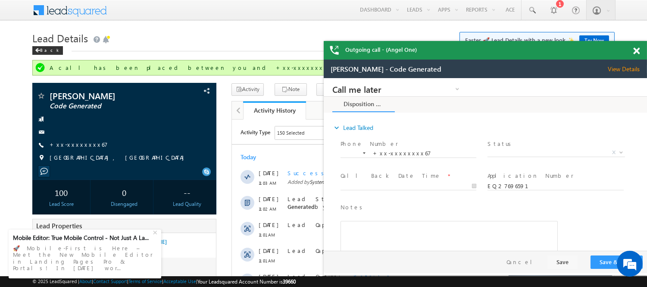
click at [635, 52] on span at bounding box center [636, 50] width 6 height 7
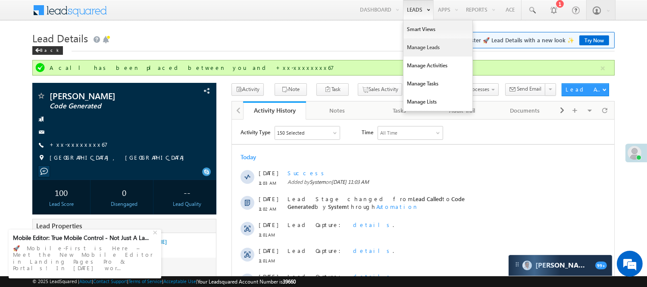
click at [427, 48] on link "Manage Leads" at bounding box center [437, 47] width 69 height 18
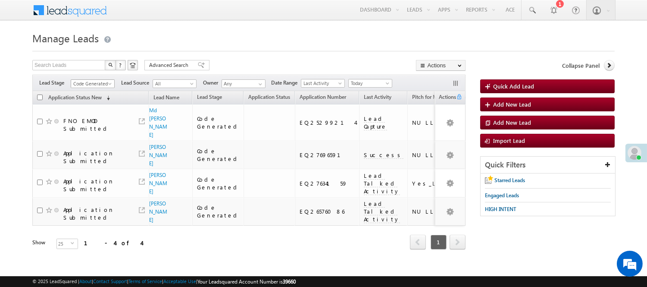
click at [87, 87] on span "Code Generated" at bounding box center [91, 84] width 41 height 8
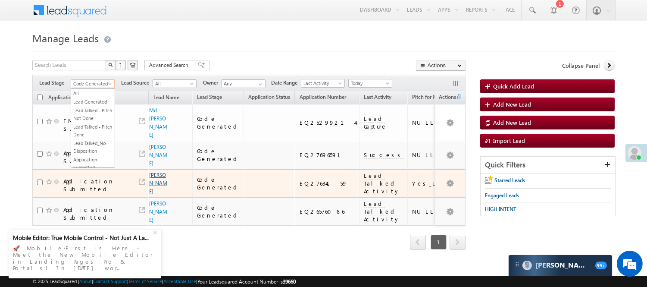
scroll to position [214, 0]
click at [154, 177] on link "[PERSON_NAME]" at bounding box center [158, 183] width 18 height 23
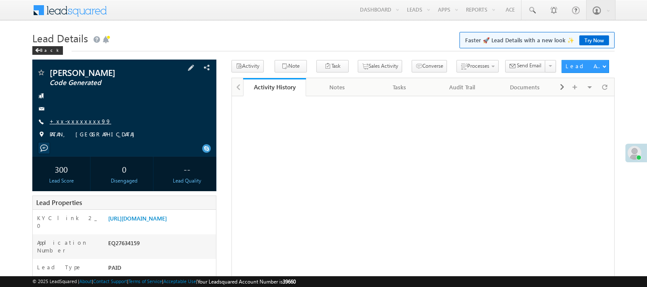
click at [63, 122] on link "+xx-xxxxxxxx99" at bounding box center [81, 120] width 62 height 7
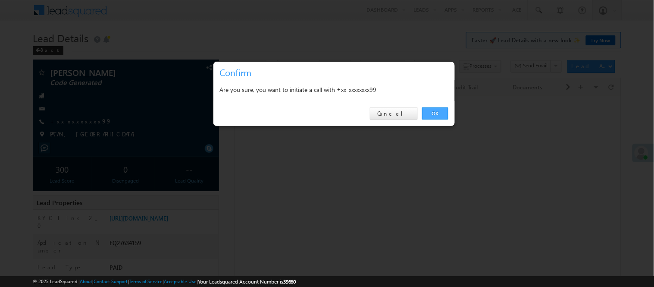
click at [433, 112] on link "OK" at bounding box center [435, 113] width 26 height 12
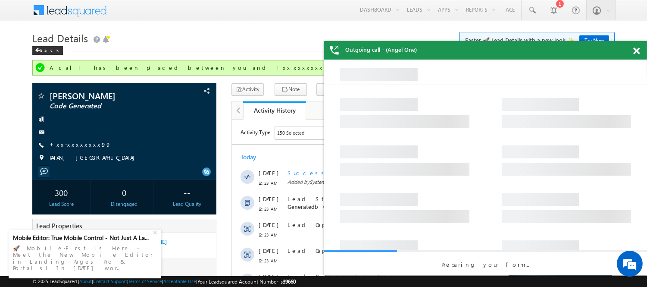
click at [637, 49] on span at bounding box center [636, 50] width 6 height 7
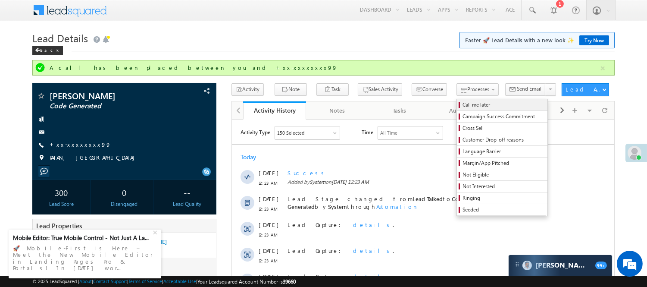
click at [472, 101] on span "Call me later" at bounding box center [503, 105] width 82 height 8
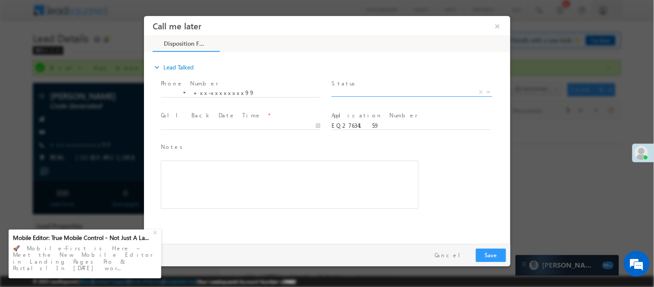
click at [451, 92] on span "X" at bounding box center [411, 91] width 161 height 9
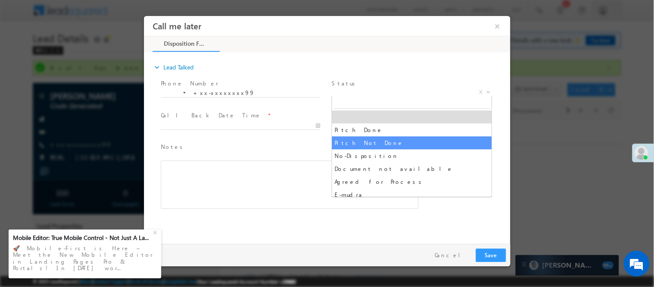
select select "Pitch Not Done"
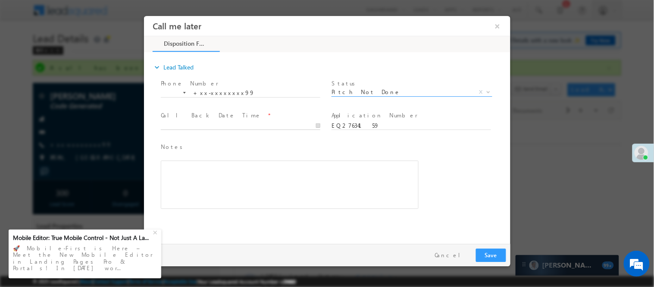
click at [286, 121] on input "text" at bounding box center [239, 125] width 159 height 9
type input "[DATE] 12:15 PM"
click at [500, 251] on button "Save" at bounding box center [490, 254] width 30 height 13
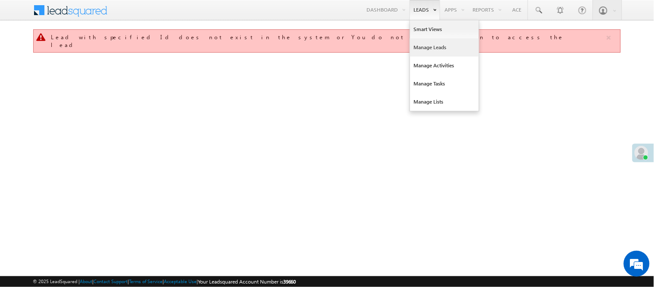
click at [432, 45] on link "Manage Leads" at bounding box center [444, 47] width 69 height 18
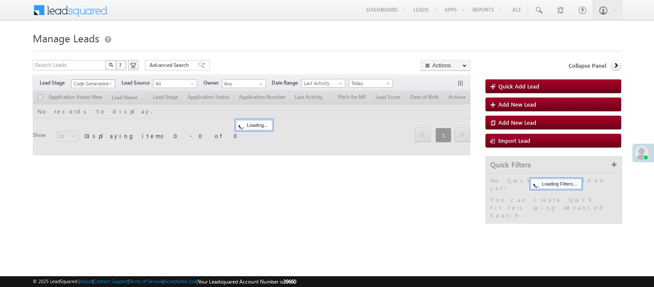
click at [108, 80] on span "Code Generated" at bounding box center [92, 84] width 41 height 8
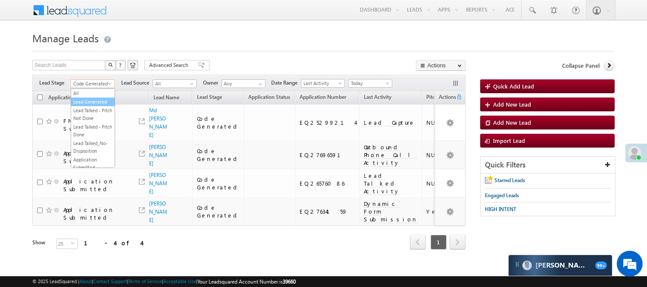
click at [95, 106] on ul "All Lead Generated Lead Talked - Pitch Not Done Lead Talked - Pitch Done Lead T…" at bounding box center [93, 127] width 44 height 79
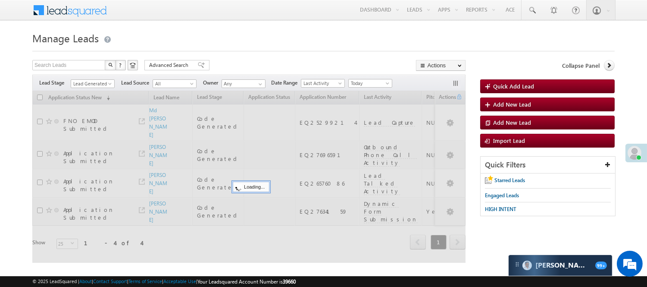
click at [239, 53] on form "Manage Leads Quick Add Lead Search Leads X ? 4 results found Advanced Search Ad…" at bounding box center [323, 151] width 582 height 244
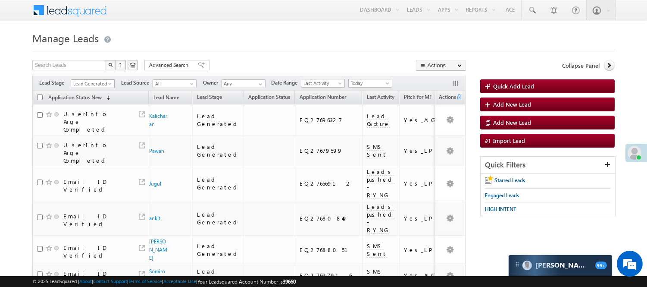
click at [100, 84] on span "Lead Generated" at bounding box center [91, 84] width 41 height 8
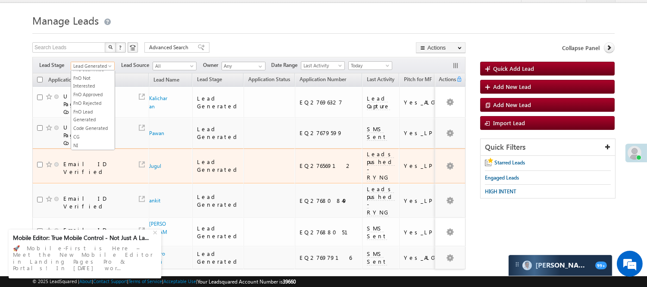
scroll to position [45, 0]
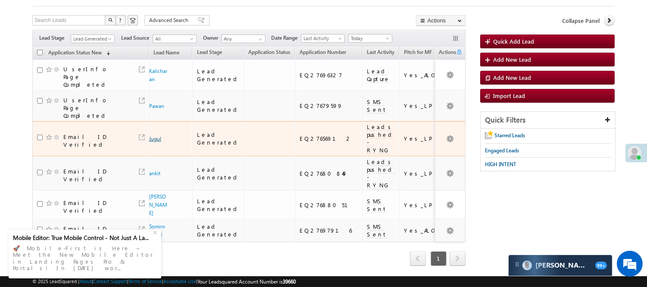
click at [153, 135] on link "Jugul" at bounding box center [155, 138] width 12 height 6
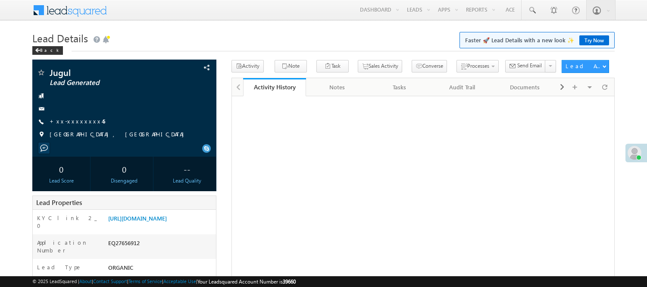
click at [74, 123] on link "+xx-xxxxxxxx45" at bounding box center [78, 120] width 56 height 7
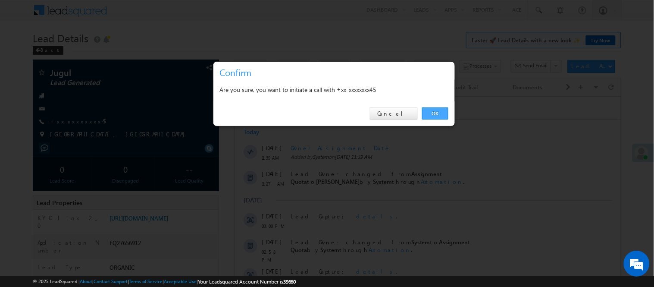
click at [432, 114] on link "OK" at bounding box center [435, 113] width 26 height 12
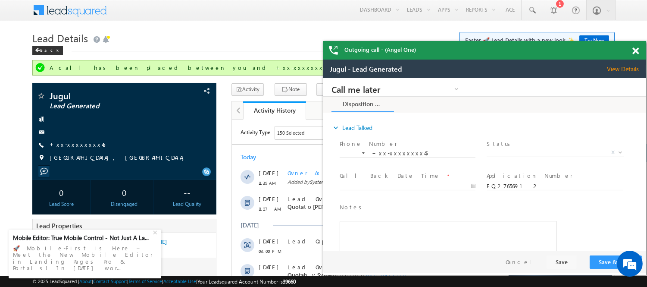
click at [633, 59] on div "Outgoing call - (Angel One)" at bounding box center [484, 50] width 323 height 19
click at [636, 56] on div at bounding box center [640, 49] width 12 height 17
click at [636, 49] on span at bounding box center [635, 50] width 6 height 7
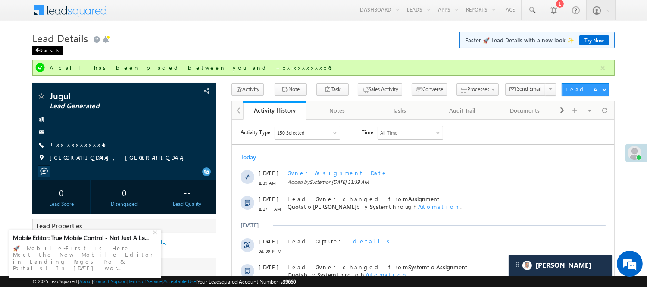
click at [45, 50] on div "Back" at bounding box center [47, 50] width 31 height 9
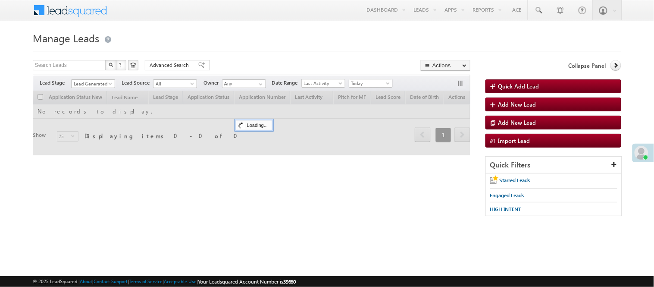
click at [85, 87] on span "Lead Generated" at bounding box center [92, 84] width 41 height 8
click at [87, 83] on span "Lead Generated" at bounding box center [92, 84] width 41 height 8
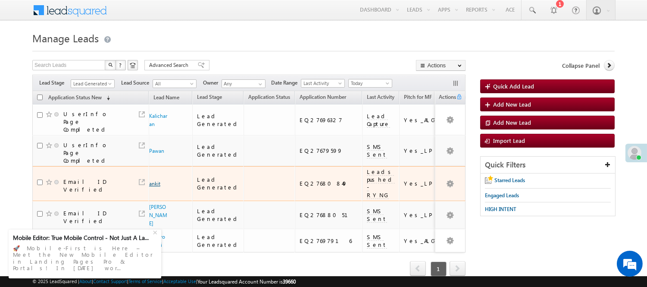
click at [156, 180] on link "ankit" at bounding box center [154, 183] width 11 height 6
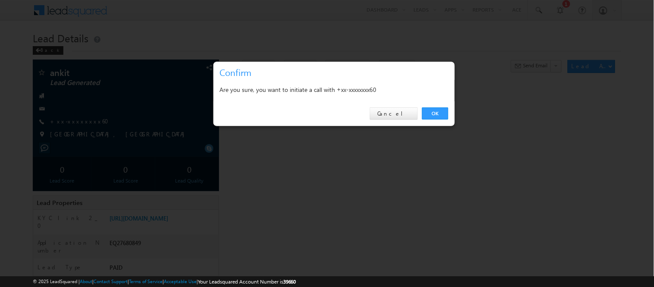
click at [438, 111] on link "OK" at bounding box center [435, 113] width 26 height 12
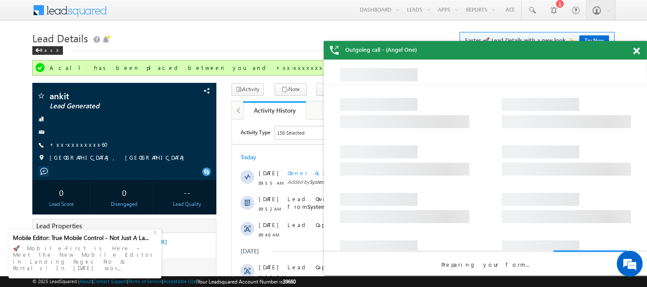
click at [637, 50] on span at bounding box center [636, 50] width 6 height 7
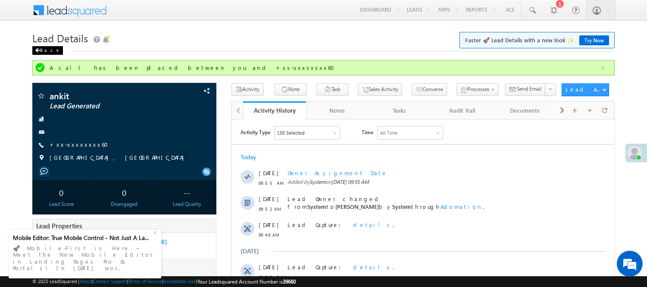
click at [49, 49] on div "Back" at bounding box center [47, 50] width 31 height 9
click at [50, 51] on div "Back" at bounding box center [47, 50] width 31 height 9
click at [43, 49] on div "Back" at bounding box center [47, 50] width 31 height 9
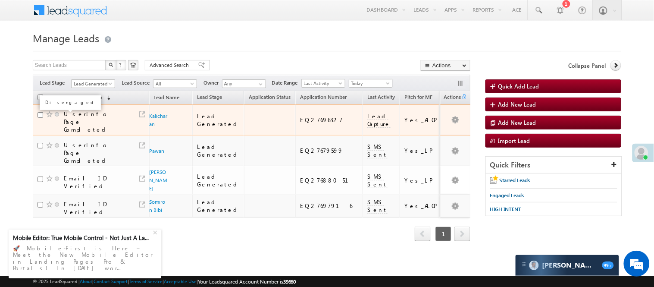
click at [91, 78] on div "Filters Lead Stage Lead Generated Lead Generated Lead Source All All Owner Any …" at bounding box center [251, 83] width 437 height 16
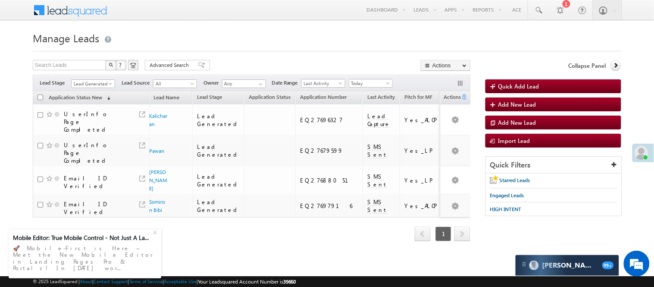
click at [83, 80] on span "Lead Generated" at bounding box center [92, 84] width 41 height 8
click at [88, 75] on div "Filters Lead Stage Lead Generated Lead Generated Lead Source All All Owner Any …" at bounding box center [251, 83] width 437 height 16
click at [93, 80] on span "Lead Generated" at bounding box center [92, 84] width 41 height 8
click at [94, 95] on link "Lead Called" at bounding box center [94, 91] width 44 height 8
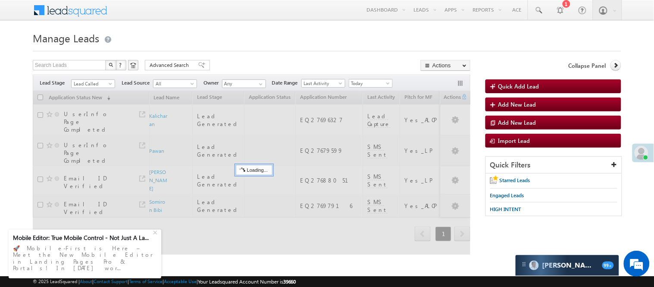
click at [264, 44] on h1 "Manage Leads" at bounding box center [327, 37] width 588 height 17
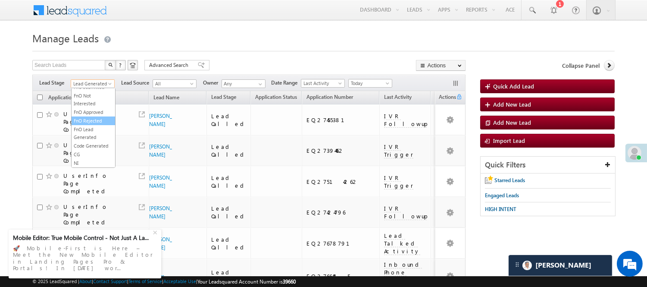
scroll to position [214, 0]
click at [91, 142] on link "Code Generated" at bounding box center [94, 146] width 44 height 8
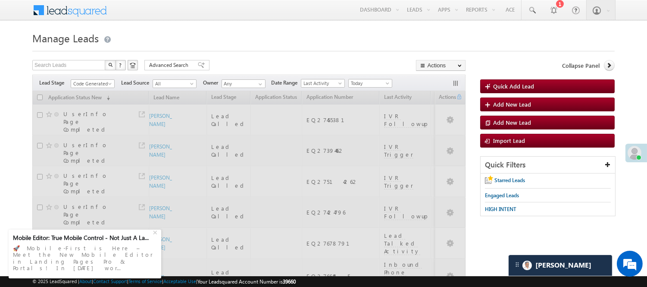
click at [200, 35] on h1 "Manage Leads" at bounding box center [323, 37] width 582 height 17
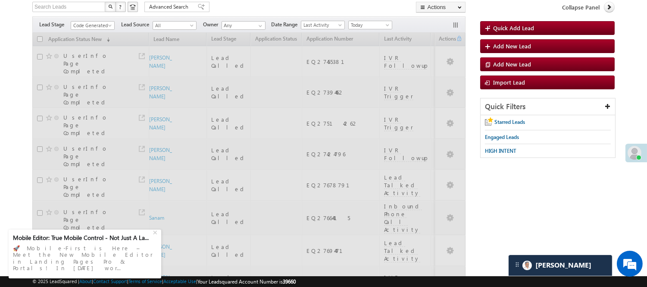
scroll to position [0, 0]
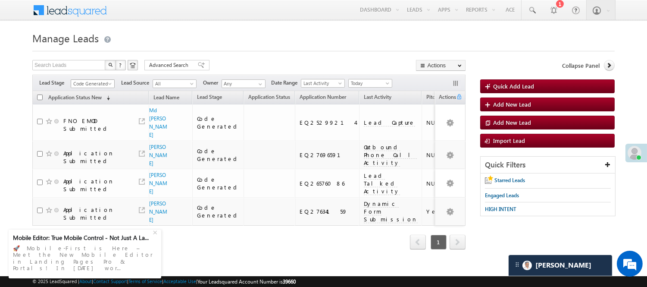
drag, startPoint x: 87, startPoint y: 94, endPoint x: 91, endPoint y: 79, distance: 15.4
click at [88, 90] on div "Search Leads X ? 4 results found Advanced Search Advanced Search Advanced searc…" at bounding box center [248, 166] width 433 height 213
click at [98, 79] on span "Code Generated" at bounding box center [93, 82] width 44 height 7
click at [91, 79] on span "Code Generated" at bounding box center [93, 82] width 44 height 7
click at [97, 84] on span "Code Generated" at bounding box center [91, 84] width 41 height 8
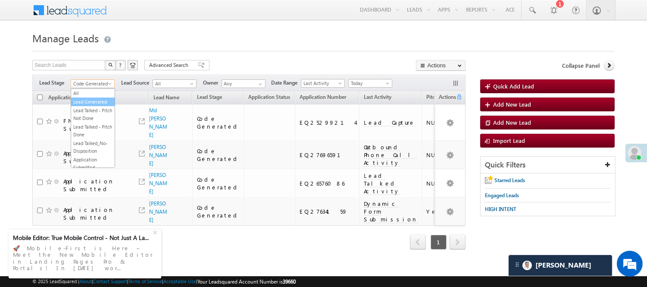
click at [87, 105] on link "Lead Generated" at bounding box center [93, 102] width 44 height 8
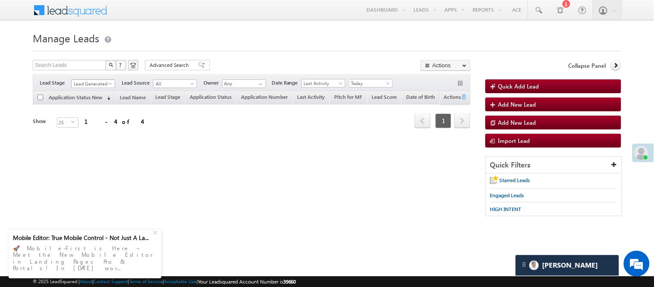
click at [87, 85] on span "Lead Generated" at bounding box center [92, 84] width 41 height 8
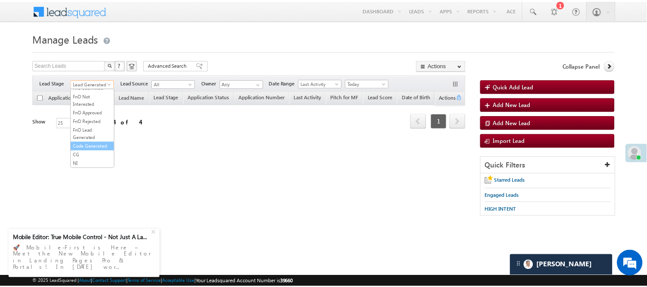
scroll to position [214, 0]
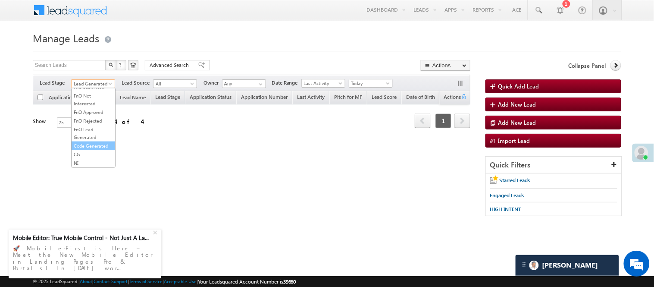
click at [94, 142] on link "Code Generated" at bounding box center [94, 146] width 44 height 8
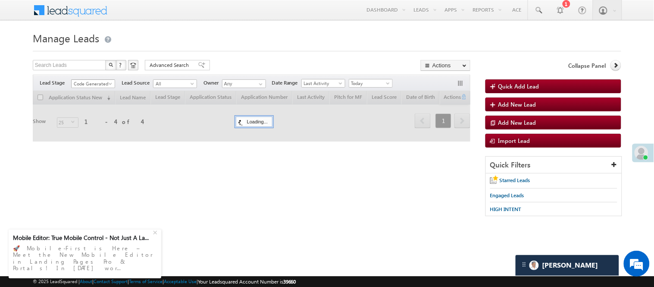
click at [84, 81] on span "Code Generated" at bounding box center [92, 84] width 41 height 8
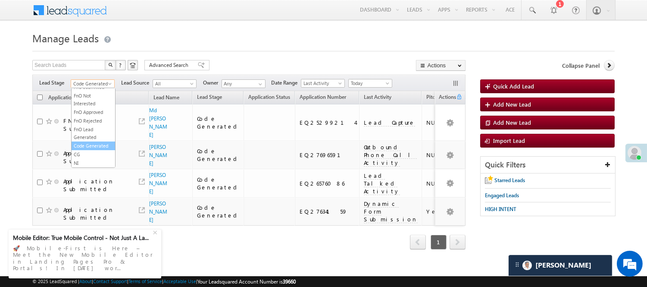
click at [85, 142] on link "Code Generated" at bounding box center [94, 146] width 44 height 8
click at [101, 84] on span "Code Generated" at bounding box center [91, 84] width 41 height 8
click at [97, 70] on link "Lead Called" at bounding box center [93, 66] width 44 height 8
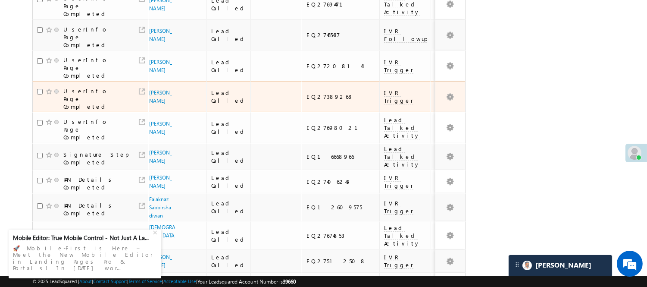
scroll to position [359, 0]
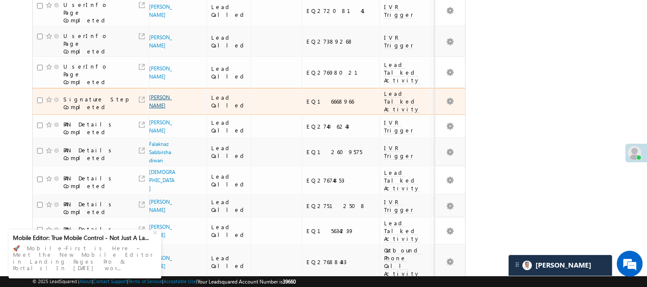
click at [151, 94] on link "Arpit Arora" at bounding box center [160, 101] width 23 height 15
click at [152, 94] on link "Arpit Arora" at bounding box center [160, 101] width 23 height 15
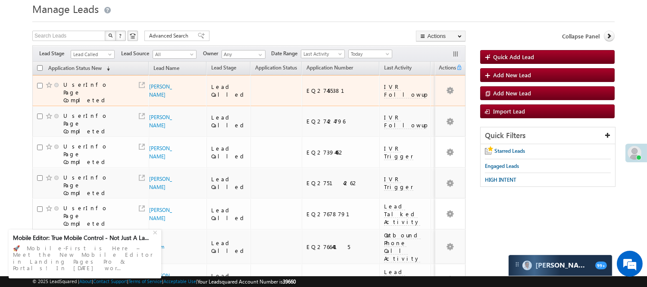
scroll to position [12, 0]
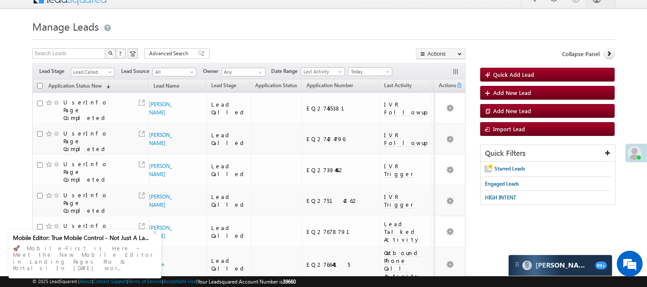
click at [101, 68] on span "Lead Called" at bounding box center [91, 72] width 41 height 8
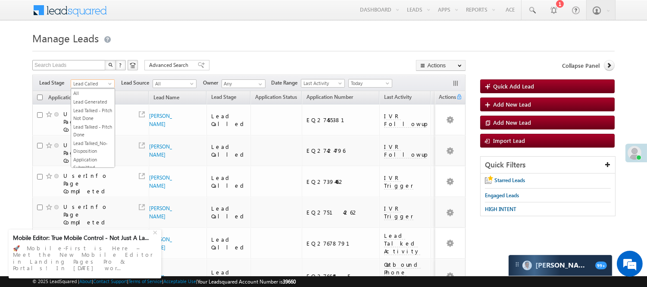
scroll to position [106, 0]
click at [84, 85] on span "Lead Called" at bounding box center [91, 84] width 41 height 8
click at [101, 142] on link "Code Generated" at bounding box center [93, 146] width 44 height 8
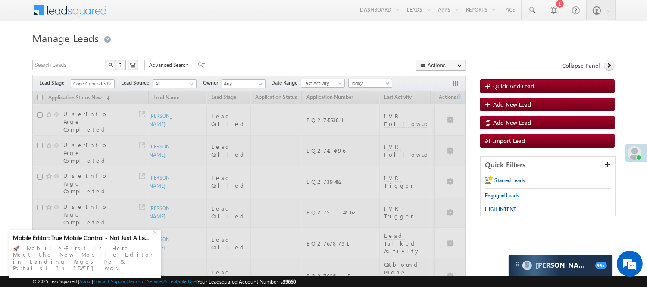
click at [244, 35] on h1 "Manage Leads" at bounding box center [323, 37] width 582 height 17
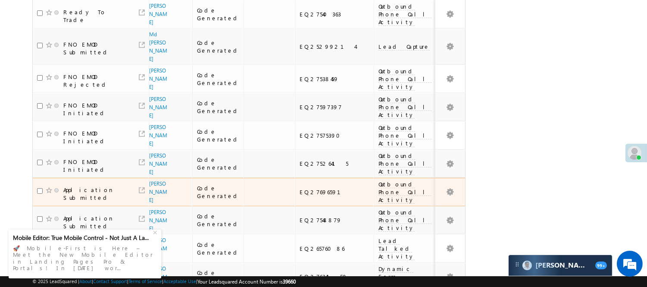
scroll to position [337, 0]
